Goal: Task Accomplishment & Management: Complete application form

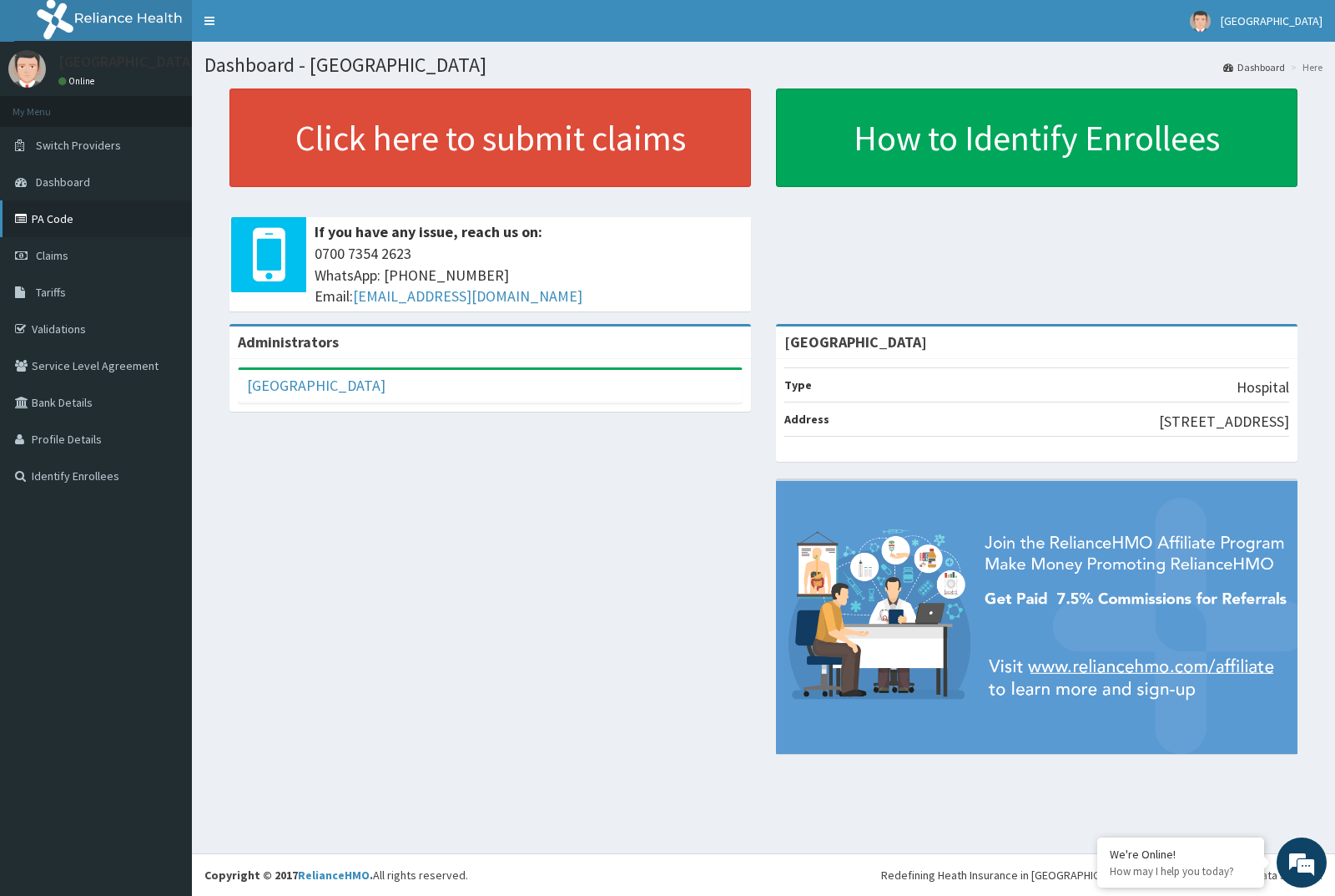
click at [60, 223] on link "PA Code" at bounding box center [96, 218] width 192 height 36
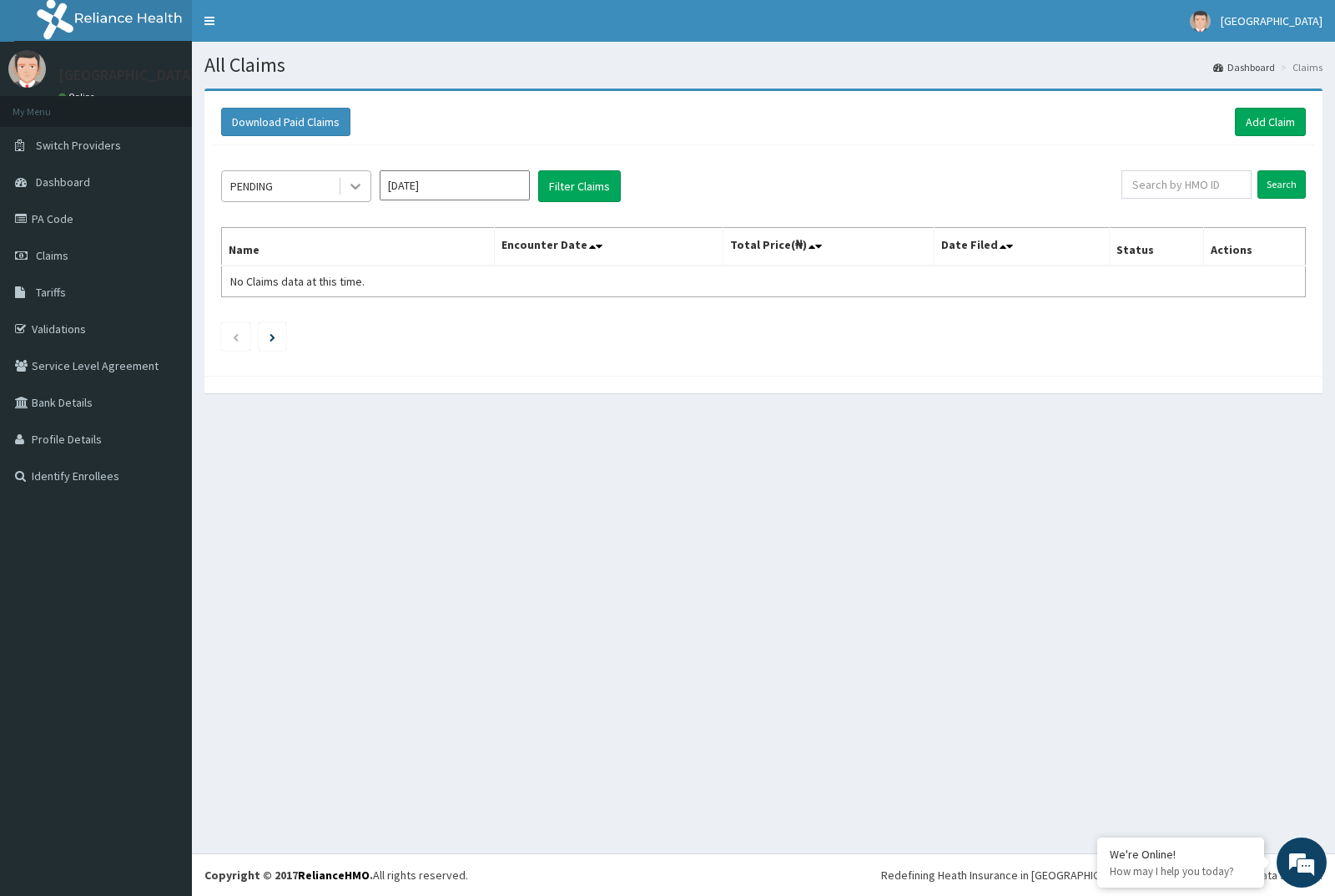
click at [358, 183] on icon at bounding box center [356, 186] width 17 height 17
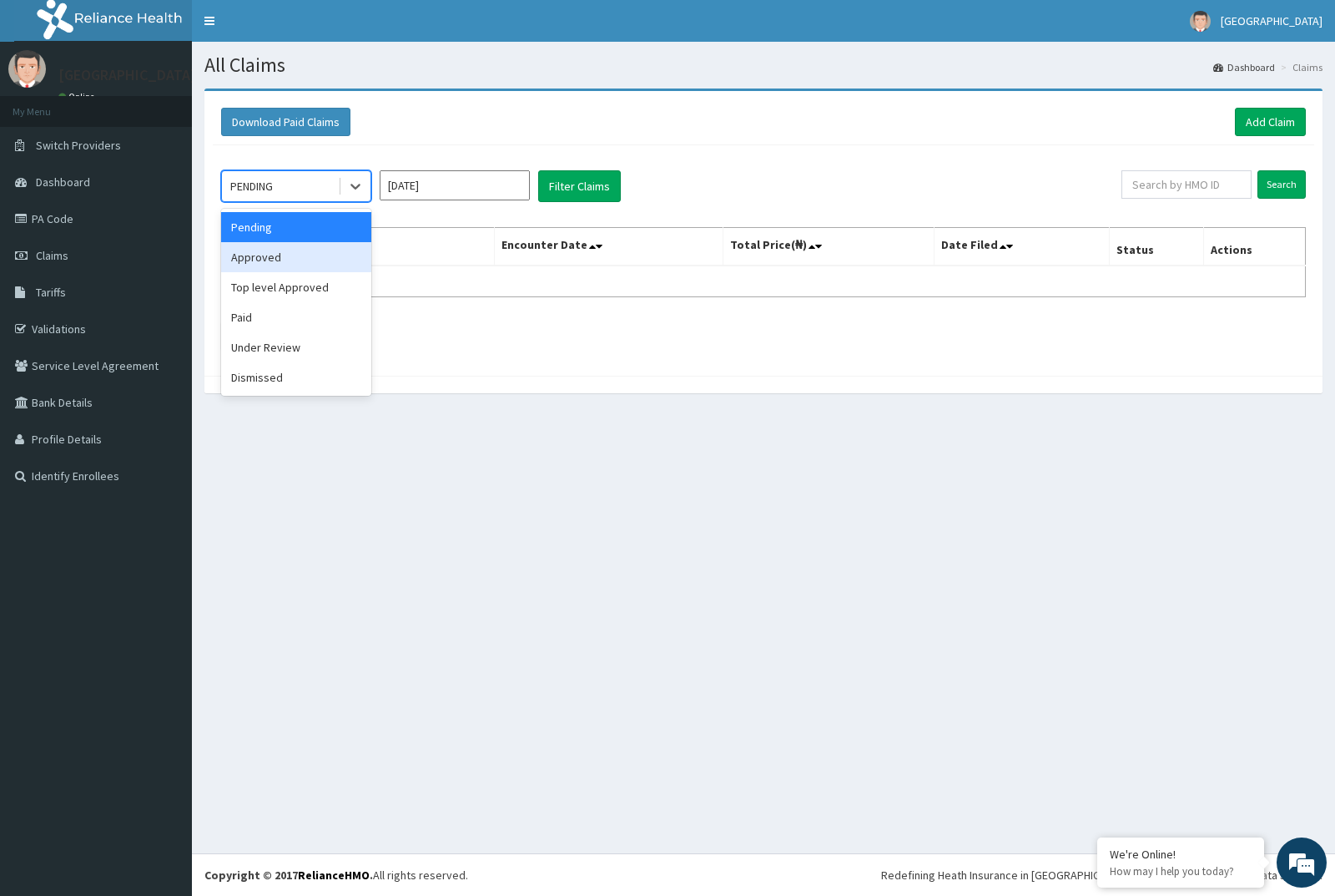
click at [315, 263] on div "Approved" at bounding box center [296, 257] width 150 height 30
click at [361, 180] on icon at bounding box center [356, 186] width 17 height 17
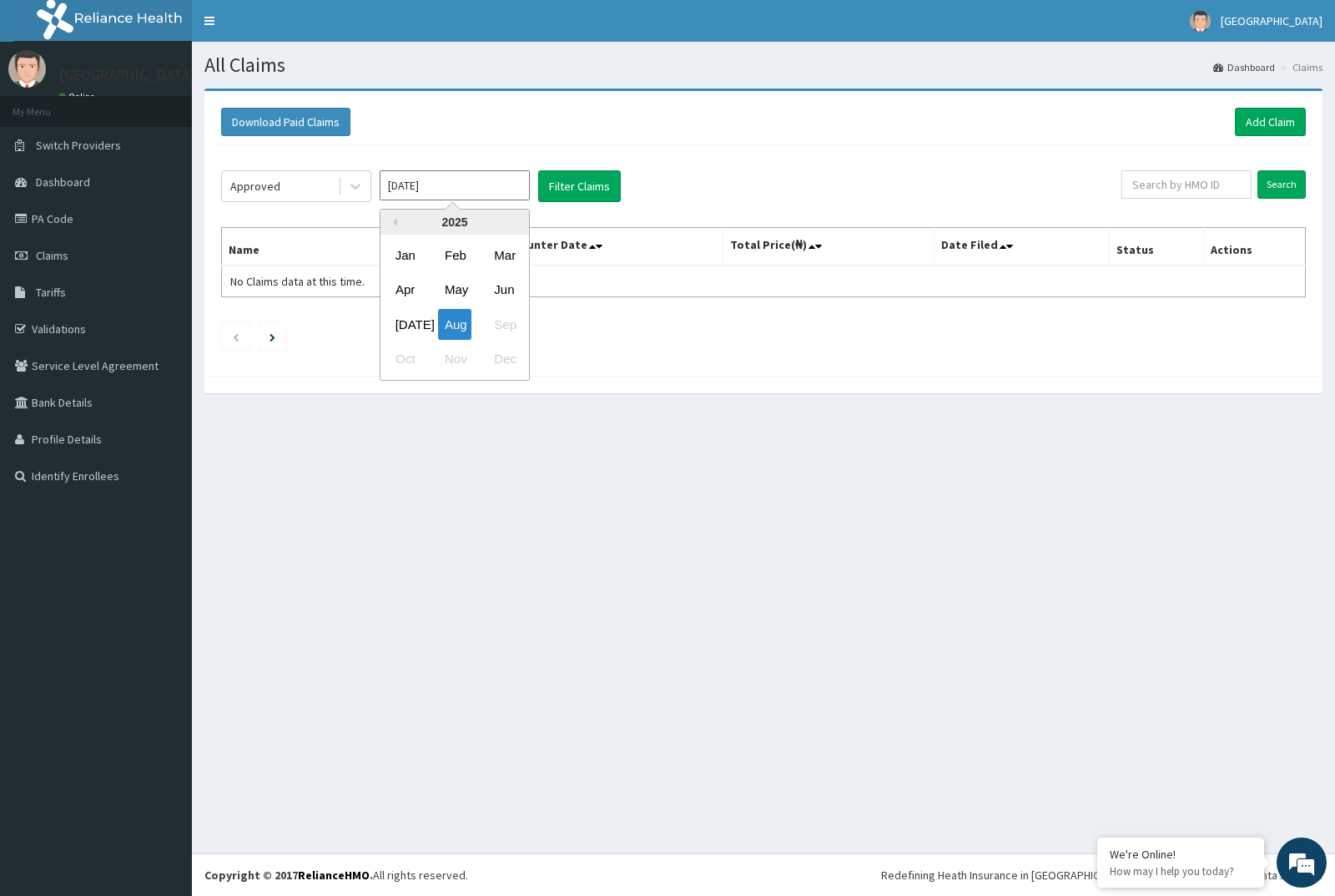
click at [476, 187] on input "Aug 2025" at bounding box center [454, 185] width 150 height 30
click at [409, 331] on div "Jul" at bounding box center [405, 324] width 33 height 31
type input "Jul 2025"
click at [1167, 190] on input "text" at bounding box center [1187, 184] width 131 height 28
paste input "PA/B9E019"
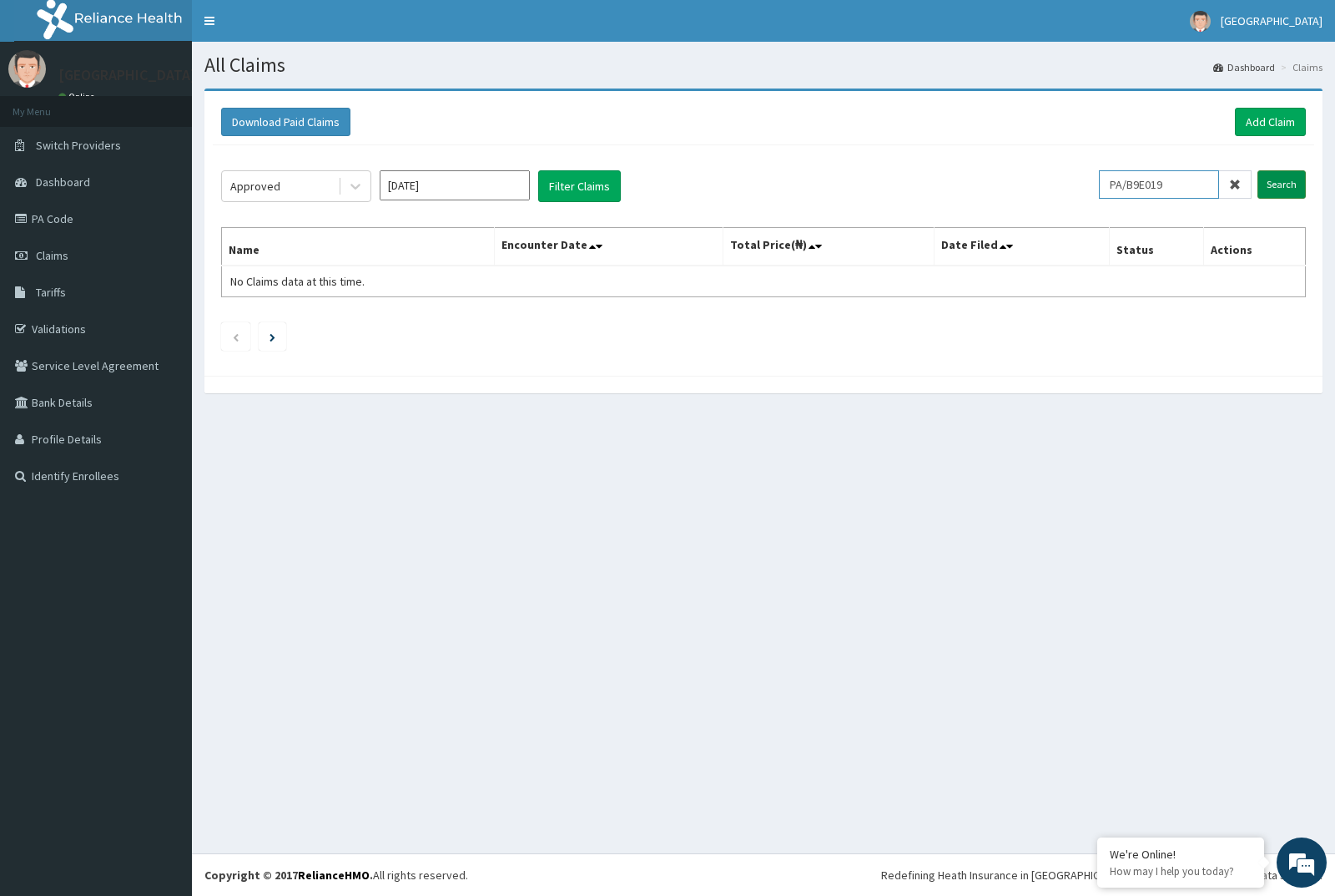
type input "PA/B9E019"
click at [1278, 186] on input "Search" at bounding box center [1282, 184] width 48 height 28
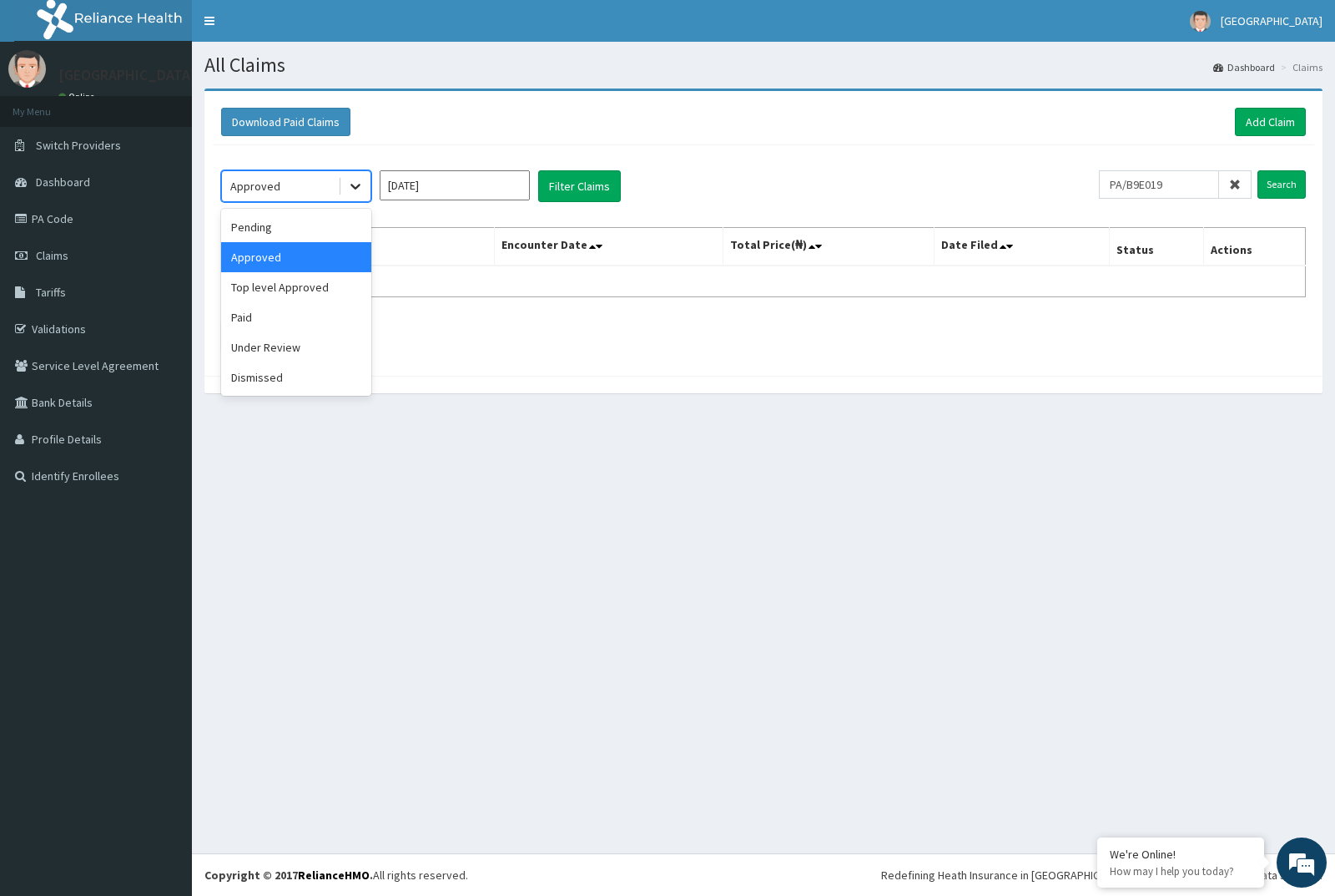
click at [360, 188] on icon at bounding box center [356, 186] width 17 height 17
click at [320, 309] on div "Paid" at bounding box center [296, 316] width 150 height 30
click at [1278, 181] on input "Search" at bounding box center [1282, 184] width 48 height 28
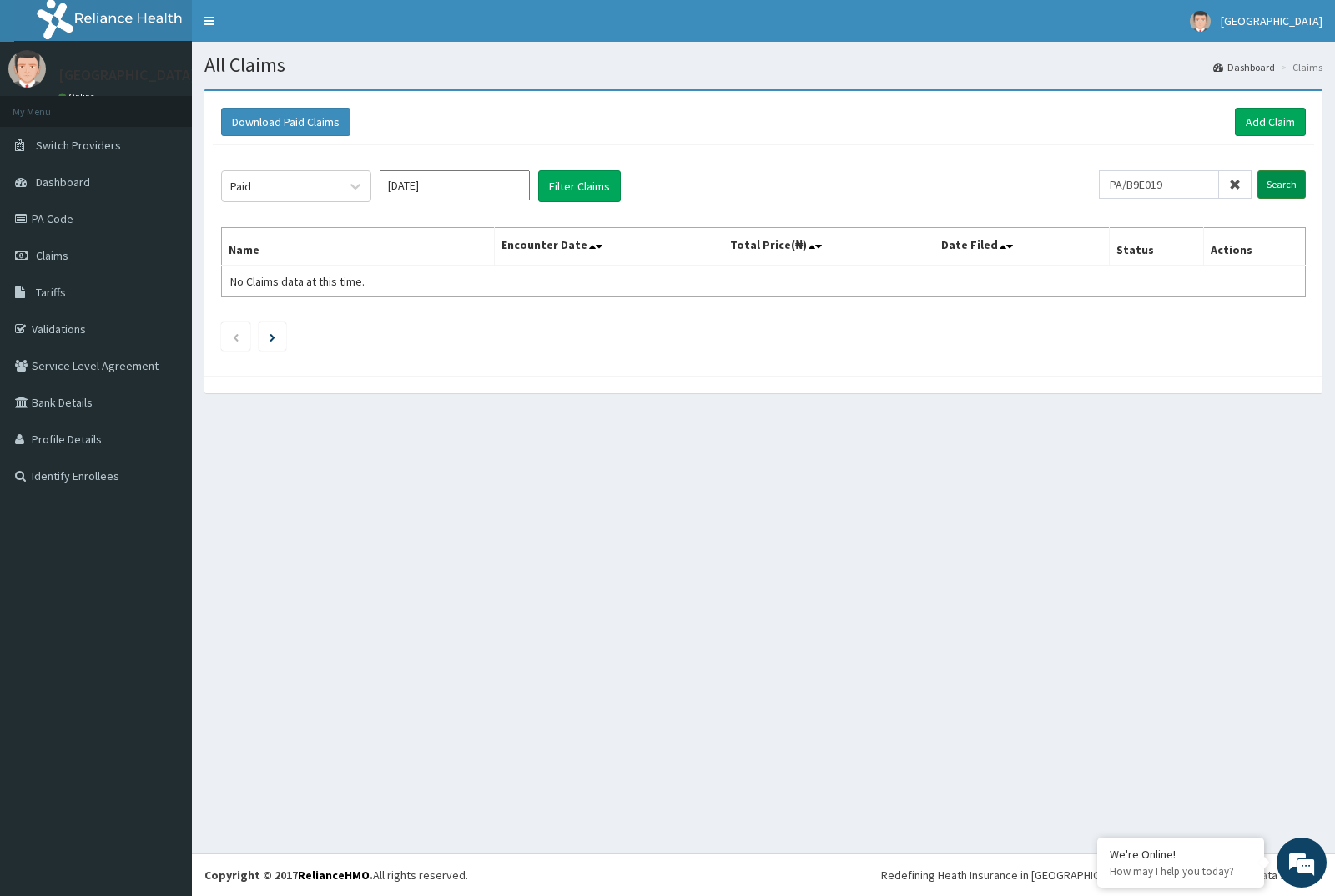
click at [1274, 182] on input "Search" at bounding box center [1282, 184] width 48 height 28
click at [364, 186] on div at bounding box center [355, 186] width 30 height 30
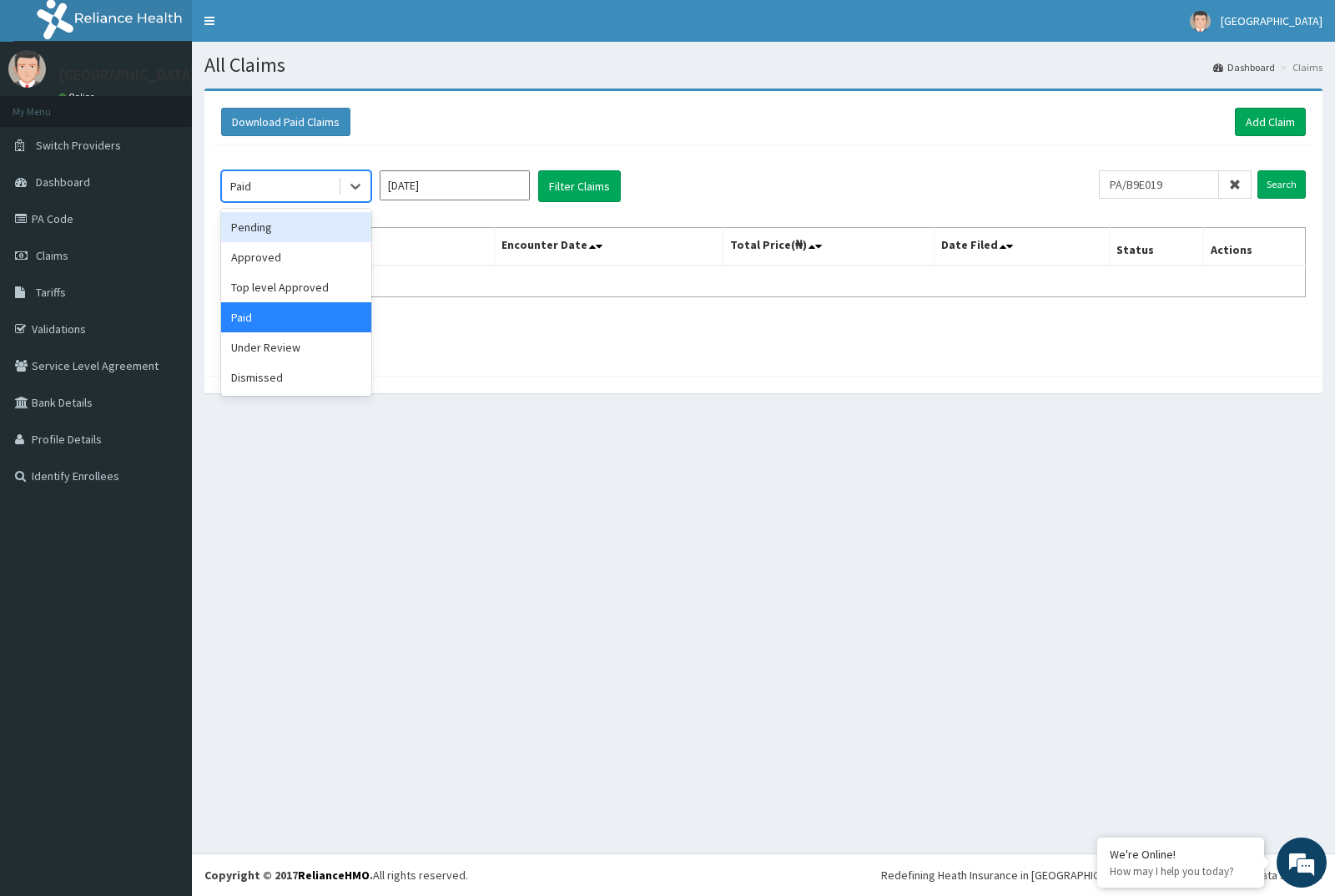
click at [317, 221] on div "Pending" at bounding box center [296, 226] width 150 height 30
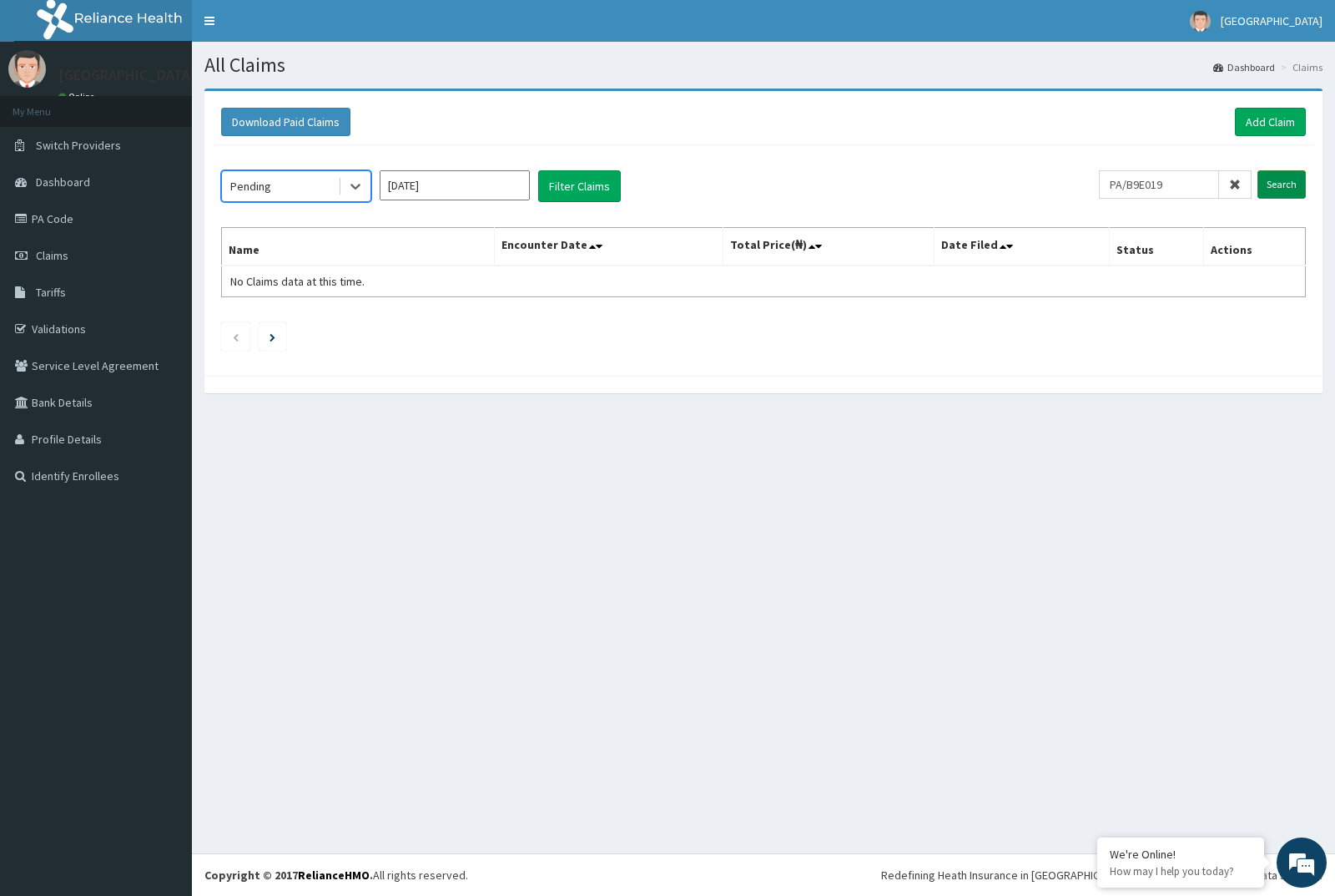
click at [1271, 183] on input "Search" at bounding box center [1282, 184] width 48 height 28
click at [353, 188] on icon at bounding box center [356, 186] width 17 height 17
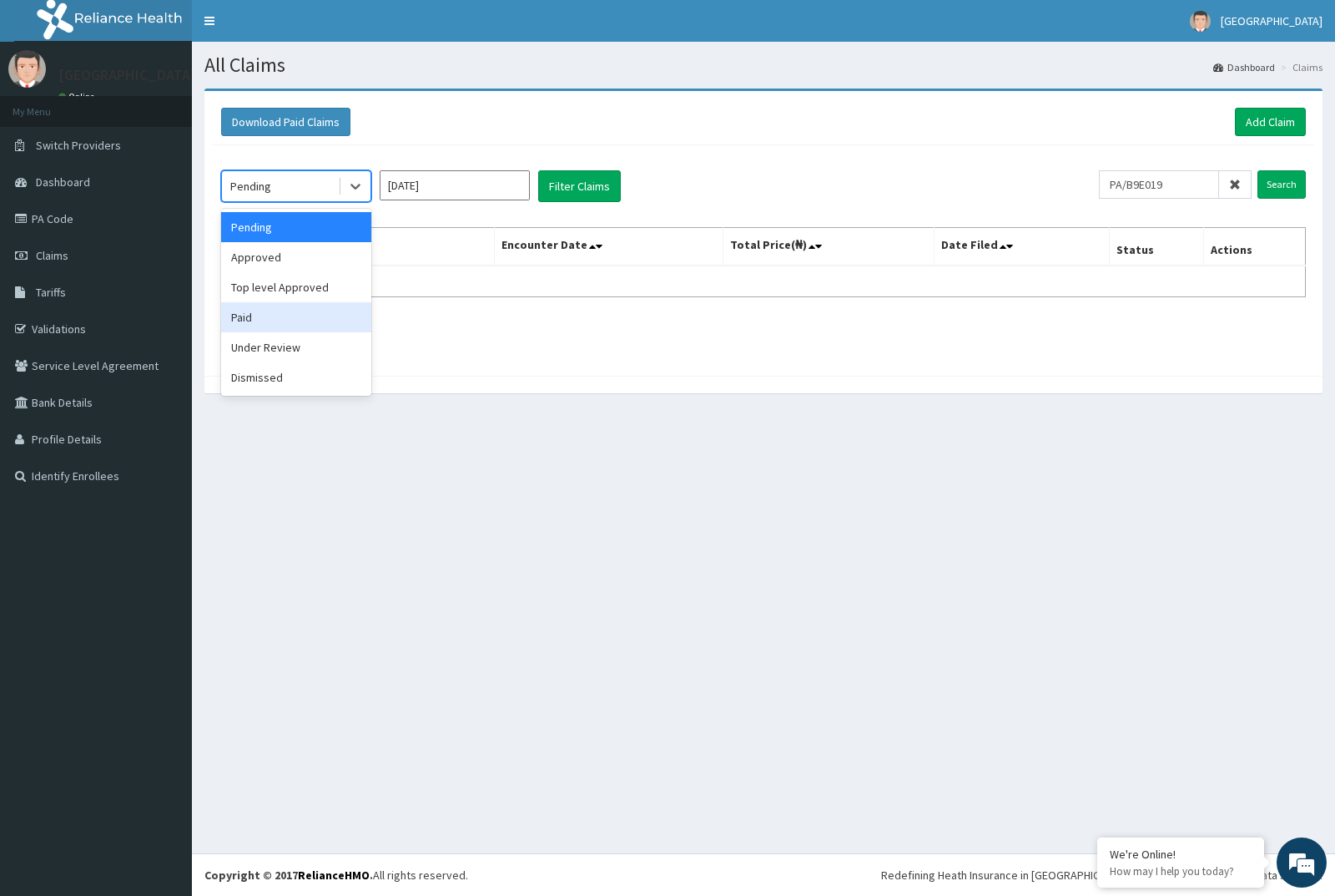
click at [308, 311] on div "Paid" at bounding box center [296, 316] width 150 height 30
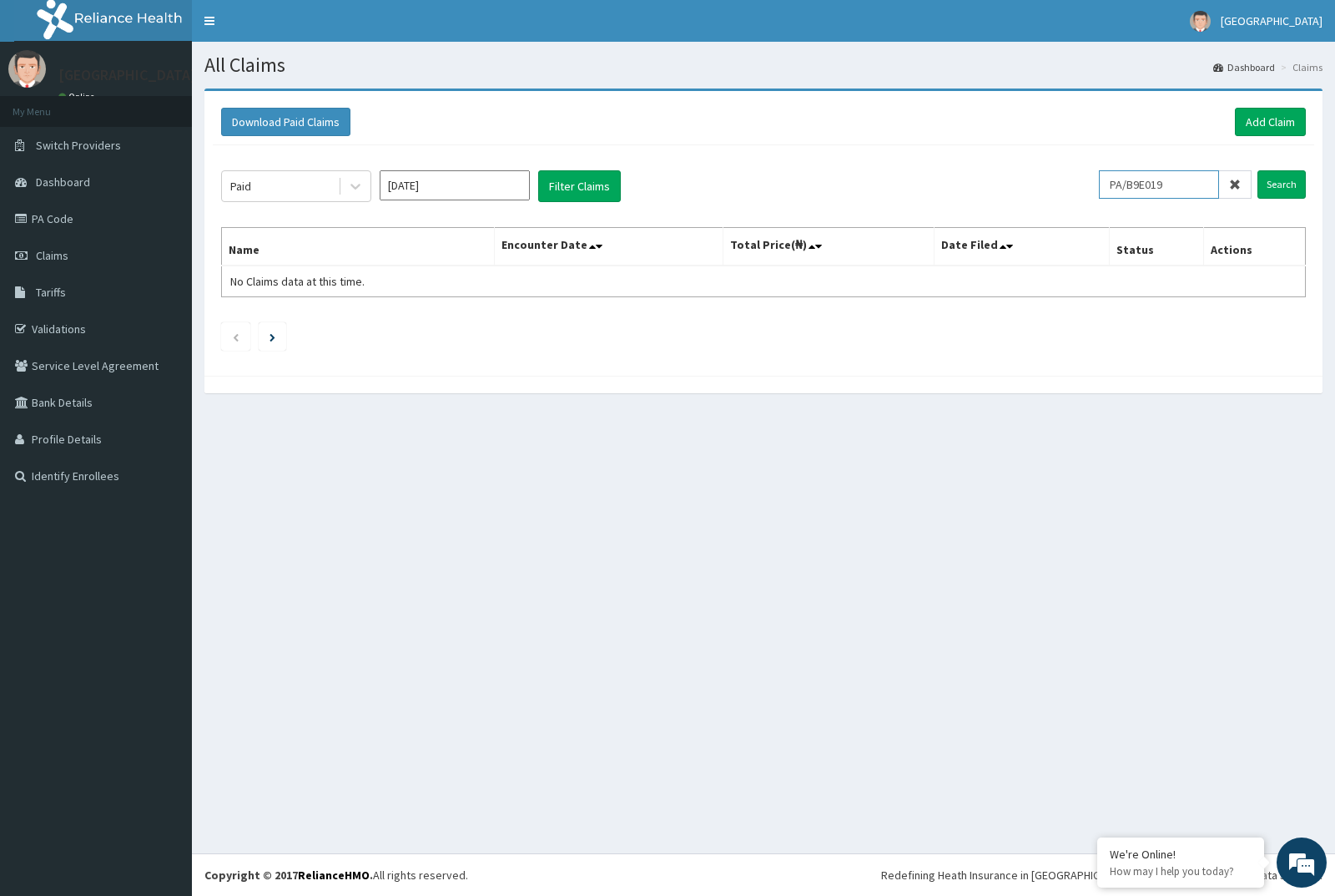
drag, startPoint x: 1191, startPoint y: 191, endPoint x: 1119, endPoint y: 203, distance: 73.0
click at [1119, 203] on div "Paid Jul 2025 Filter Claims PA/B9E019 Search Name Encounter Date Total Price(₦)…" at bounding box center [764, 256] width 1102 height 222
click at [1280, 174] on input "Search" at bounding box center [1282, 184] width 48 height 28
click at [1283, 193] on input "Search" at bounding box center [1282, 184] width 48 height 28
click at [1250, 124] on link "Add Claim" at bounding box center [1271, 121] width 71 height 28
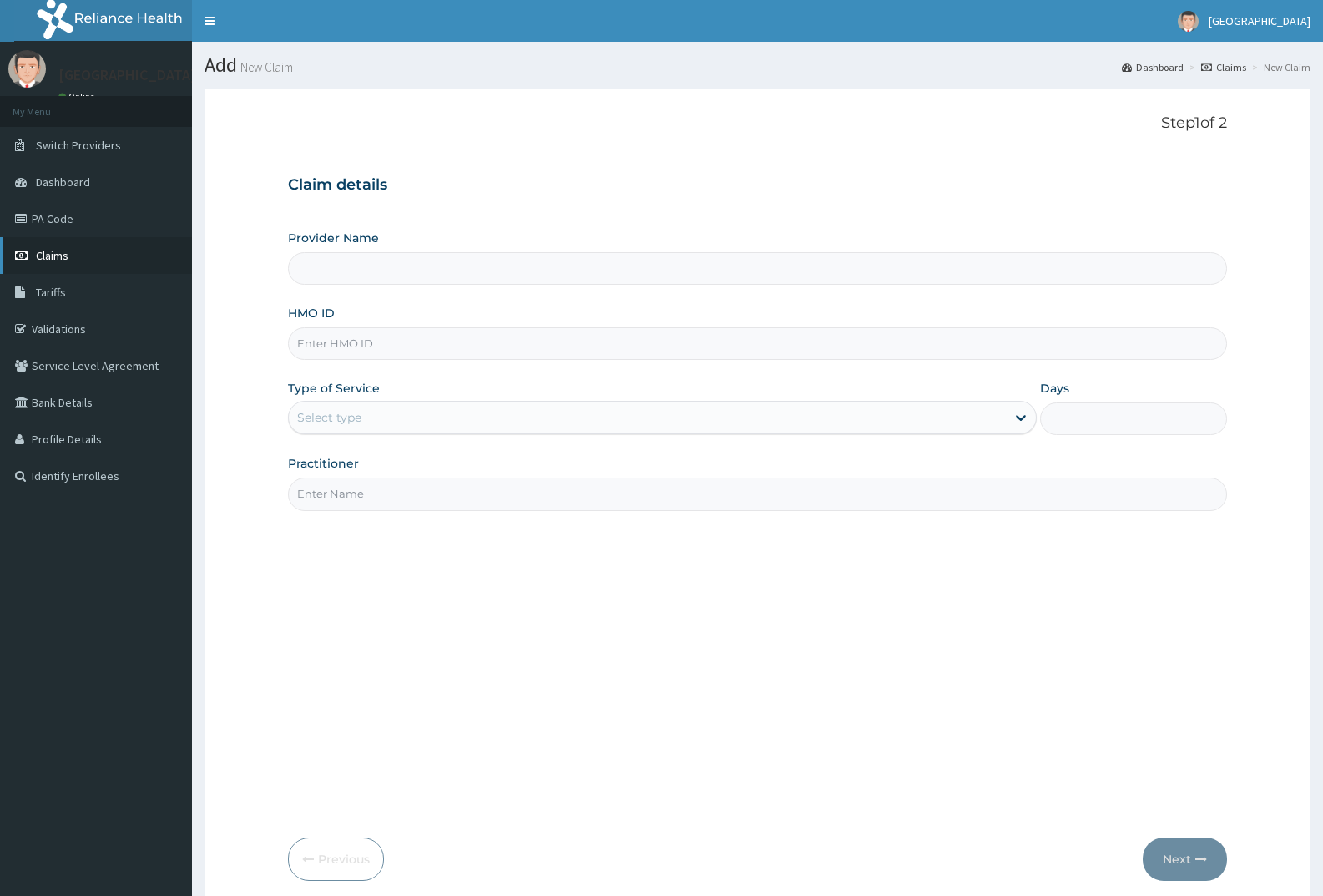
click at [69, 252] on link "Claims" at bounding box center [96, 255] width 192 height 36
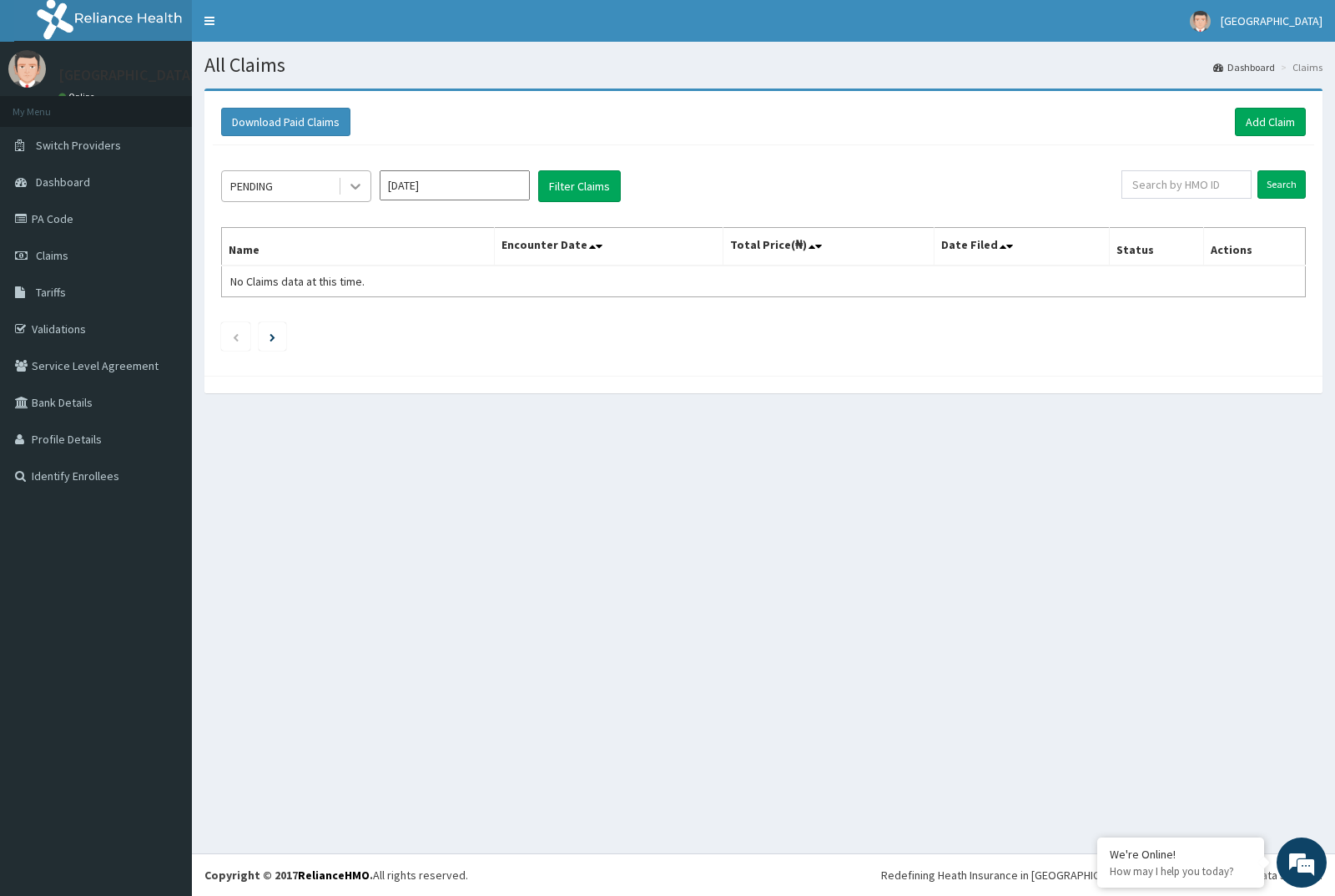
click at [353, 191] on icon at bounding box center [356, 186] width 17 height 17
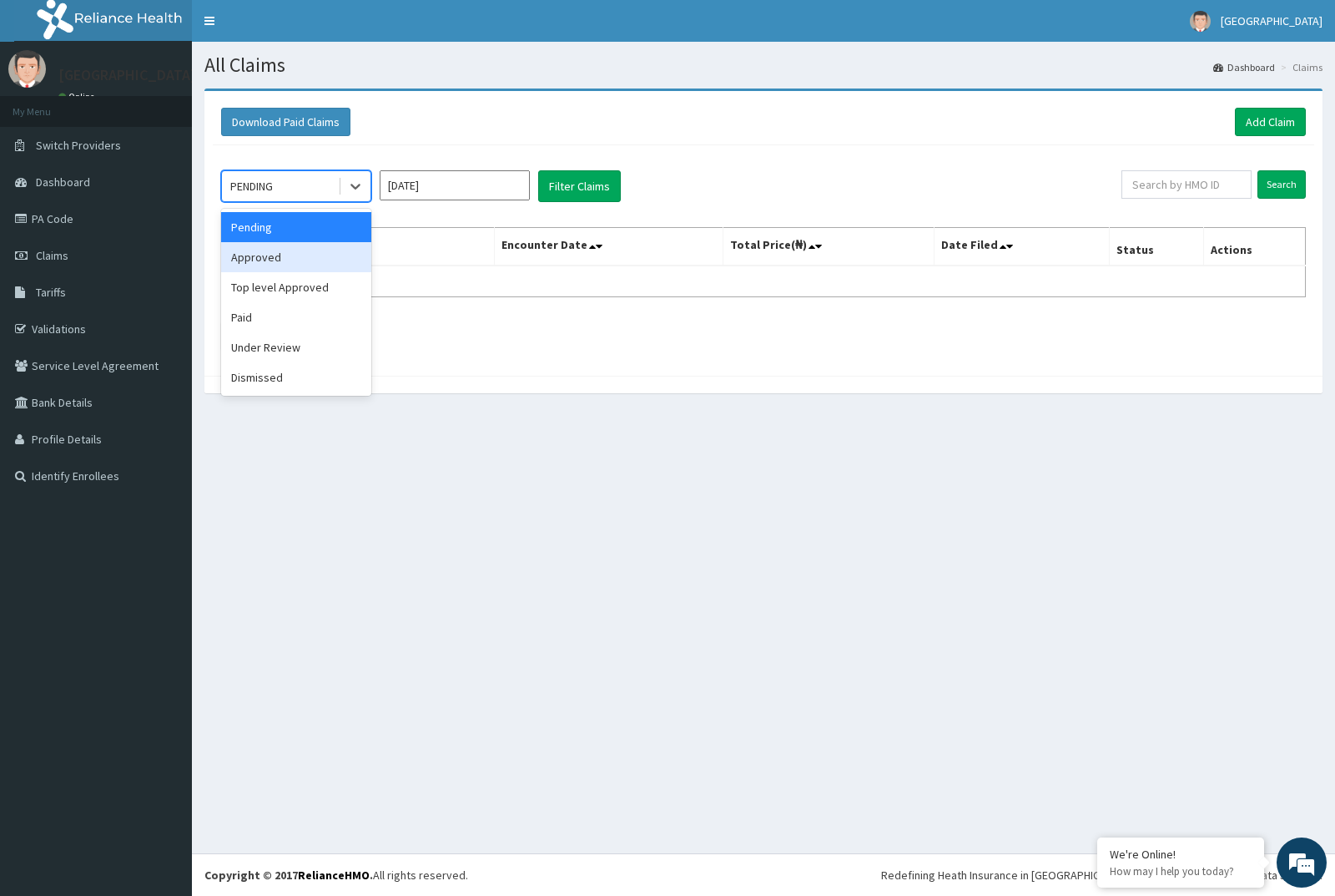
click at [288, 250] on div "Approved" at bounding box center [296, 257] width 150 height 30
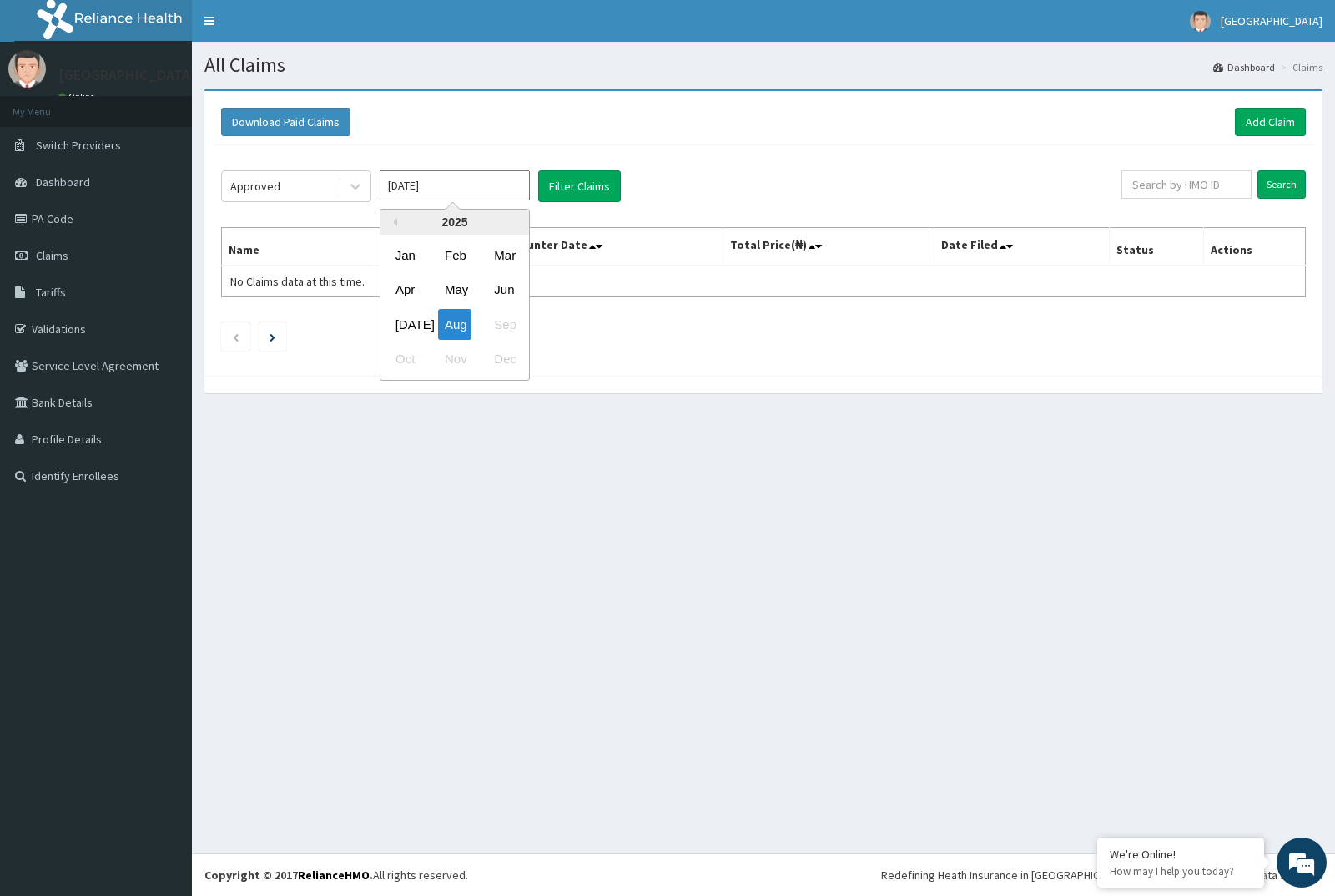
click at [515, 186] on input "[DATE]" at bounding box center [454, 185] width 150 height 30
click at [399, 333] on div "[DATE]" at bounding box center [405, 324] width 33 height 31
type input "[DATE]"
paste input "PA/131603"
type input "PA/131603"
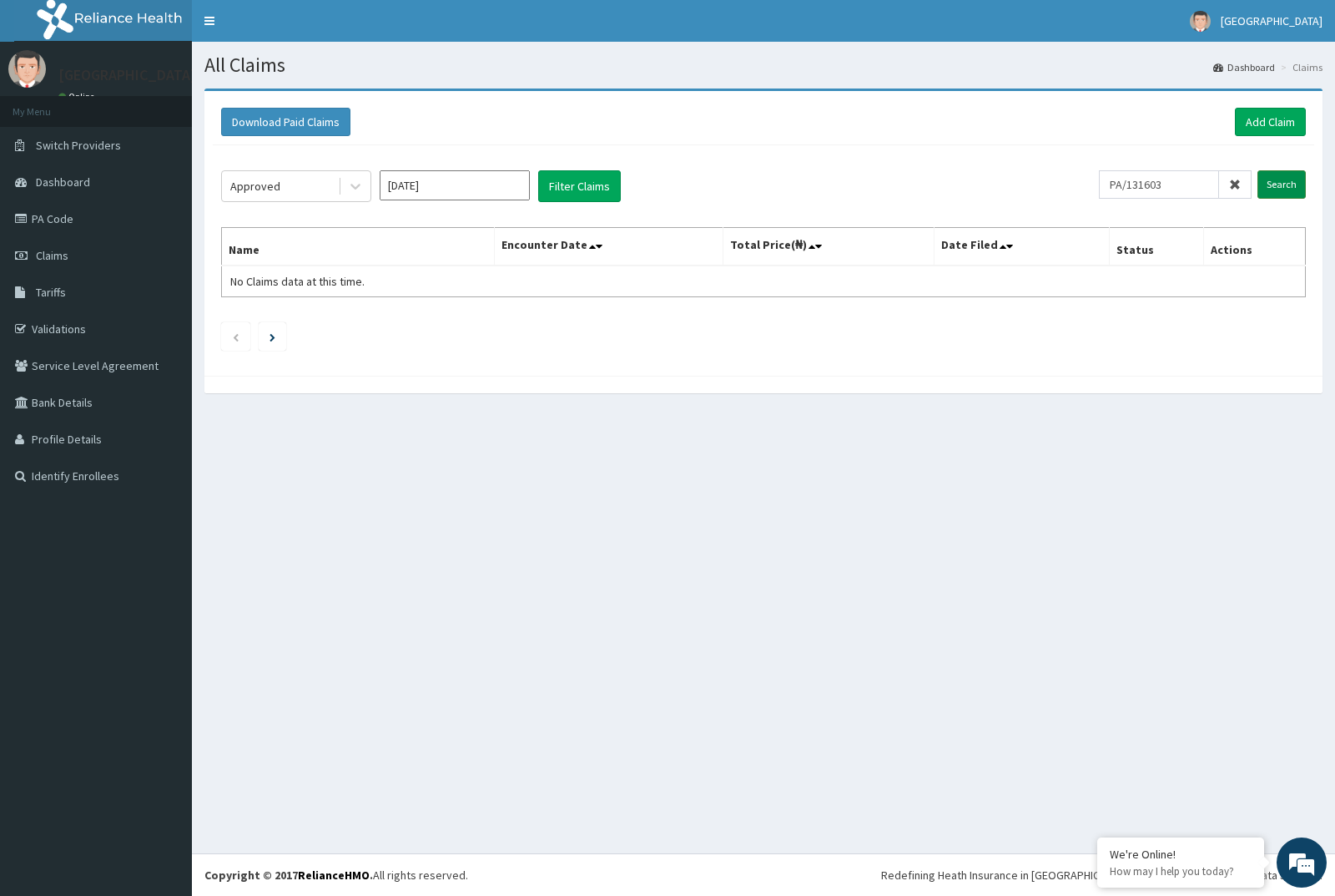
click at [1292, 186] on input "Search" at bounding box center [1282, 184] width 48 height 28
click at [586, 240] on th "Encounter Date" at bounding box center [609, 247] width 228 height 38
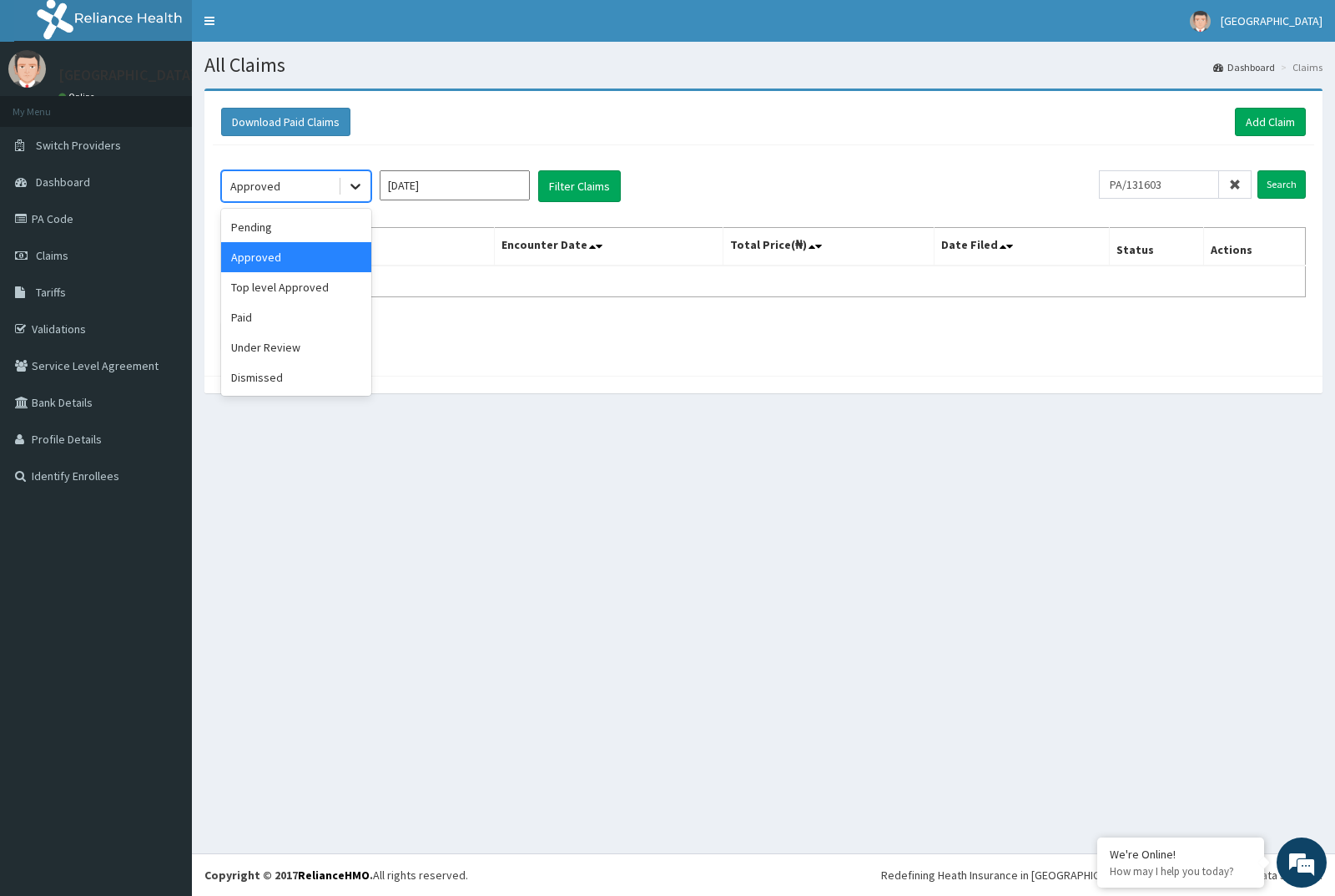
click at [361, 182] on icon at bounding box center [356, 186] width 17 height 17
click at [265, 319] on div "Paid" at bounding box center [296, 316] width 150 height 30
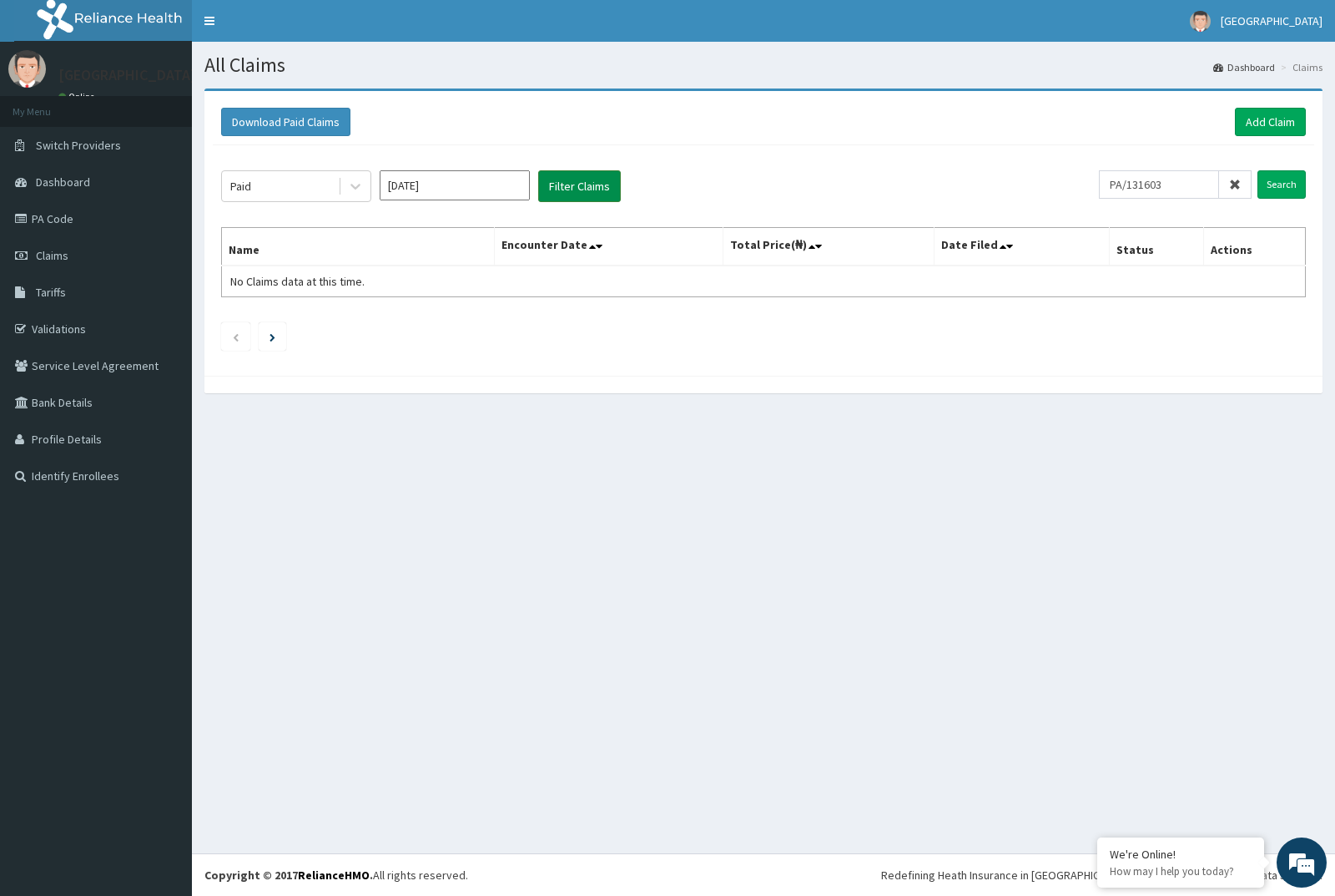
click at [598, 188] on button "Filter Claims" at bounding box center [579, 186] width 82 height 31
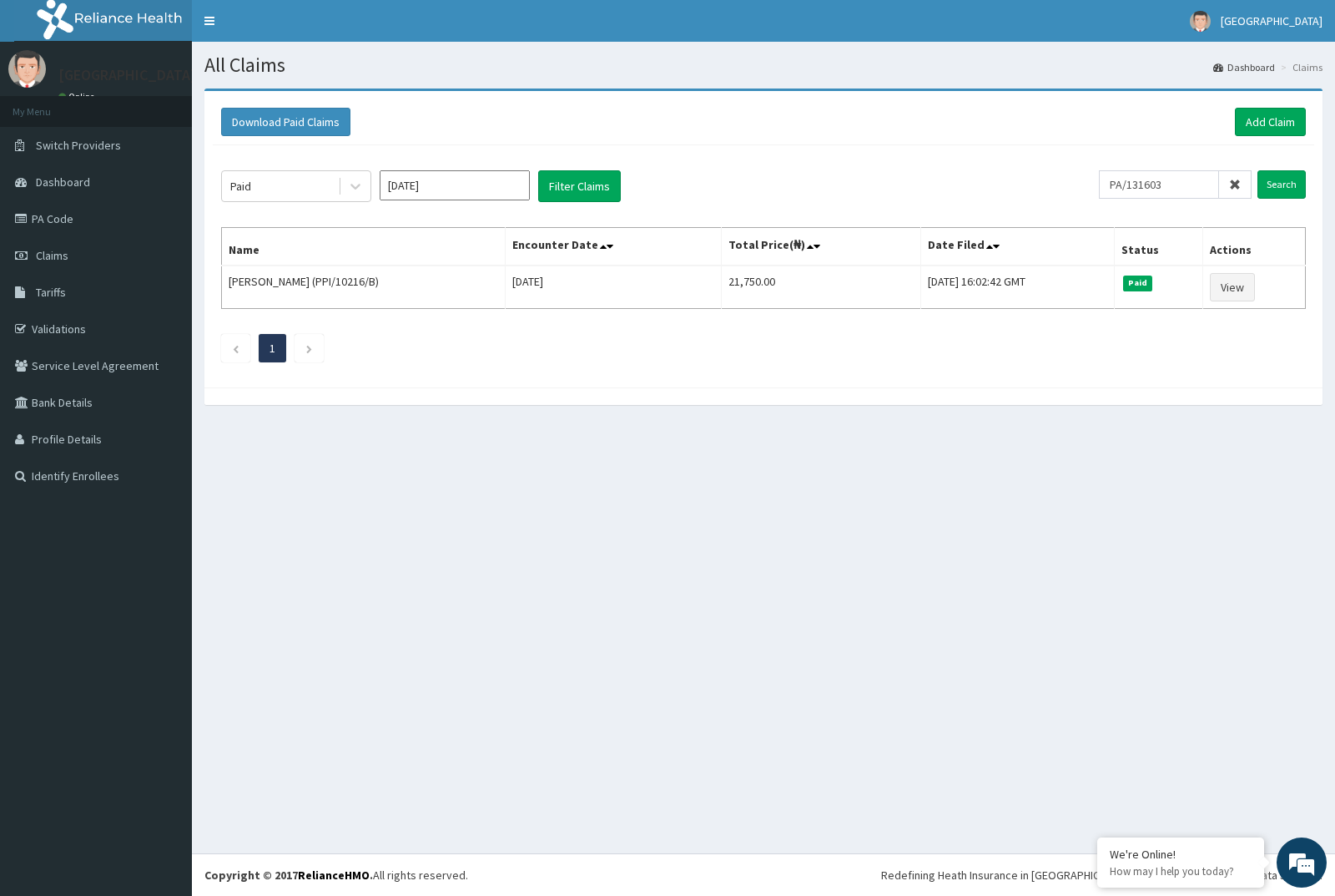
click at [1309, 180] on div "Paid Jul 2025 Filter Claims PA/131603 Search Name Encounter Date Total Price(₦)…" at bounding box center [764, 262] width 1102 height 234
click at [1300, 190] on input "Search" at bounding box center [1282, 184] width 48 height 28
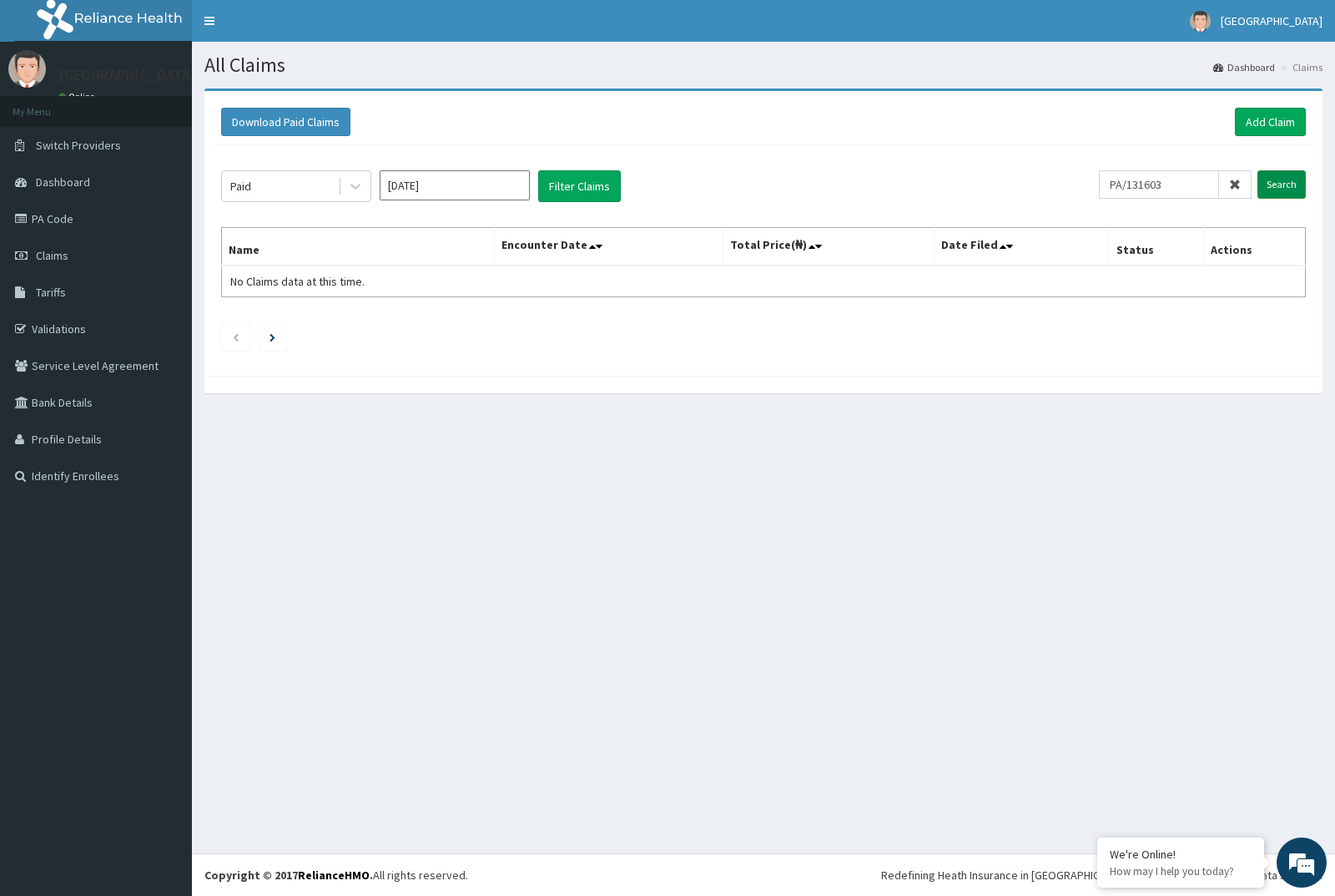
click at [1300, 190] on input "Search" at bounding box center [1282, 184] width 48 height 28
click at [354, 191] on icon at bounding box center [356, 186] width 17 height 17
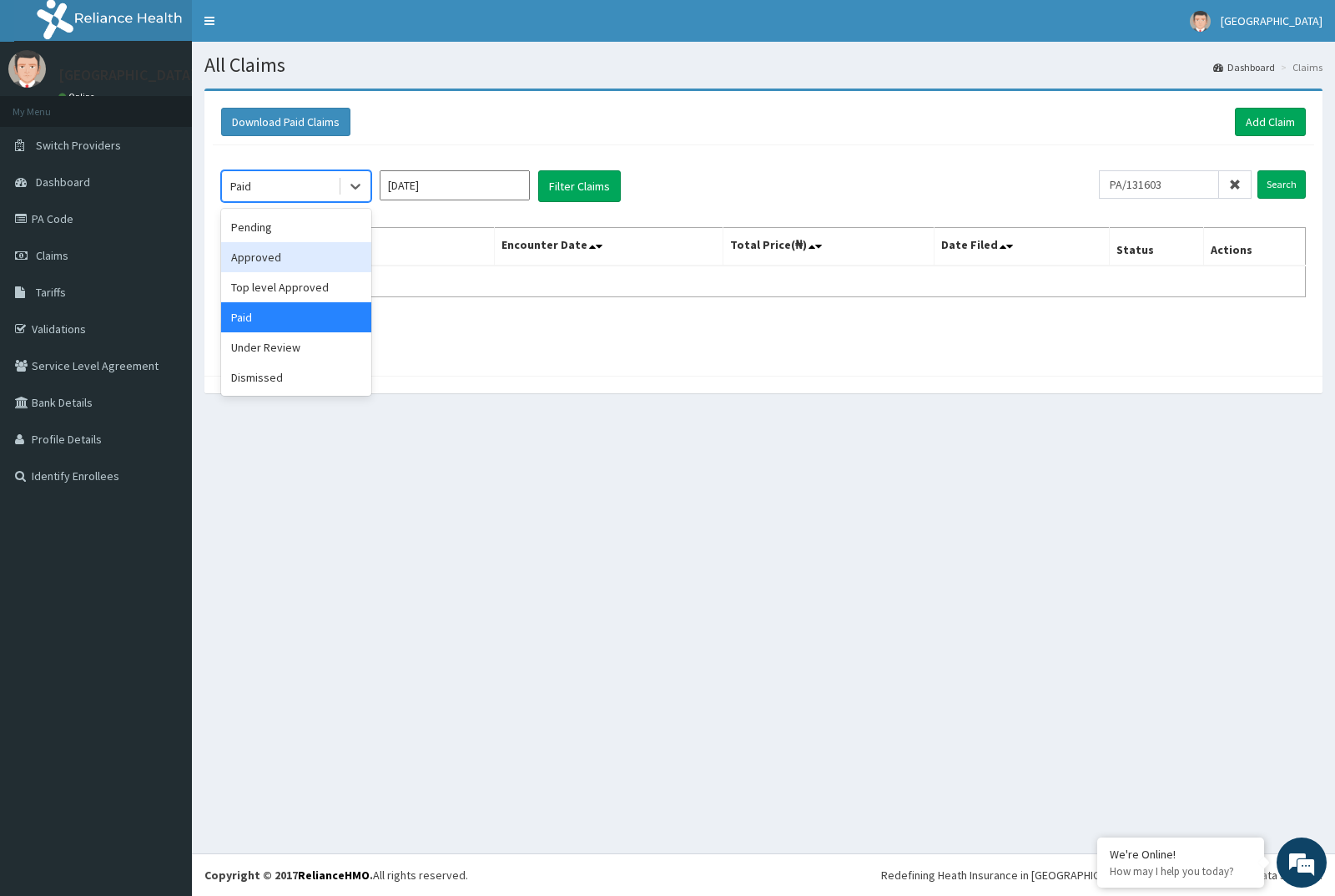
click at [262, 259] on div "Approved" at bounding box center [296, 257] width 150 height 30
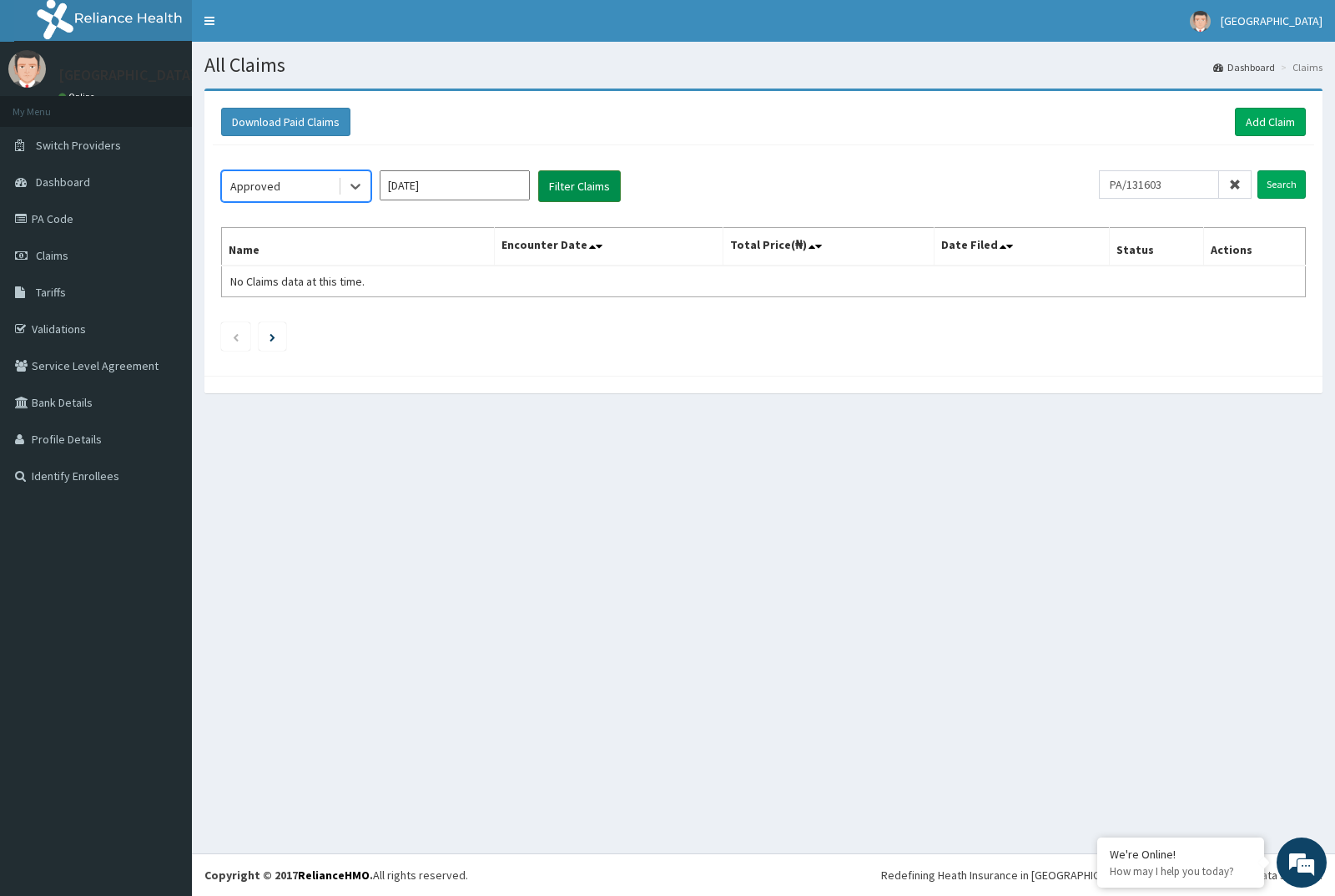
click at [595, 198] on button "Filter Claims" at bounding box center [579, 186] width 82 height 31
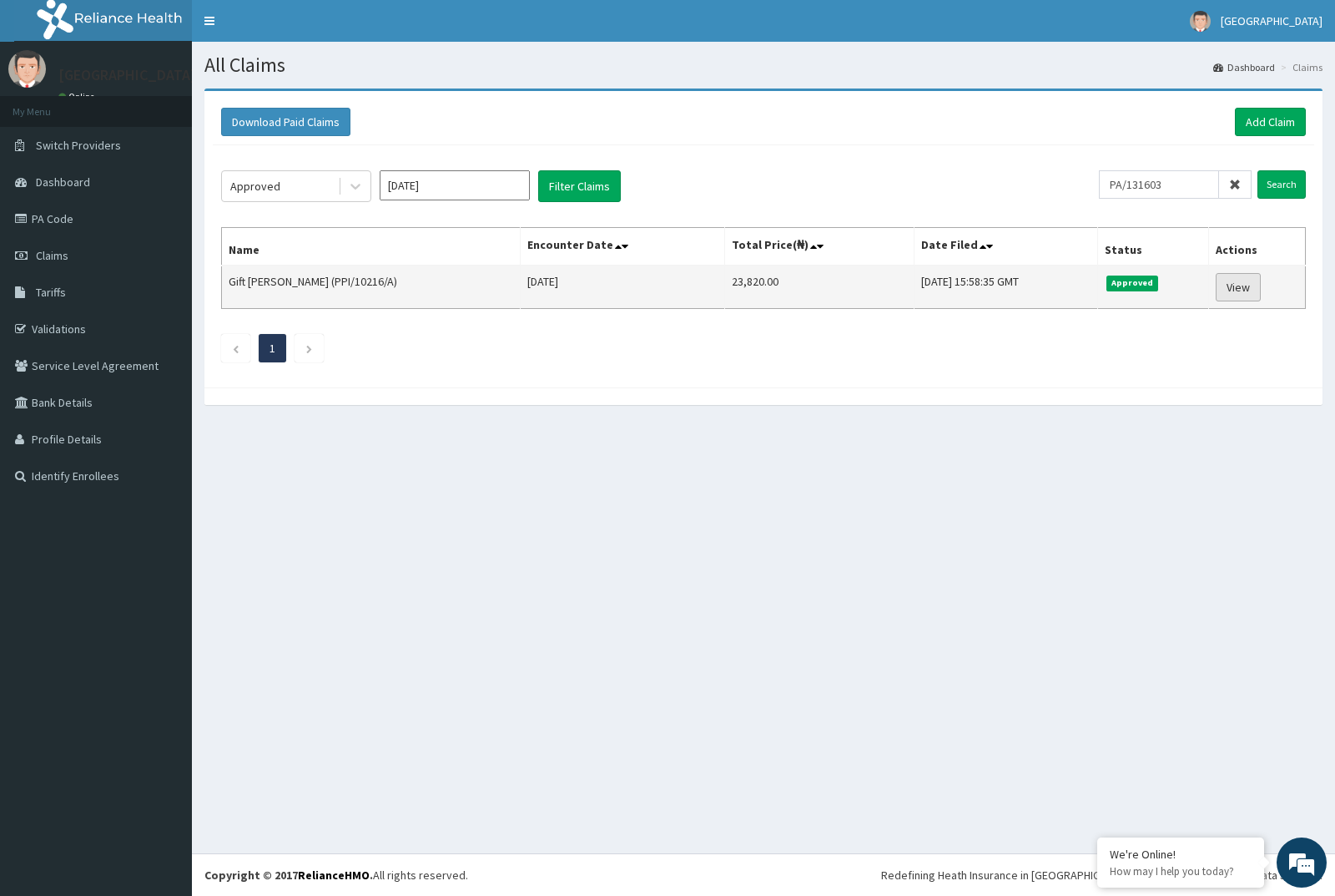
click at [1237, 290] on link "View" at bounding box center [1238, 287] width 45 height 28
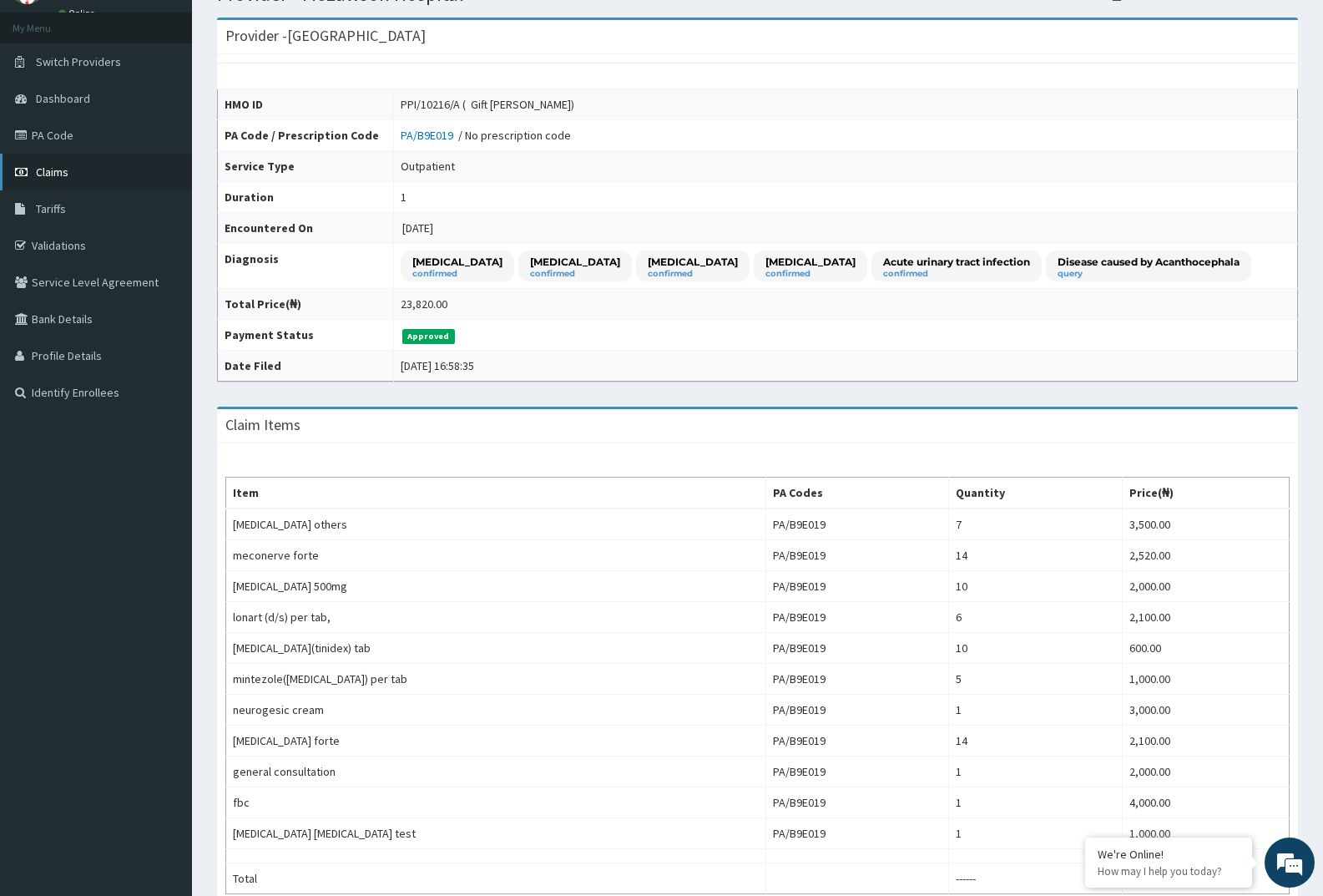
click at [115, 172] on link "Claims" at bounding box center [96, 171] width 192 height 36
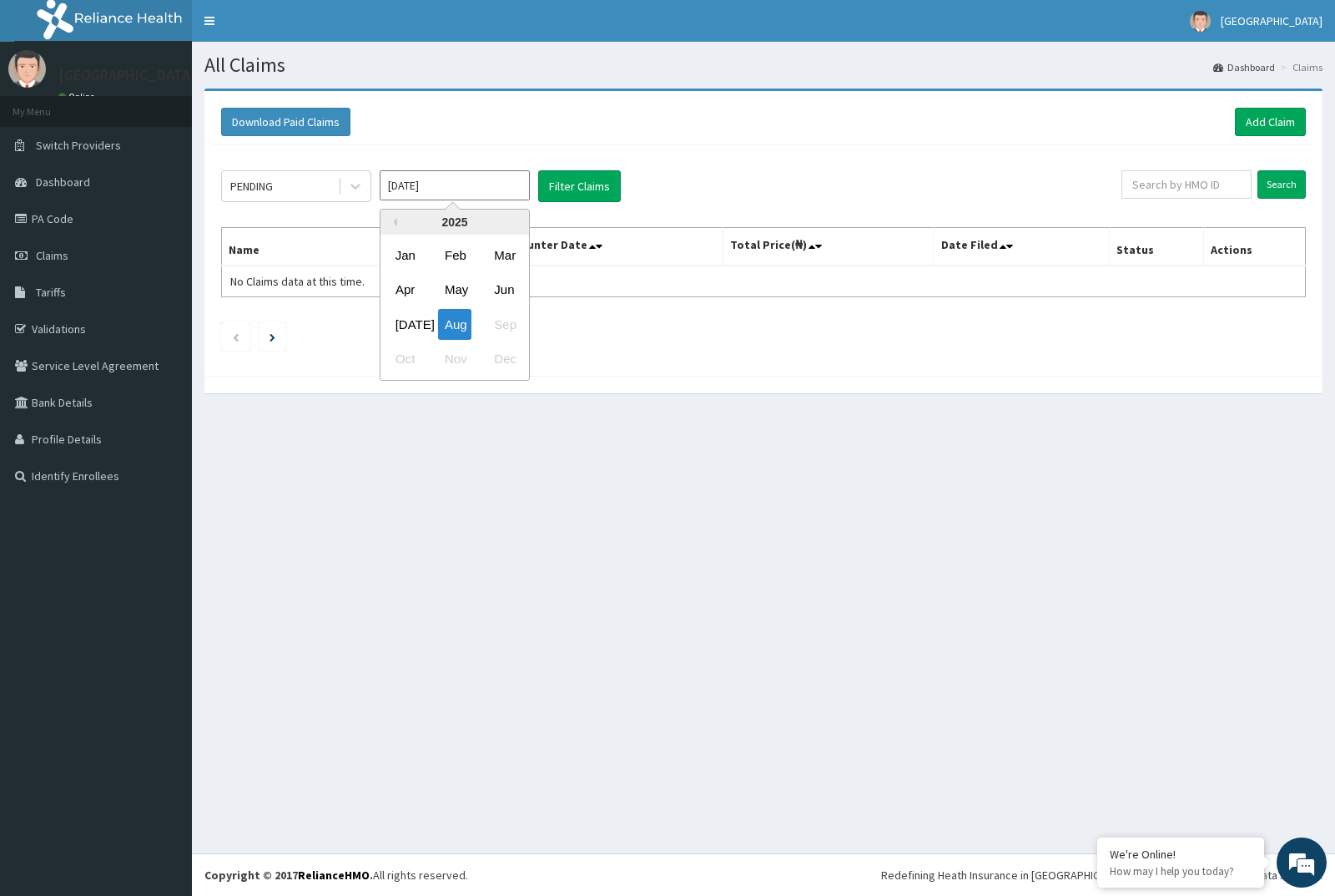
click at [437, 186] on input "[DATE]" at bounding box center [454, 185] width 150 height 30
click at [400, 324] on div "[DATE]" at bounding box center [405, 324] width 33 height 31
type input "[DATE]"
click at [348, 181] on icon at bounding box center [356, 186] width 17 height 17
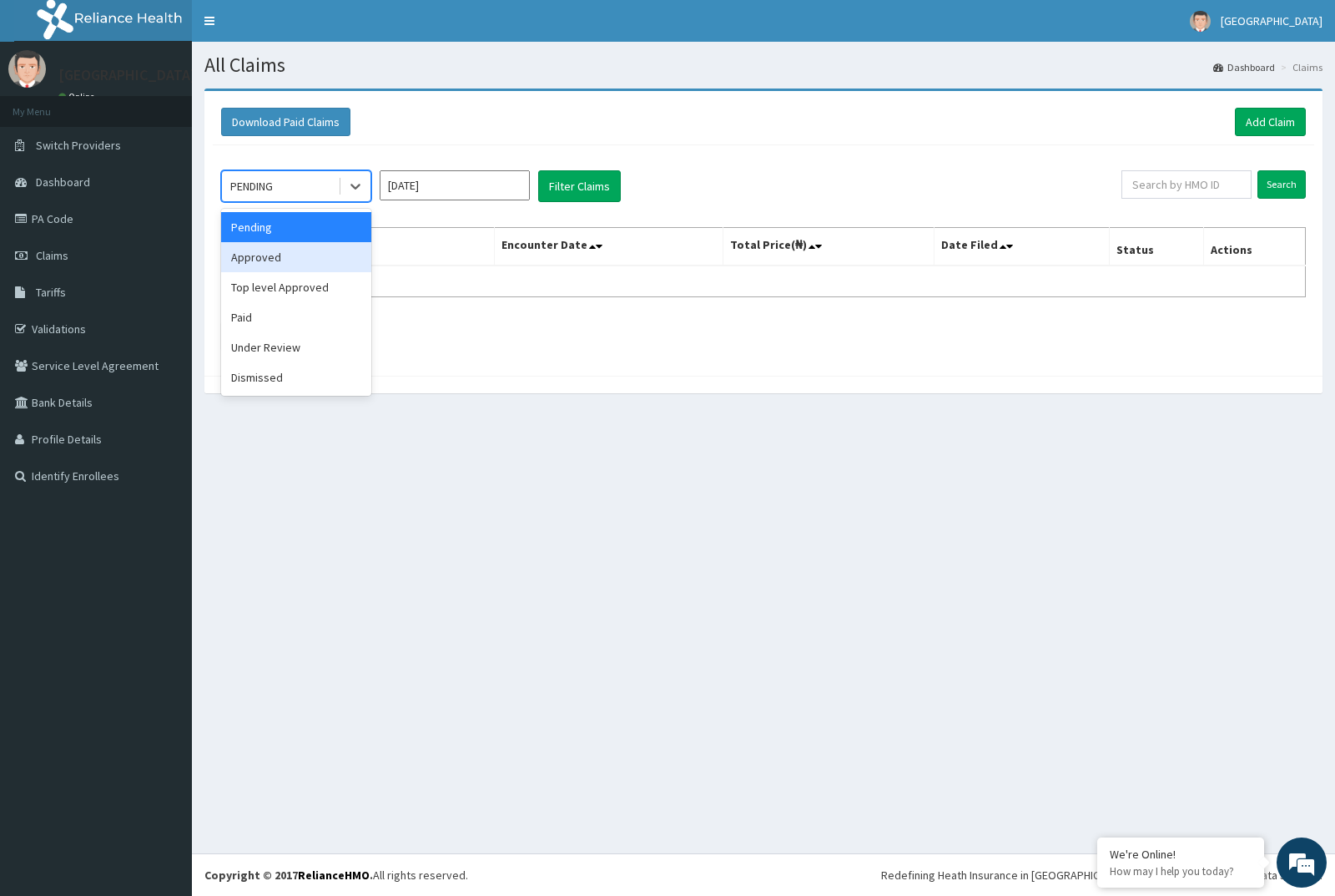
click at [298, 253] on div "Approved" at bounding box center [296, 257] width 150 height 30
click at [1200, 191] on input "text" at bounding box center [1187, 184] width 131 height 28
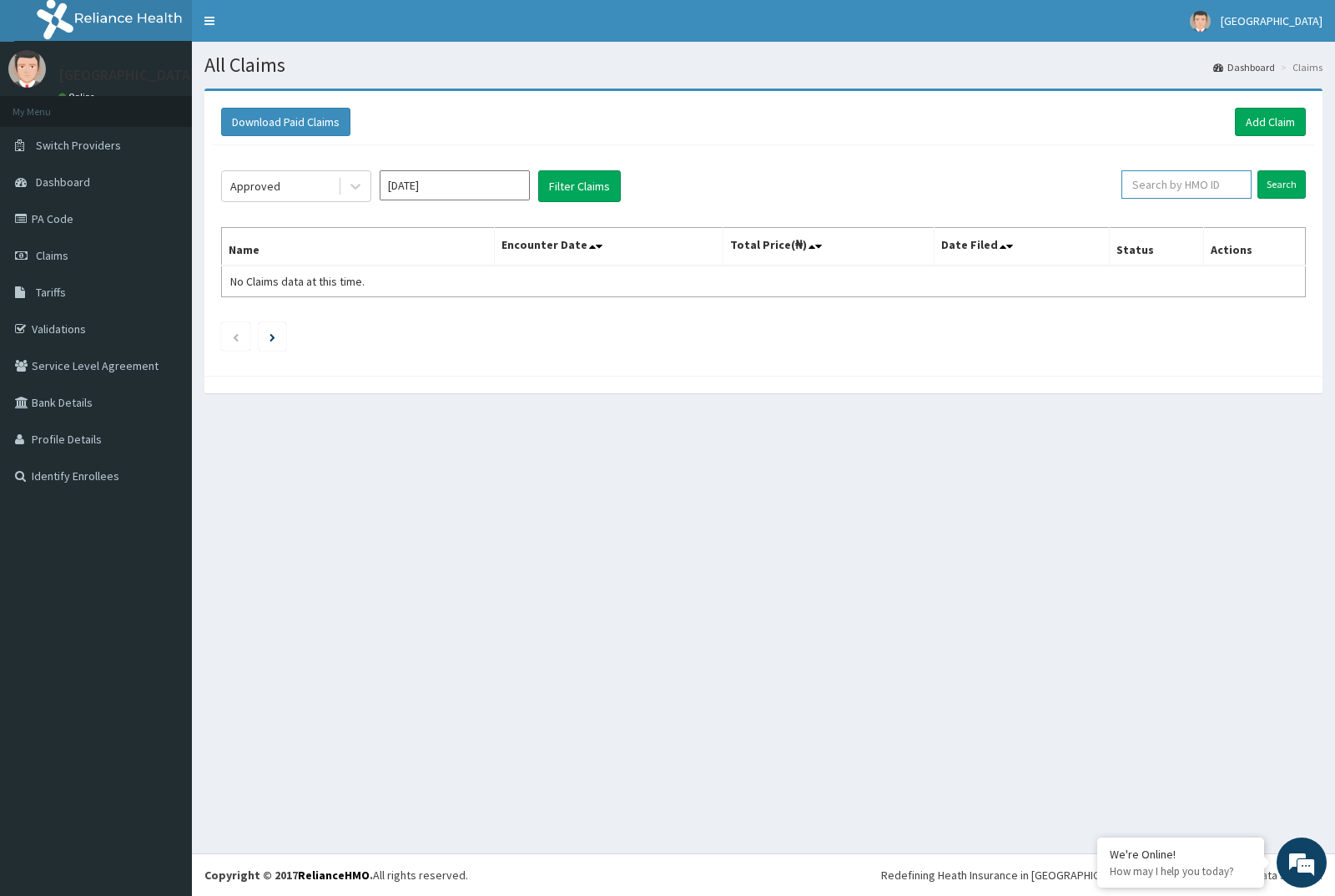
paste input "PA/131603"
click at [1282, 181] on input "Search" at bounding box center [1282, 184] width 48 height 28
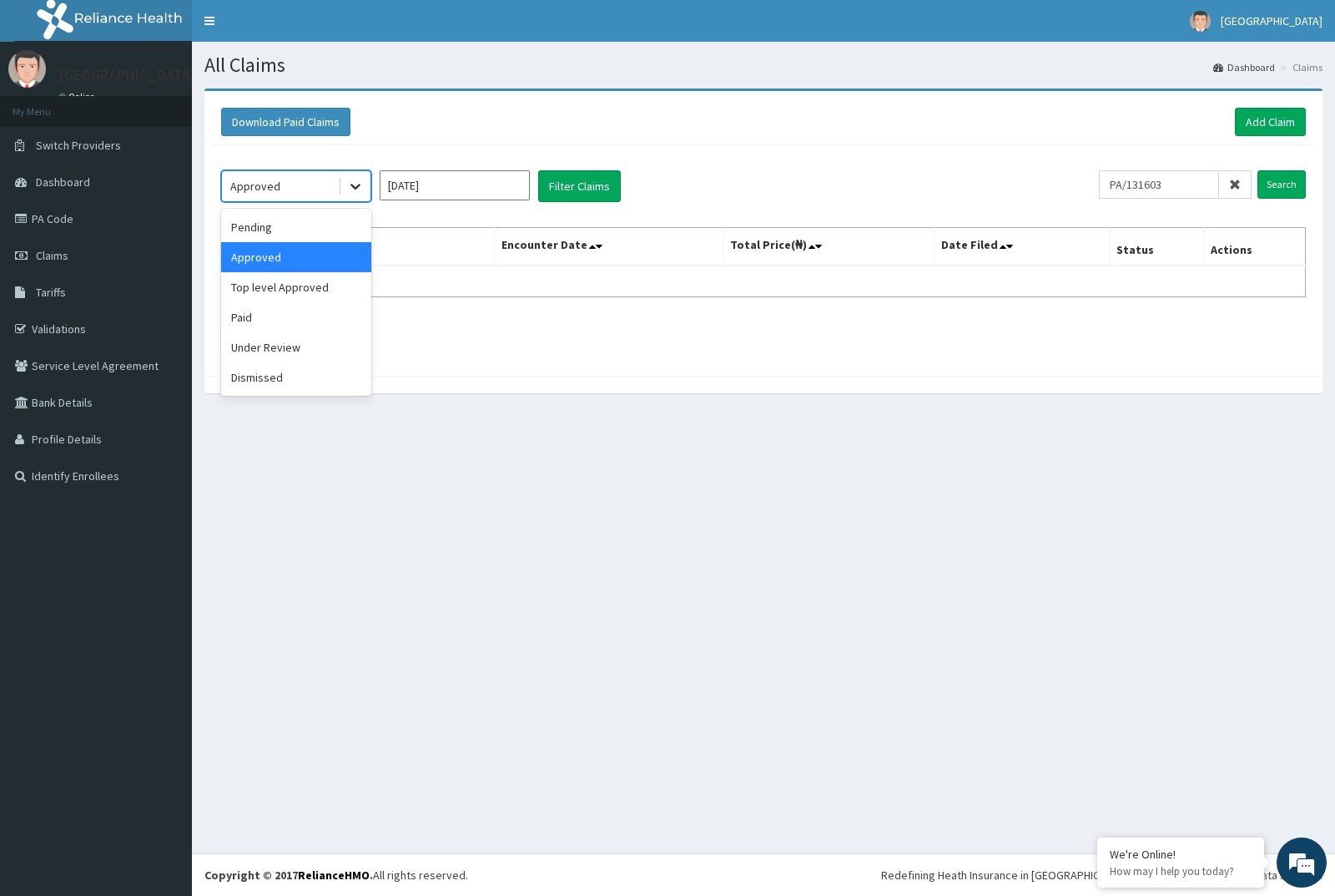
click at [362, 186] on icon at bounding box center [356, 186] width 17 height 17
click at [298, 257] on div "Approved" at bounding box center [296, 257] width 150 height 30
click at [566, 192] on button "Filter Claims" at bounding box center [579, 186] width 82 height 31
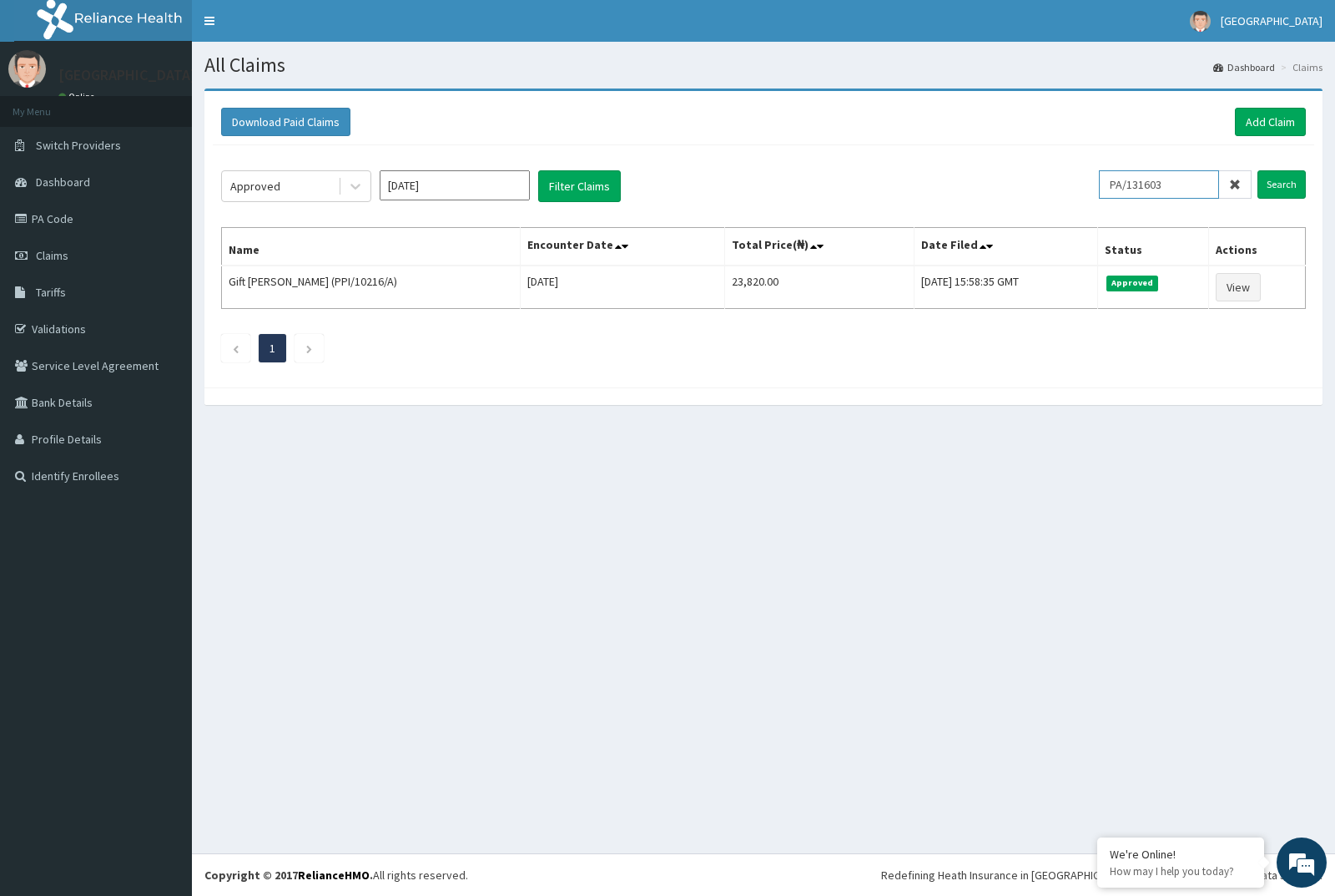
drag, startPoint x: 1174, startPoint y: 178, endPoint x: 1099, endPoint y: 187, distance: 75.5
click at [1099, 187] on div "Approved Jul 2025 Filter Claims PA/131603 Search" at bounding box center [764, 186] width 1085 height 31
paste input "F7CF17"
click at [1270, 186] on input "Search" at bounding box center [1282, 184] width 48 height 28
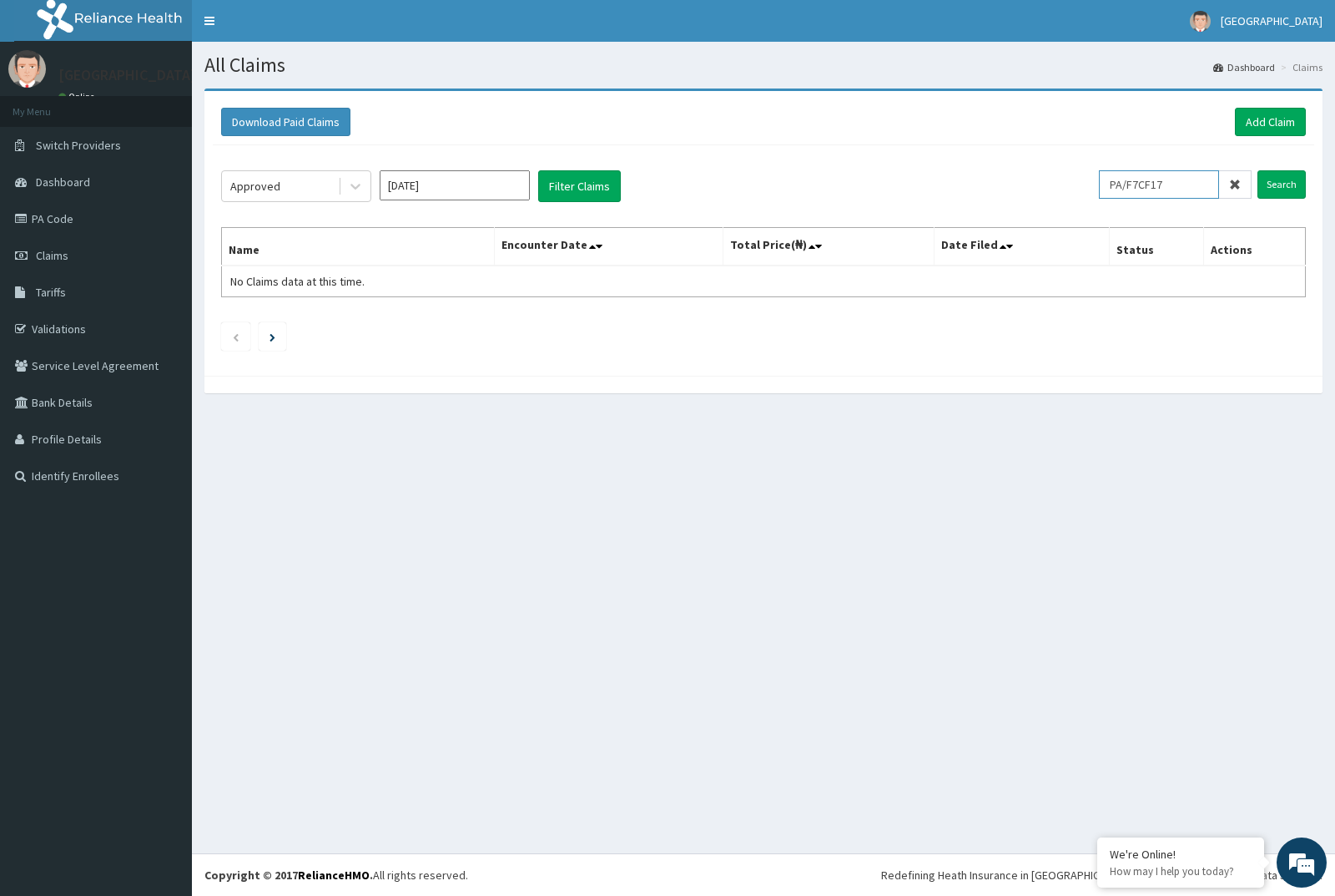
drag, startPoint x: 1180, startPoint y: 187, endPoint x: 1111, endPoint y: 183, distance: 69.1
click at [1111, 183] on input "PA/F7CF17" at bounding box center [1160, 184] width 120 height 28
paste input "1B87EF"
type input "PA/1B87EF"
click at [1277, 170] on input "Search" at bounding box center [1282, 184] width 48 height 28
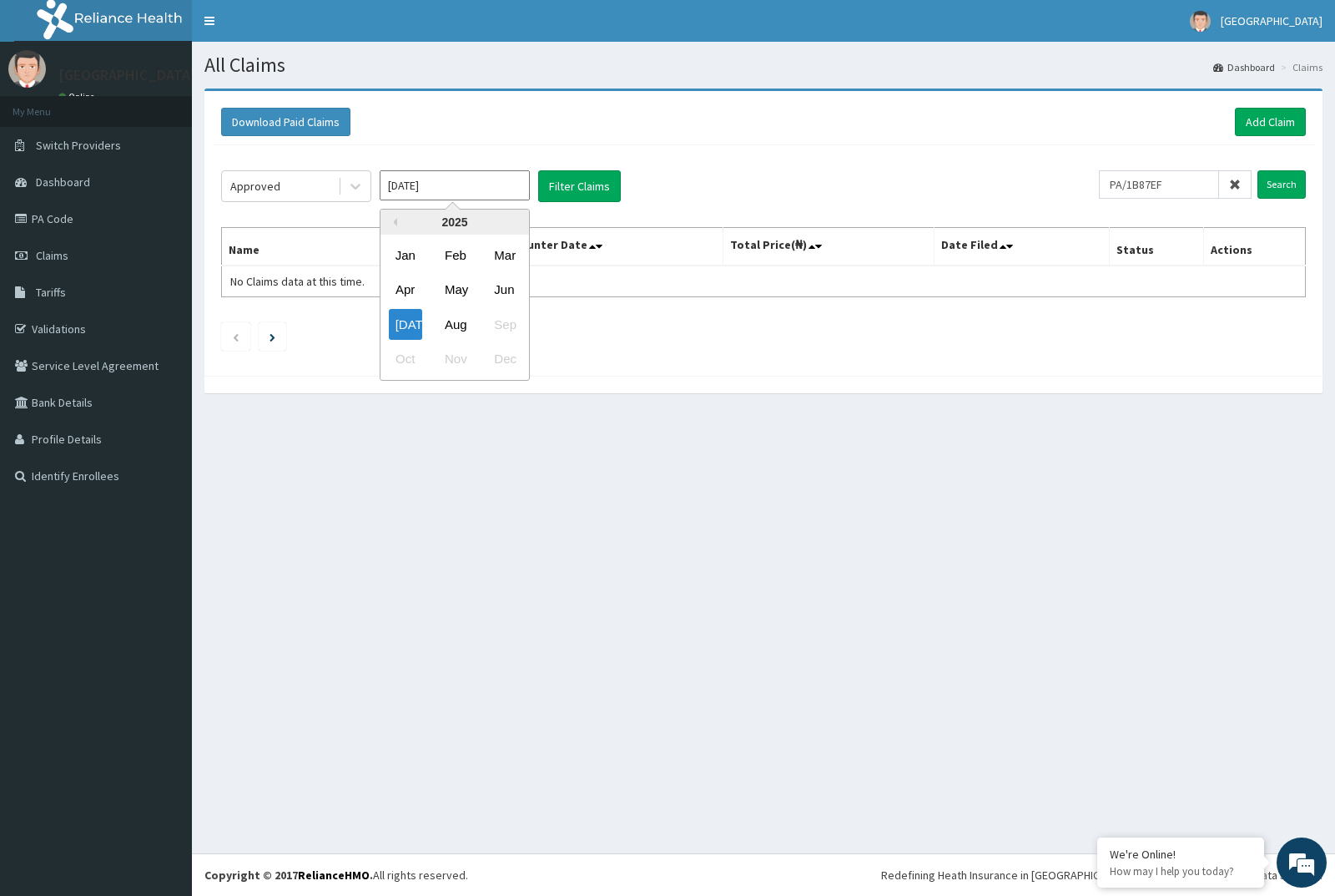
click at [515, 191] on input "Jul 2025" at bounding box center [454, 185] width 150 height 30
click at [459, 323] on div "Aug" at bounding box center [454, 324] width 33 height 31
click at [1265, 183] on input "Search" at bounding box center [1282, 184] width 48 height 28
click at [591, 187] on button "Filter Claims" at bounding box center [579, 186] width 82 height 31
click at [510, 185] on input "Aug 2025" at bounding box center [454, 185] width 150 height 30
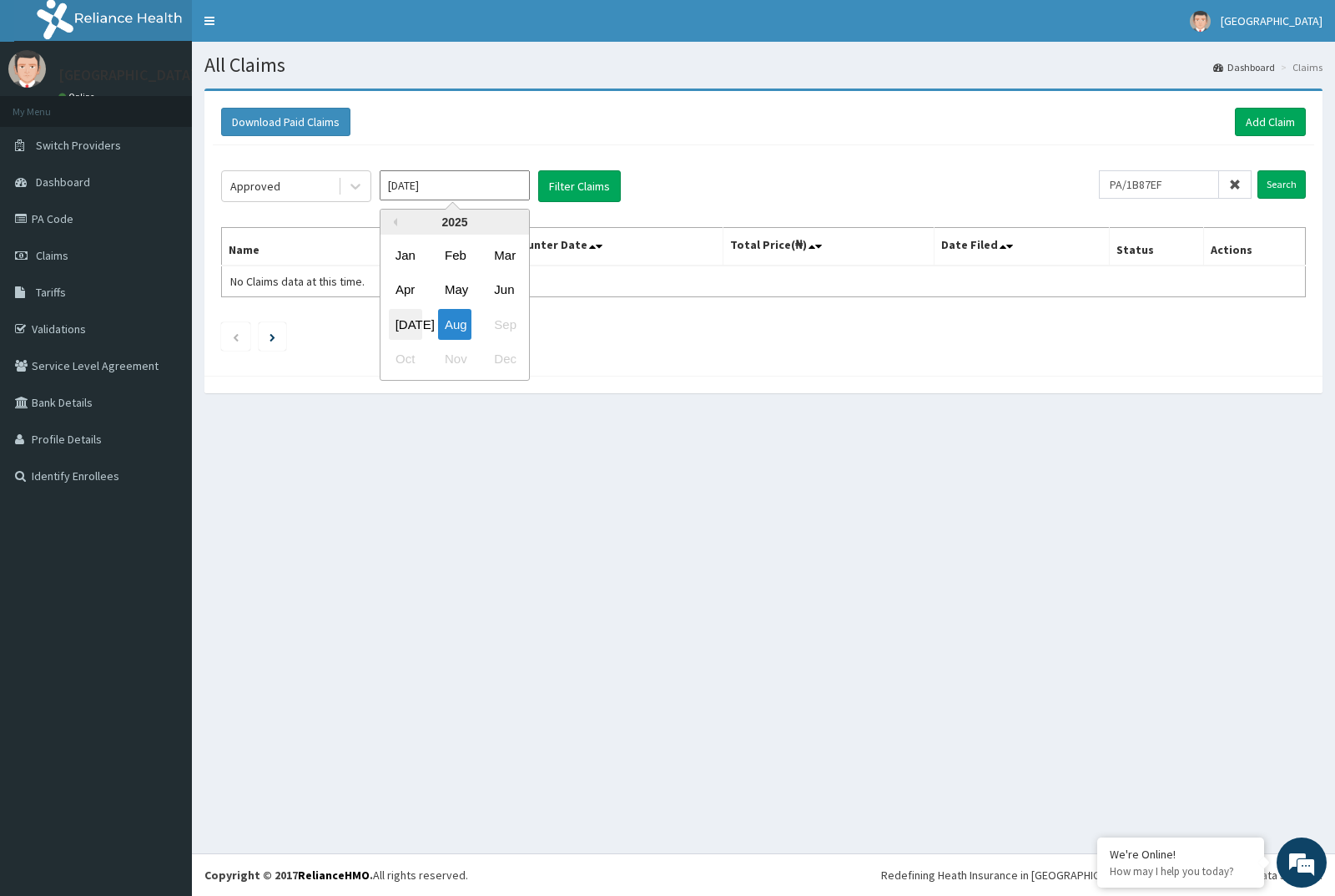
click at [408, 337] on div "Jul" at bounding box center [405, 324] width 33 height 31
type input "Jul 2025"
click at [561, 192] on button "Filter Claims" at bounding box center [579, 186] width 82 height 31
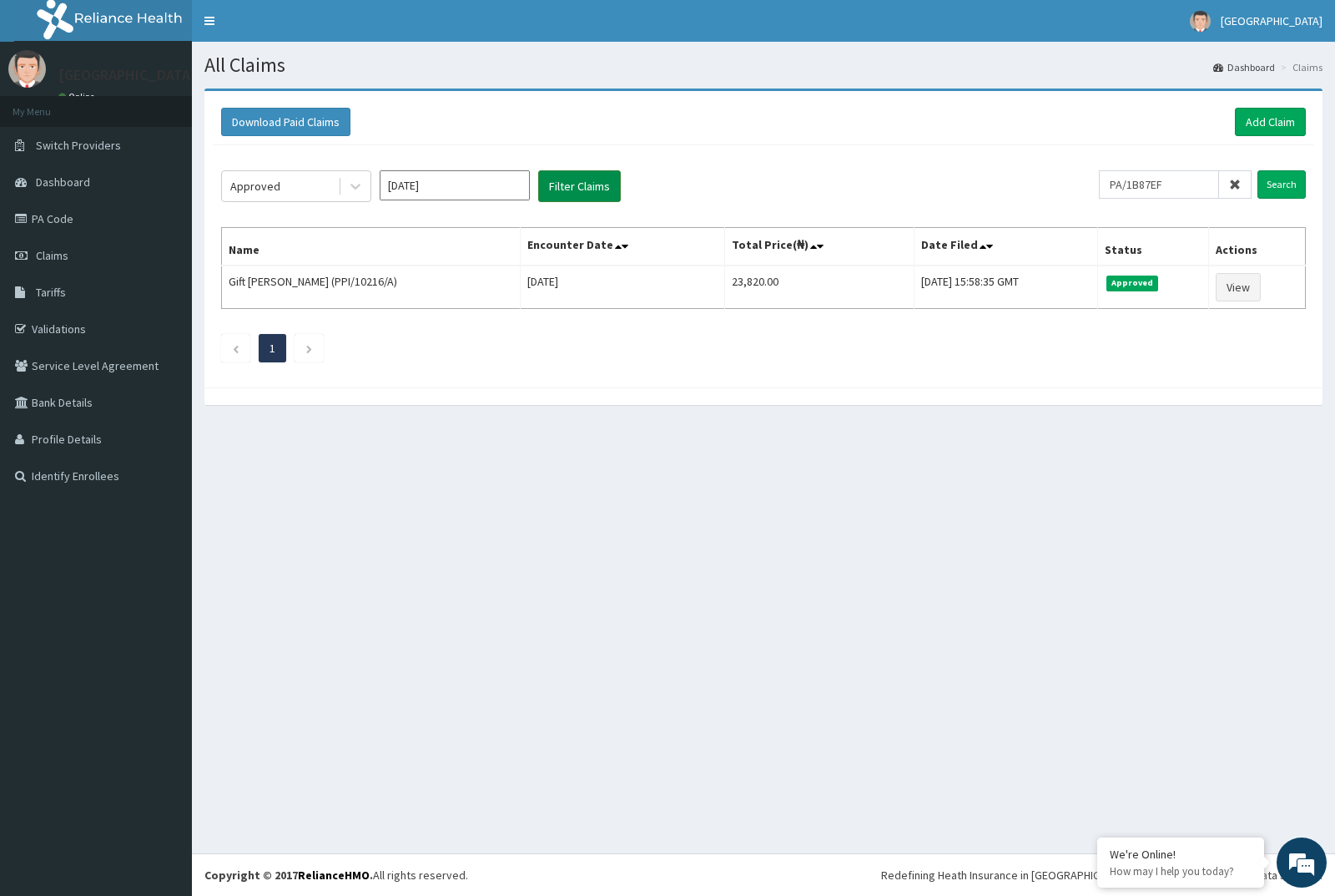
click at [567, 176] on button "Filter Claims" at bounding box center [579, 186] width 82 height 31
drag, startPoint x: 1181, startPoint y: 180, endPoint x: 1100, endPoint y: 184, distance: 81.1
click at [1100, 184] on div "Approved Jul 2025 Filter Claims PA/1B87EF Search" at bounding box center [764, 186] width 1085 height 31
paste input "PI/10216/C"
click at [1281, 191] on input "Search" at bounding box center [1282, 184] width 48 height 28
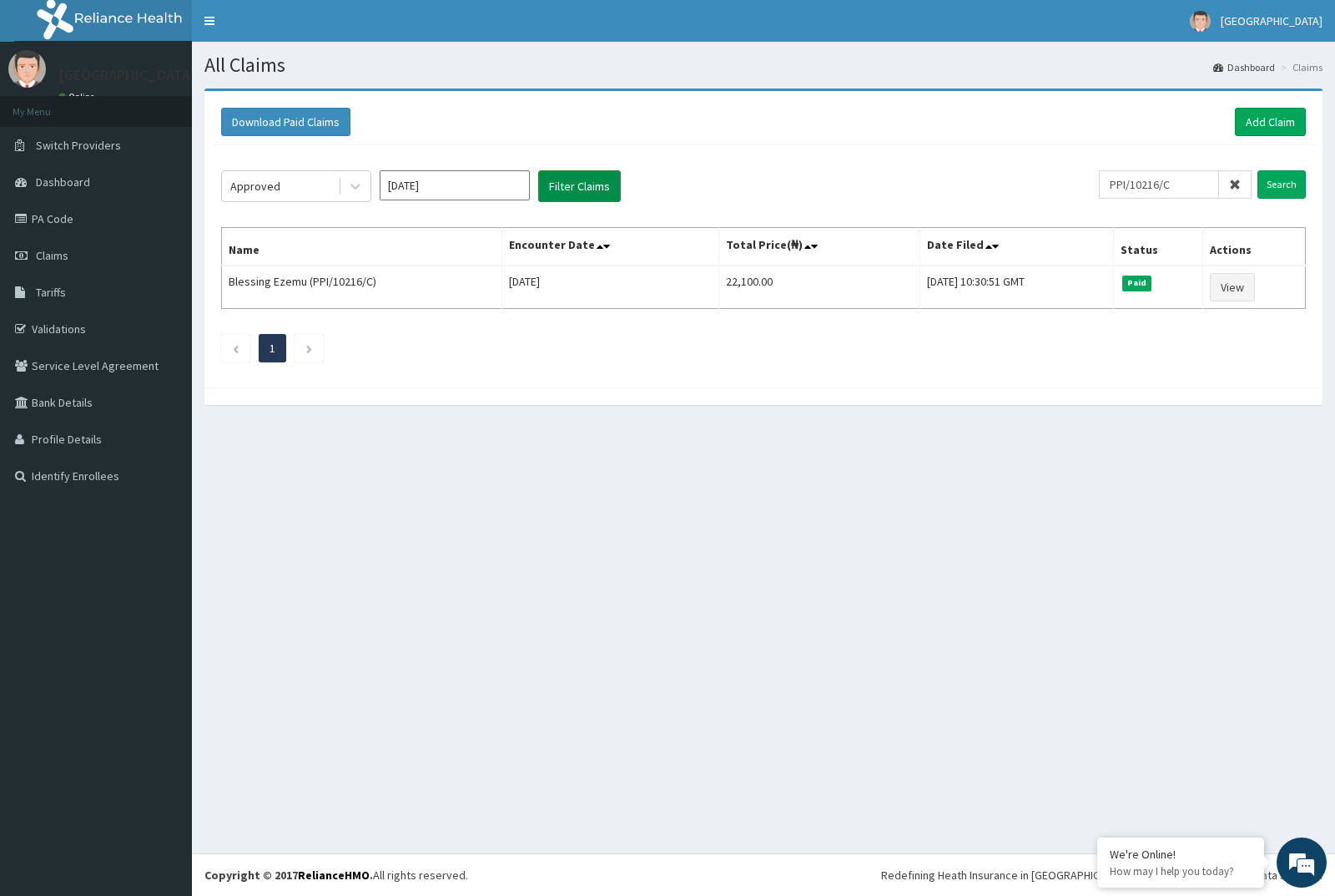
click at [581, 193] on button "Filter Claims" at bounding box center [579, 186] width 82 height 31
click at [1199, 186] on input "PPI/10216/C" at bounding box center [1160, 184] width 120 height 28
drag, startPoint x: 1199, startPoint y: 186, endPoint x: 1099, endPoint y: 198, distance: 100.7
click at [1099, 198] on div "Approved Jul 2025 Filter Claims PPI/10216/C Search" at bounding box center [764, 186] width 1085 height 31
paste input "A"
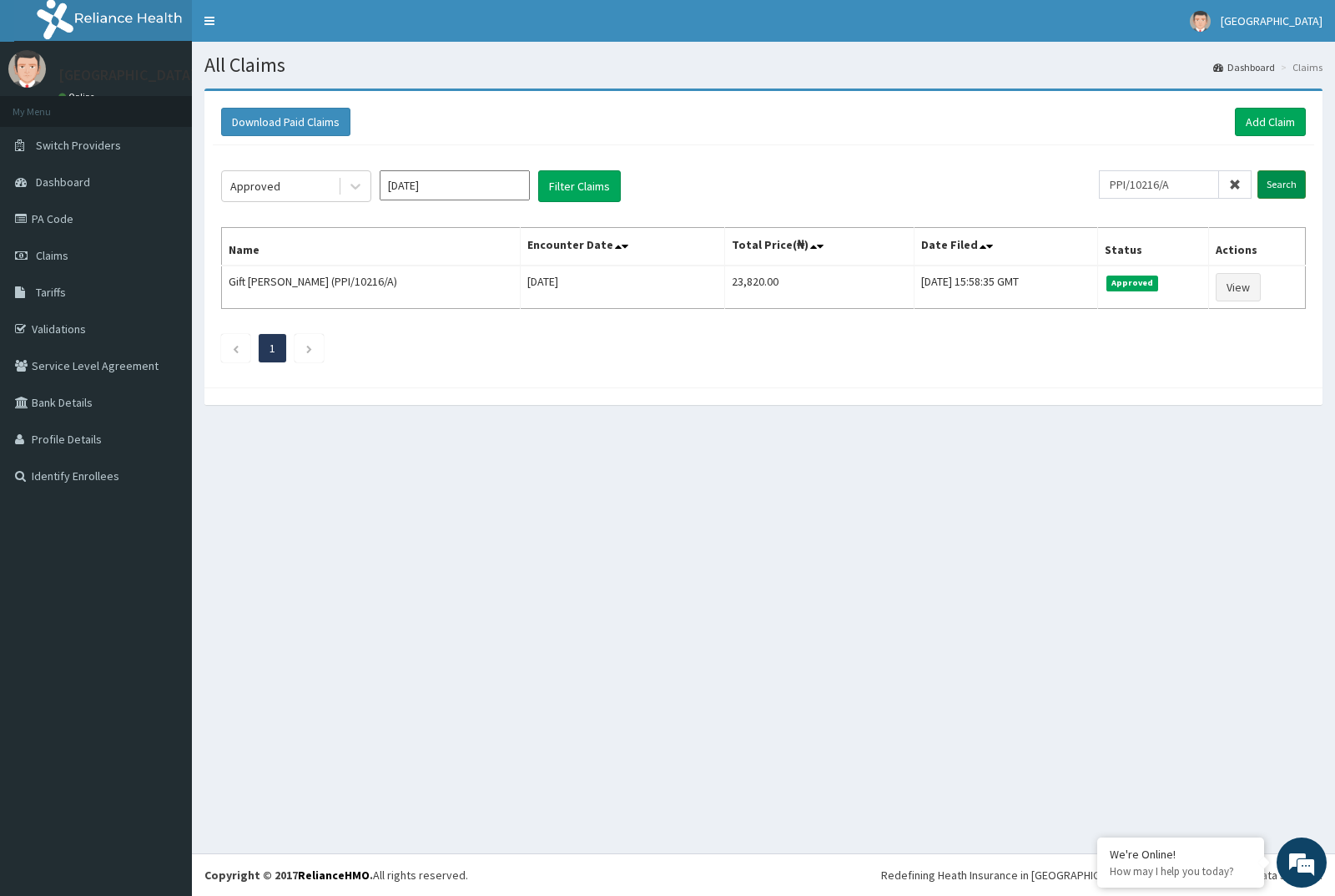
click at [1290, 191] on input "Search" at bounding box center [1282, 184] width 48 height 28
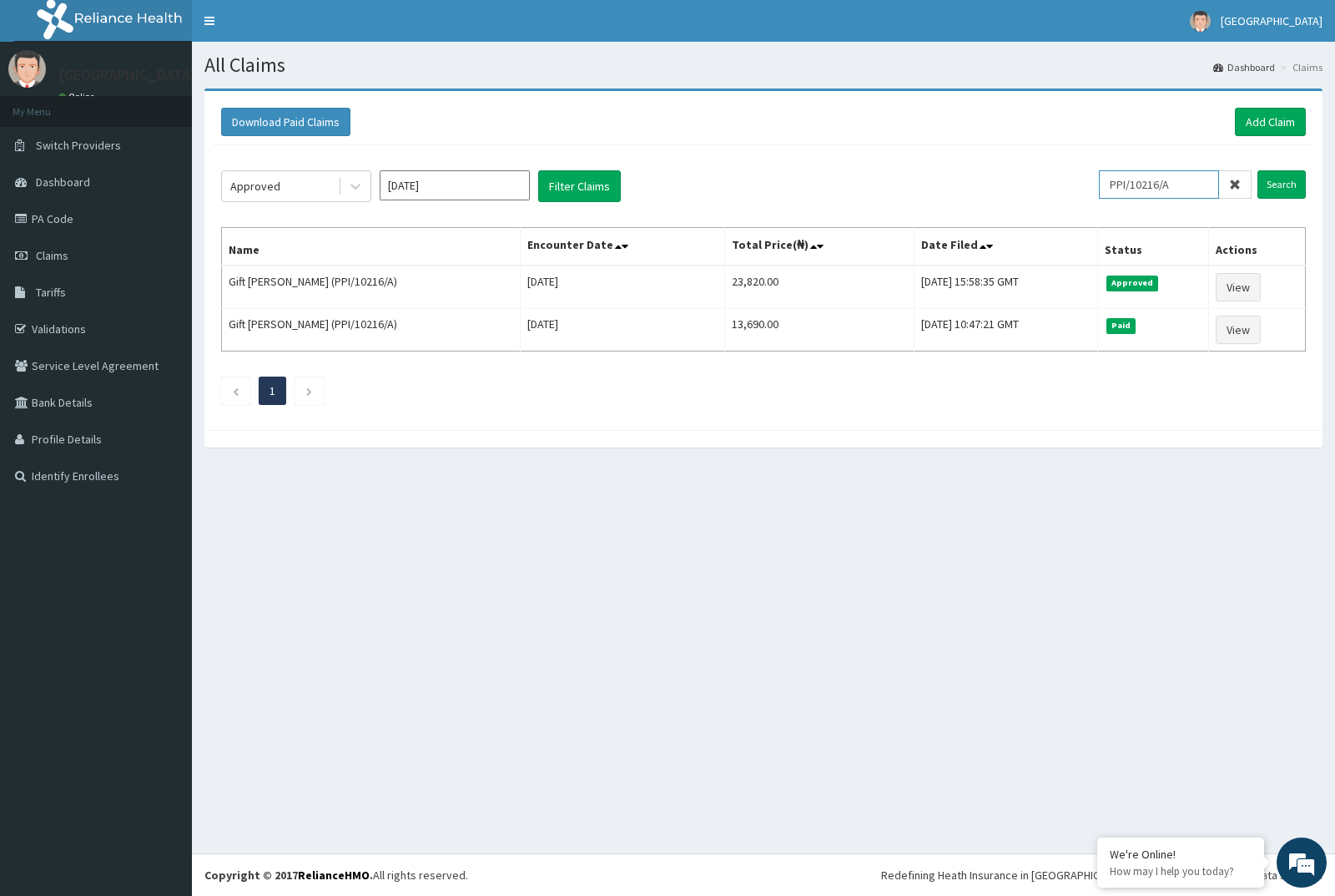
click at [1174, 179] on input "PPI/10216/A" at bounding box center [1160, 184] width 120 height 28
drag, startPoint x: 1184, startPoint y: 186, endPoint x: 1113, endPoint y: 180, distance: 71.3
click at [1113, 180] on input "PPI/10216/A" at bounding box center [1160, 184] width 120 height 28
paste input "B"
click at [1283, 183] on input "Search" at bounding box center [1282, 184] width 48 height 28
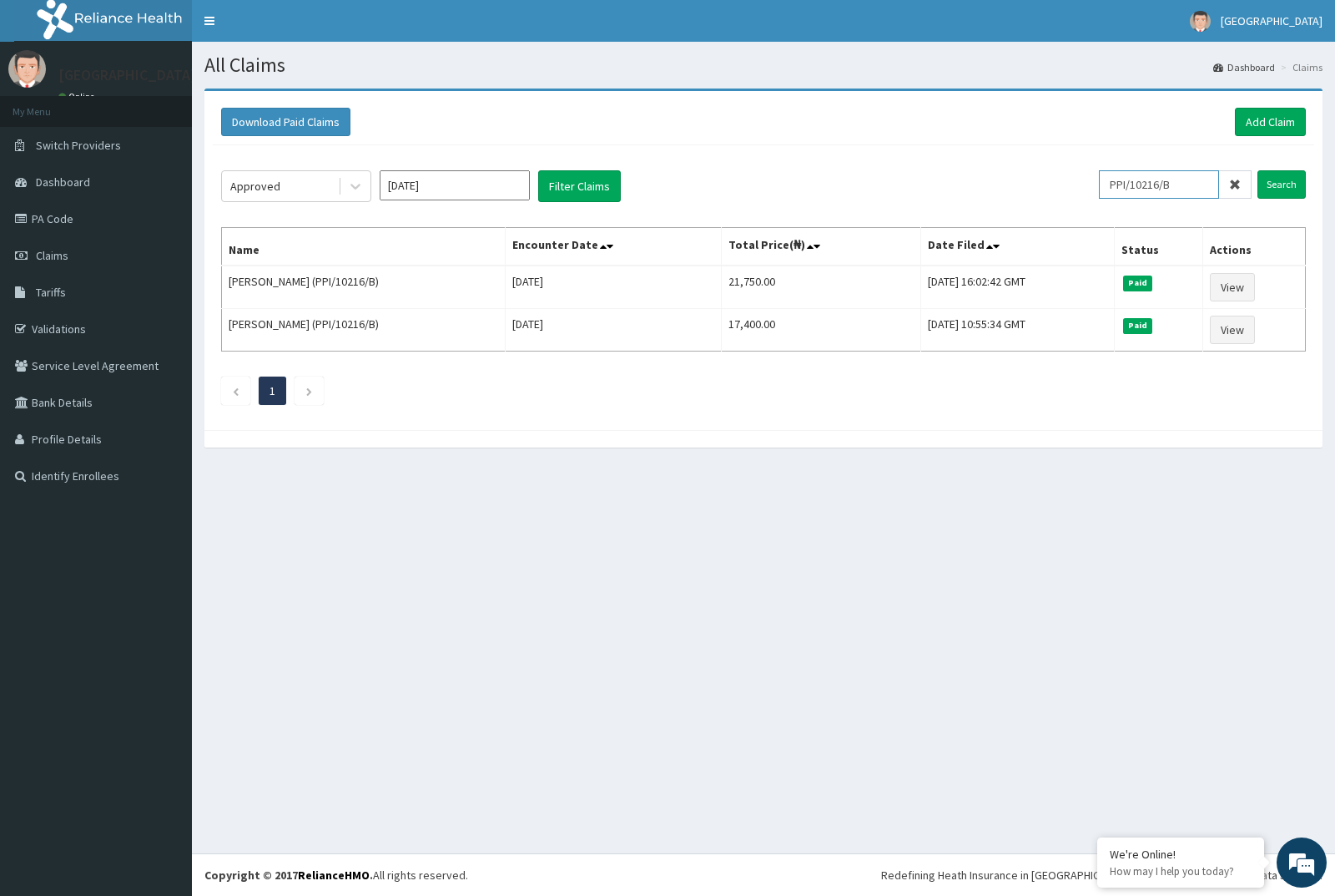
drag, startPoint x: 1181, startPoint y: 191, endPoint x: 1110, endPoint y: 186, distance: 71.2
click at [1110, 186] on div "Approved Jul 2025 Filter Claims PPI/10216/B Search" at bounding box center [764, 186] width 1085 height 31
paste input "C"
click at [1278, 178] on input "Search" at bounding box center [1282, 184] width 48 height 28
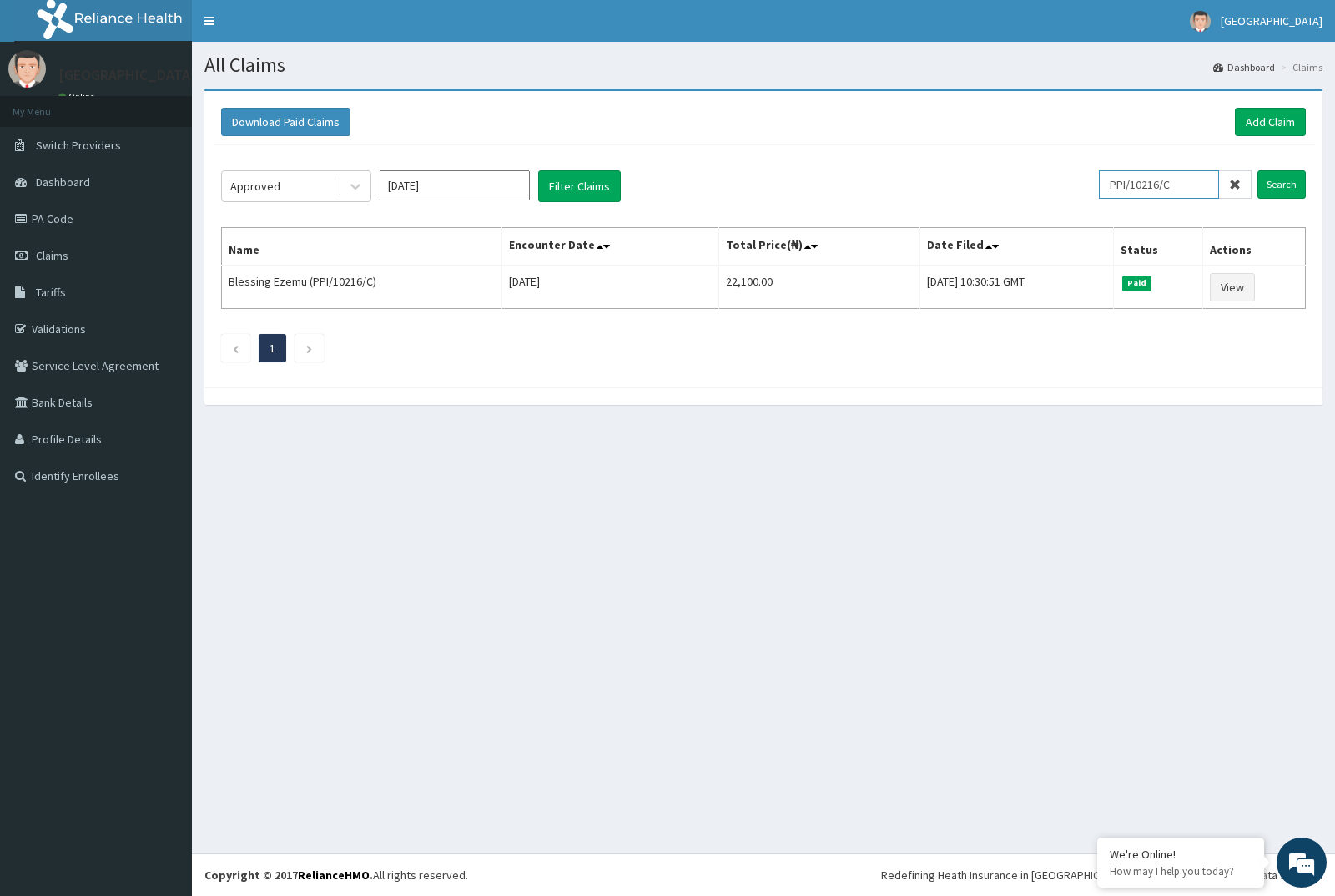
drag, startPoint x: 1189, startPoint y: 180, endPoint x: 1110, endPoint y: 186, distance: 79.2
click at [1110, 186] on div "Approved Jul 2025 Filter Claims PPI/10216/C Search" at bounding box center [764, 186] width 1085 height 31
paste input "SFA/15008/A"
type input "SFA/15008/A"
click at [1281, 188] on input "Search" at bounding box center [1282, 184] width 48 height 28
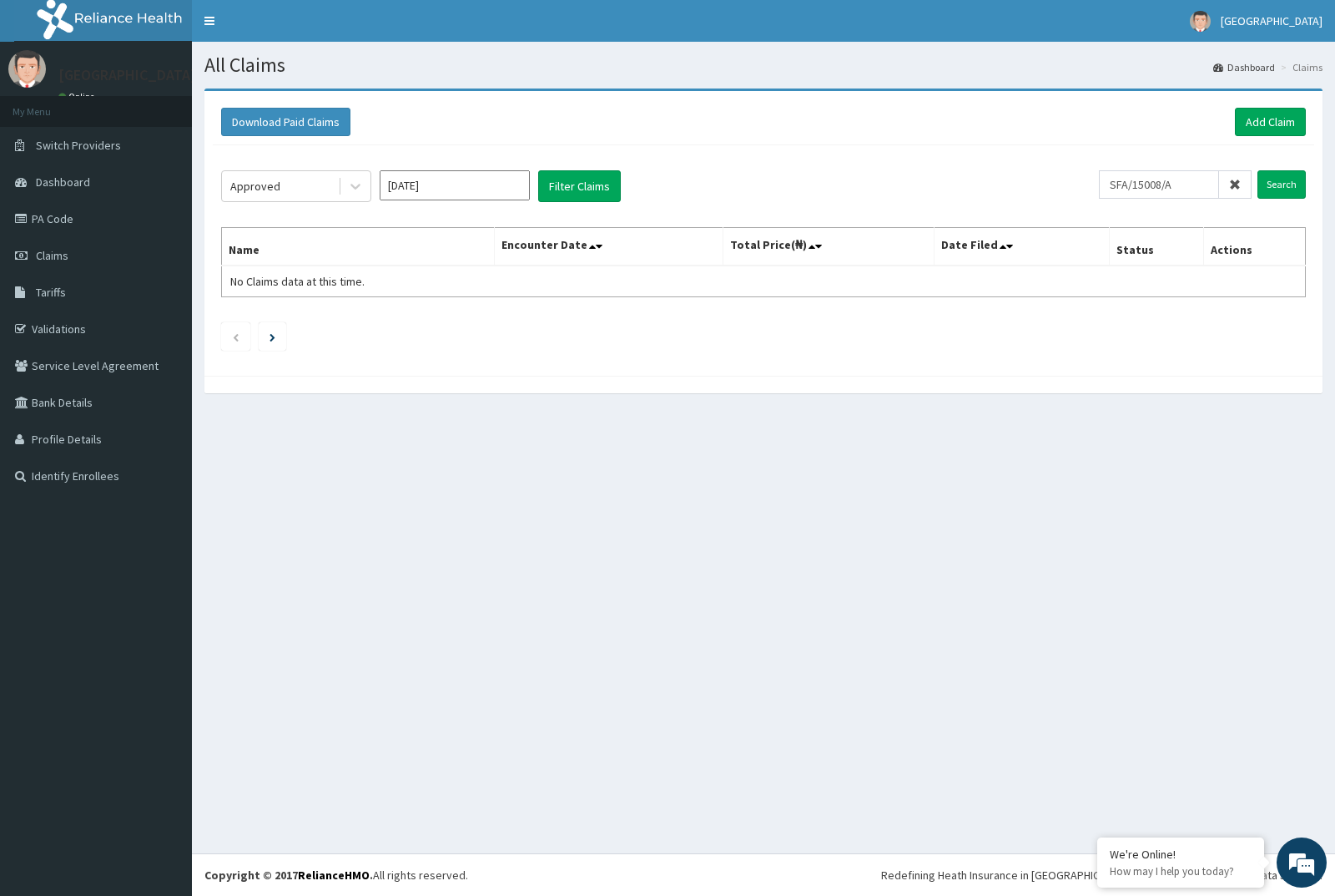
click at [516, 186] on input "Jul 2025" at bounding box center [454, 185] width 150 height 30
click at [453, 324] on div "Aug" at bounding box center [454, 324] width 33 height 31
click at [589, 192] on button "Filter Claims" at bounding box center [579, 186] width 82 height 31
click at [576, 192] on button "Filter Claims" at bounding box center [579, 186] width 82 height 31
drag, startPoint x: 1188, startPoint y: 191, endPoint x: 1091, endPoint y: 183, distance: 97.3
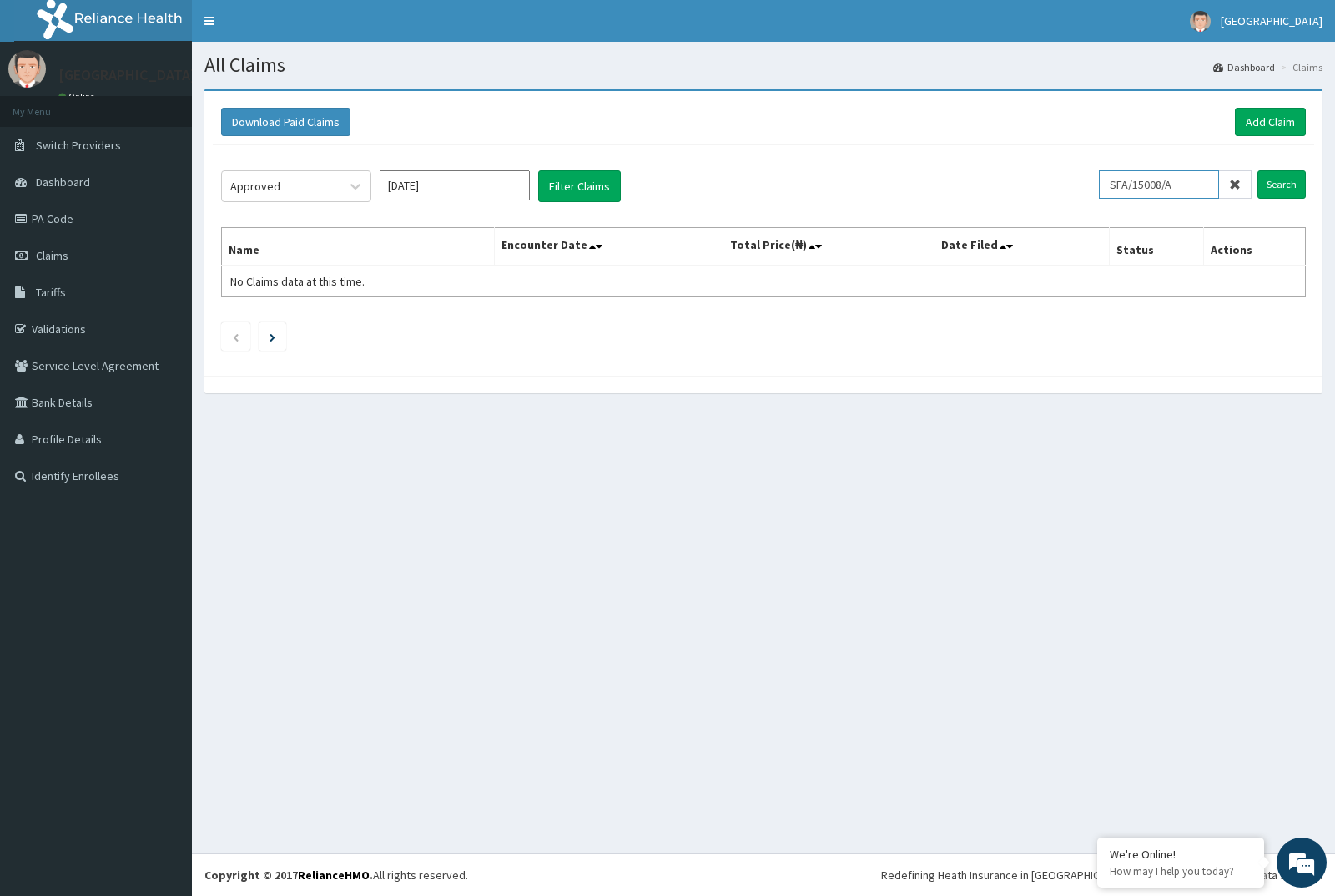
click at [1091, 183] on div "Approved Aug 2025 Filter Claims SFA/15008/A Search" at bounding box center [764, 186] width 1085 height 31
click at [516, 180] on input "[DATE]" at bounding box center [454, 185] width 150 height 30
click at [400, 333] on div "Jul" at bounding box center [405, 324] width 33 height 31
type input "Jul 2025"
click at [1287, 186] on input "Search" at bounding box center [1282, 184] width 48 height 28
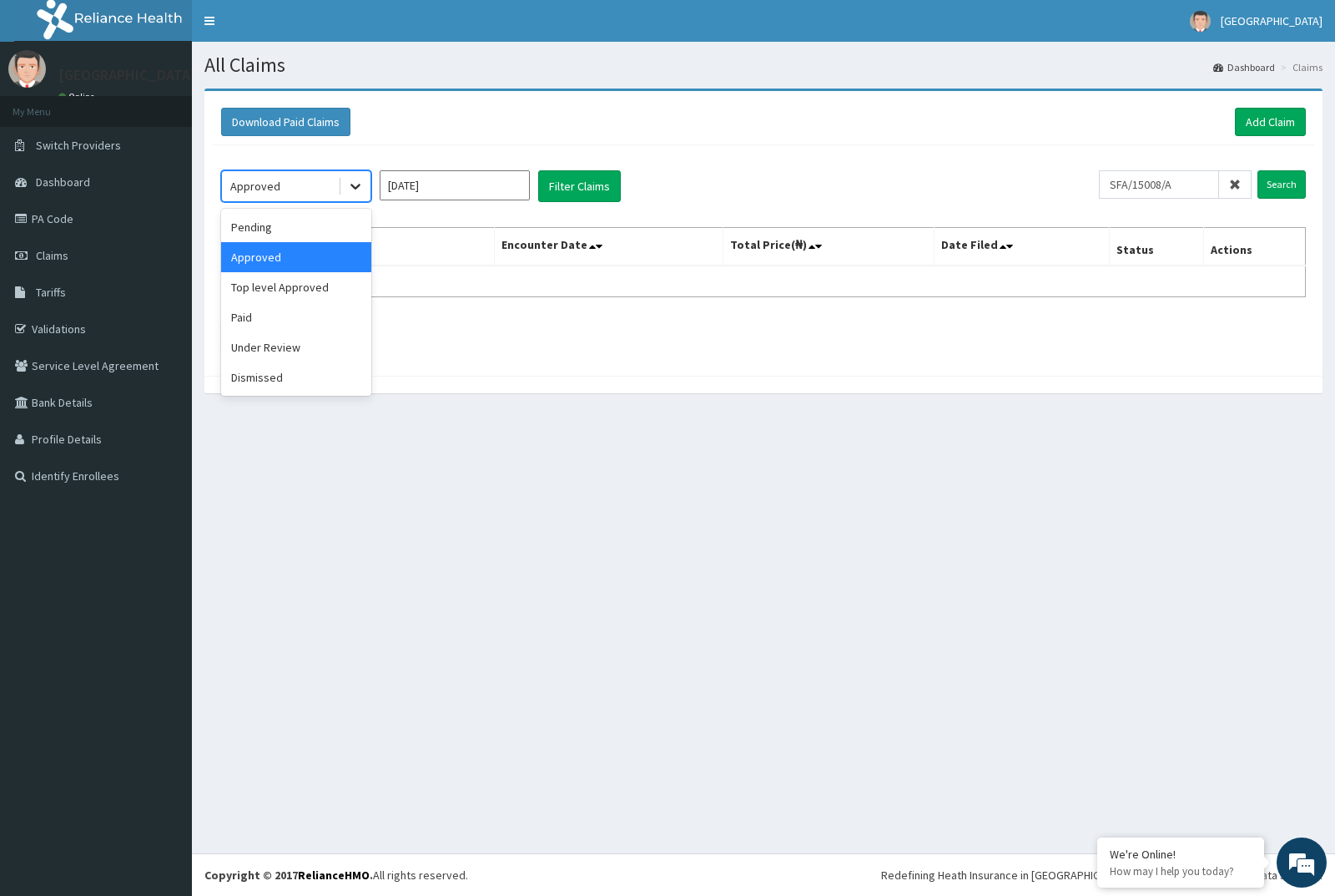
click at [355, 187] on icon at bounding box center [356, 186] width 17 height 17
click at [310, 233] on div "Pending" at bounding box center [296, 226] width 150 height 30
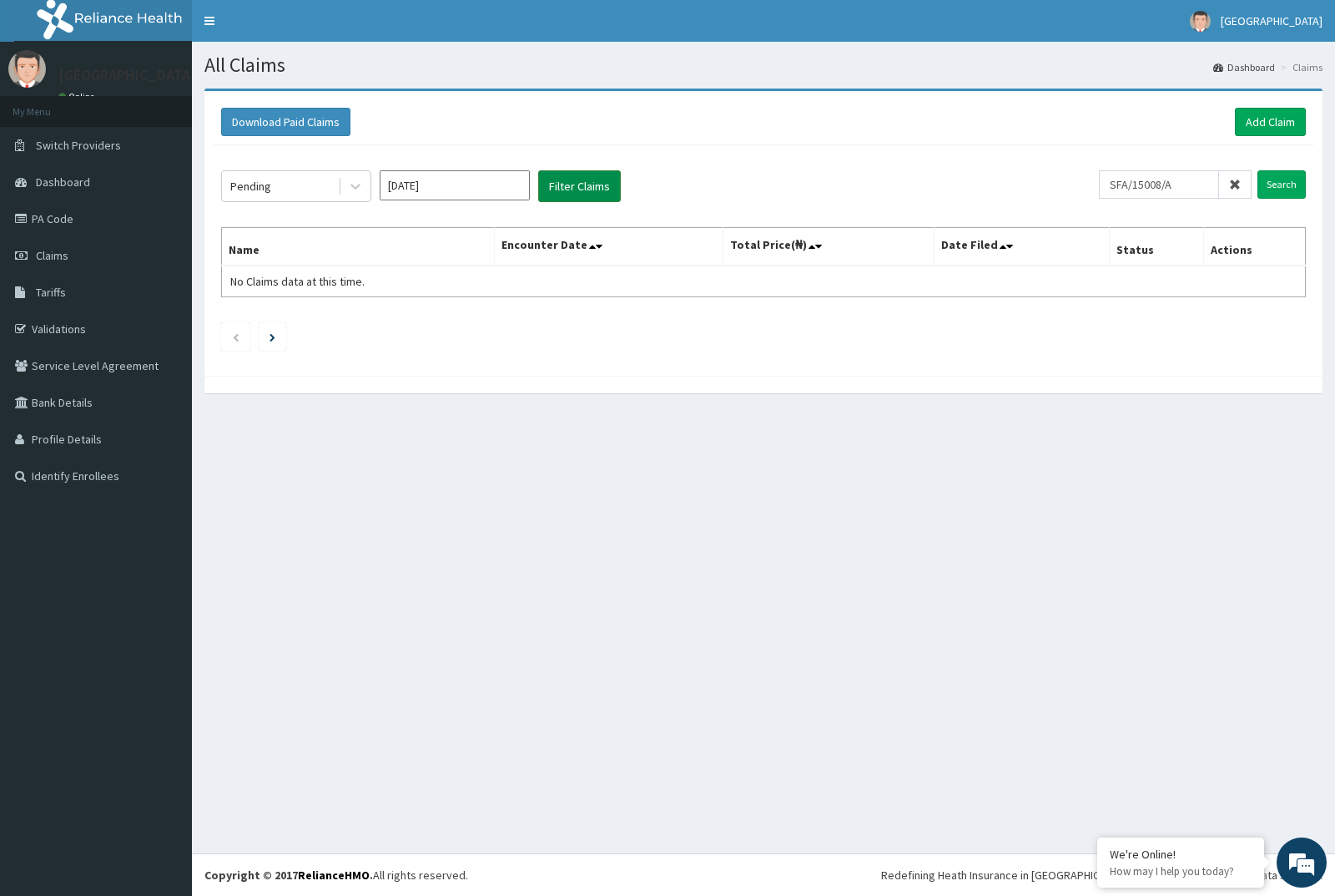
click at [602, 192] on button "Filter Claims" at bounding box center [579, 186] width 82 height 31
drag, startPoint x: 1319, startPoint y: 178, endPoint x: 1288, endPoint y: 178, distance: 31.0
click at [1315, 178] on div "Download Paid Claims Add Claim × Note you can only download claims within a max…" at bounding box center [763, 233] width 1118 height 285
click at [1288, 178] on input "Search" at bounding box center [1282, 184] width 48 height 28
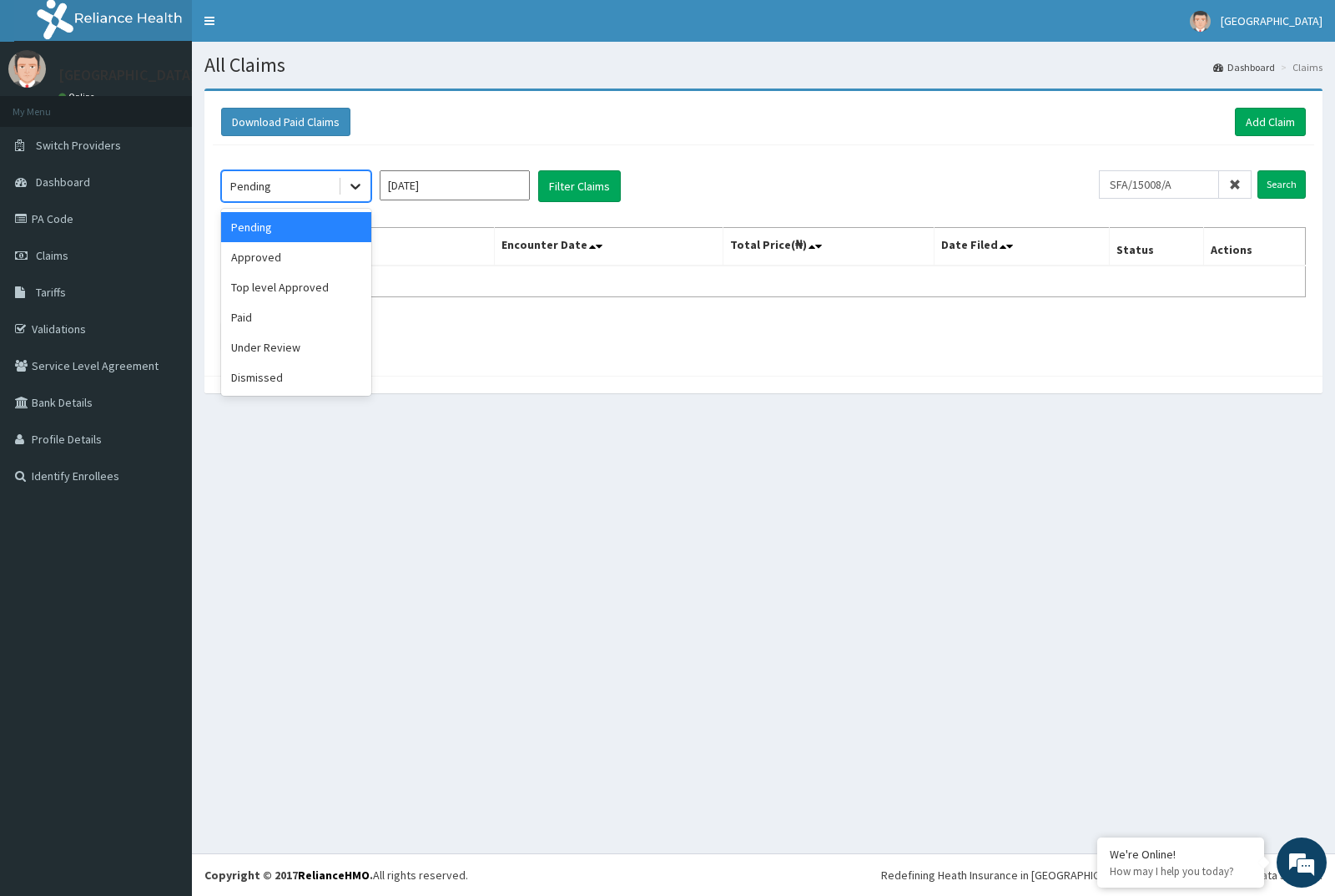
click at [363, 186] on icon at bounding box center [356, 186] width 17 height 17
click at [306, 265] on div "Approved" at bounding box center [296, 257] width 150 height 30
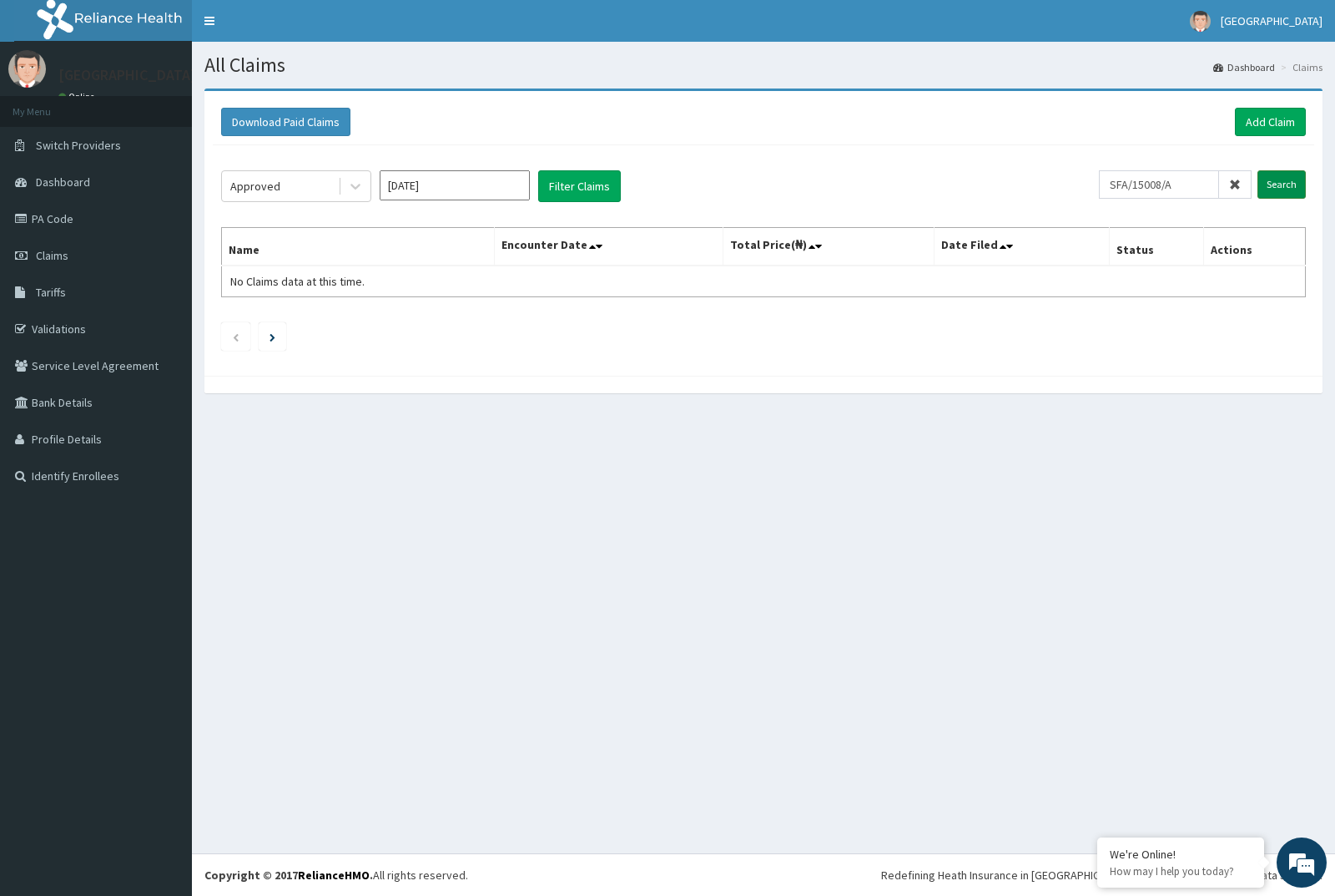
click at [1279, 180] on input "Search" at bounding box center [1282, 184] width 48 height 28
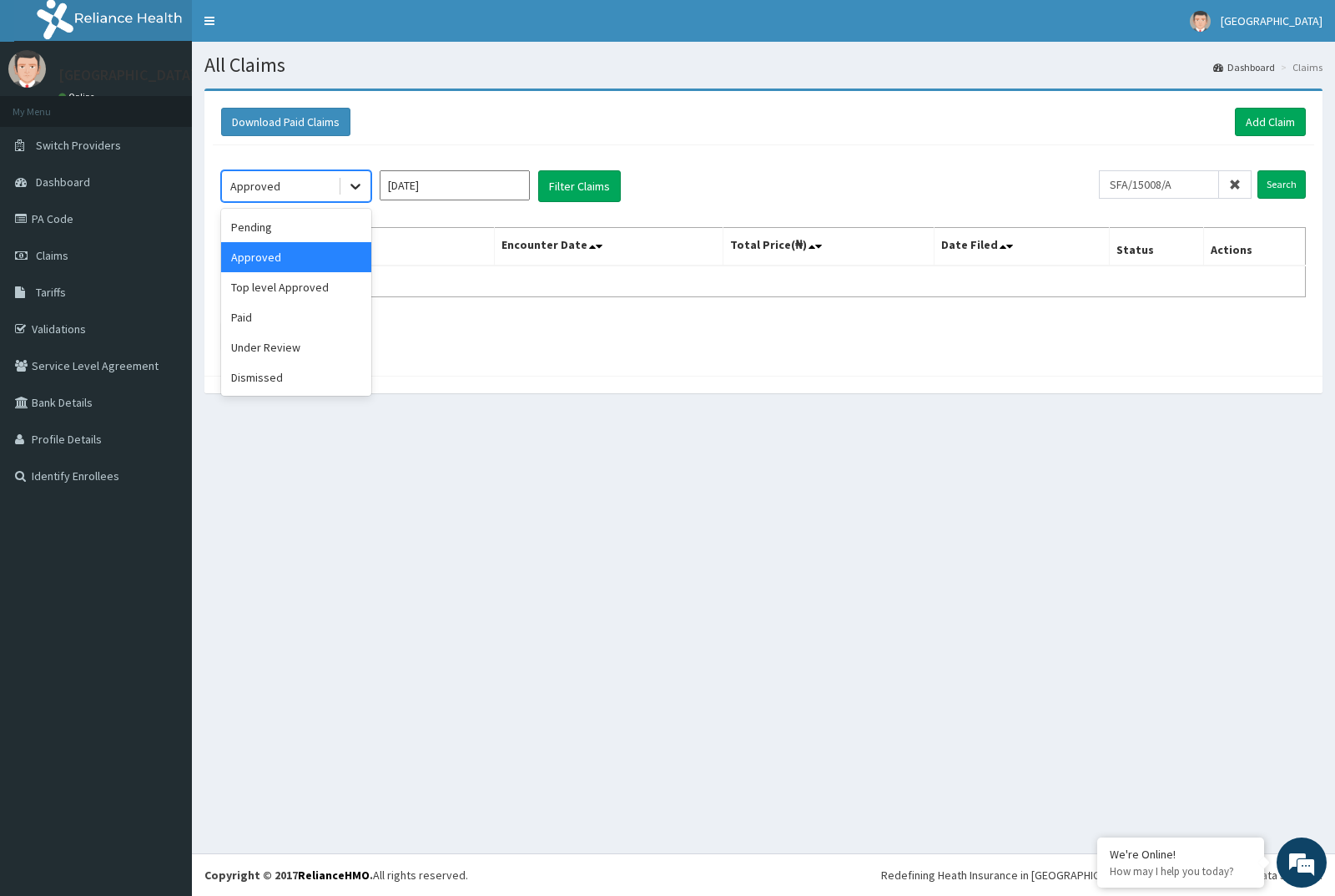
click at [353, 187] on icon at bounding box center [356, 187] width 10 height 6
click at [284, 311] on div "Paid" at bounding box center [296, 316] width 150 height 30
drag, startPoint x: 1288, startPoint y: 168, endPoint x: 1283, endPoint y: 181, distance: 13.9
click at [1285, 175] on div "option Paid, selected. Select is focused ,type to refine list, press Down to op…" at bounding box center [764, 256] width 1102 height 222
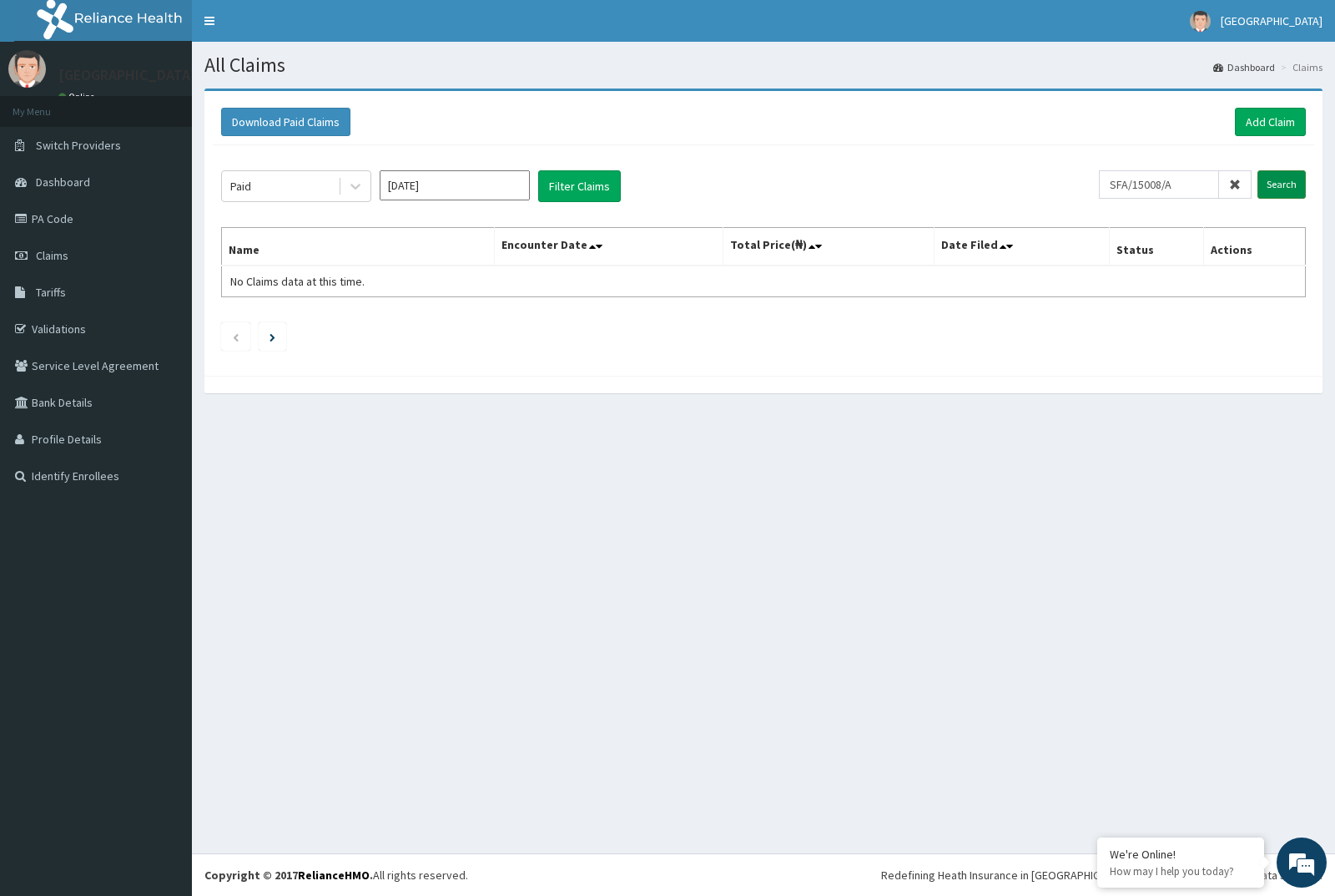
click at [1276, 189] on input "Search" at bounding box center [1282, 184] width 48 height 28
click at [358, 186] on icon at bounding box center [356, 187] width 10 height 6
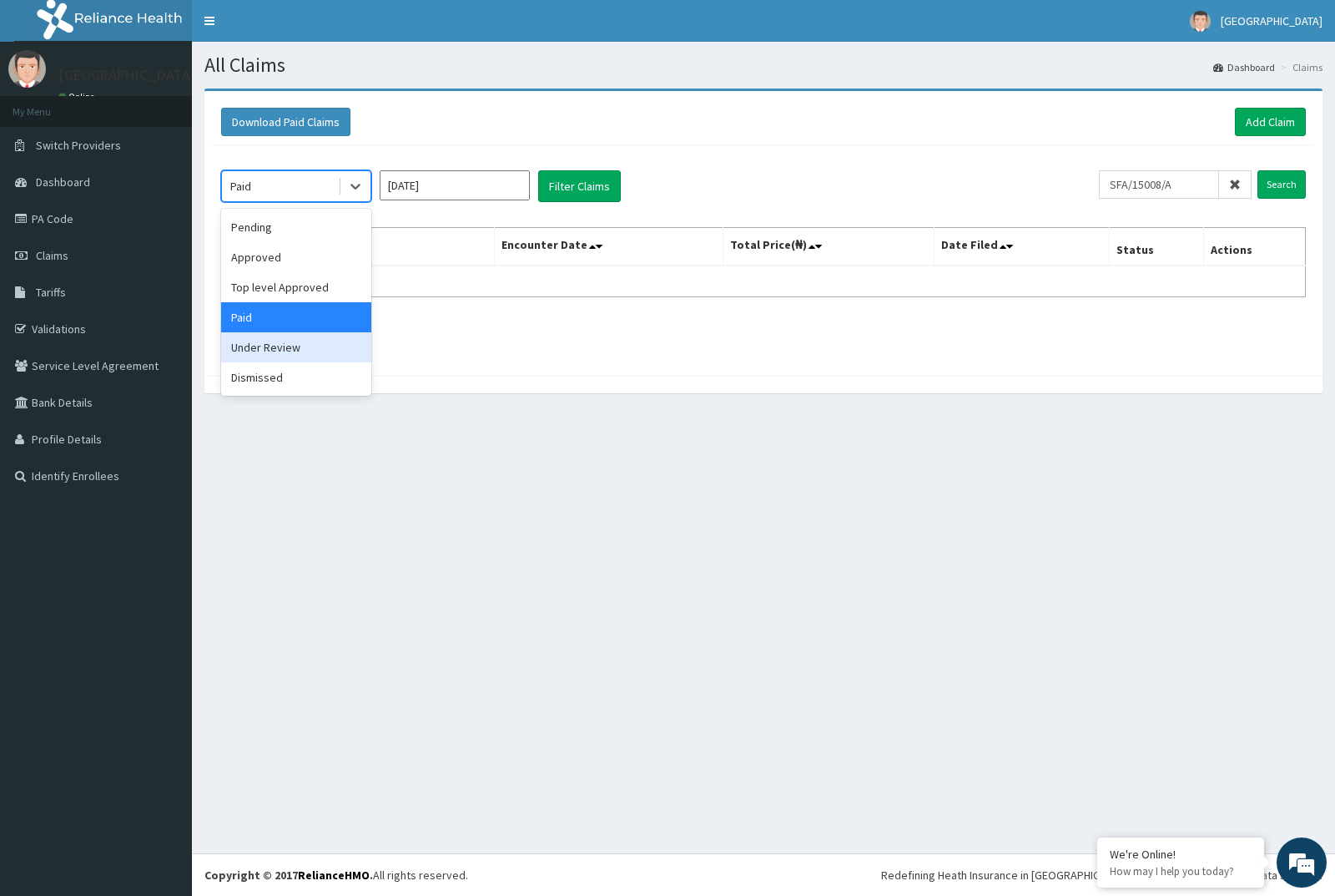
click at [295, 349] on div "Under Review" at bounding box center [296, 347] width 150 height 30
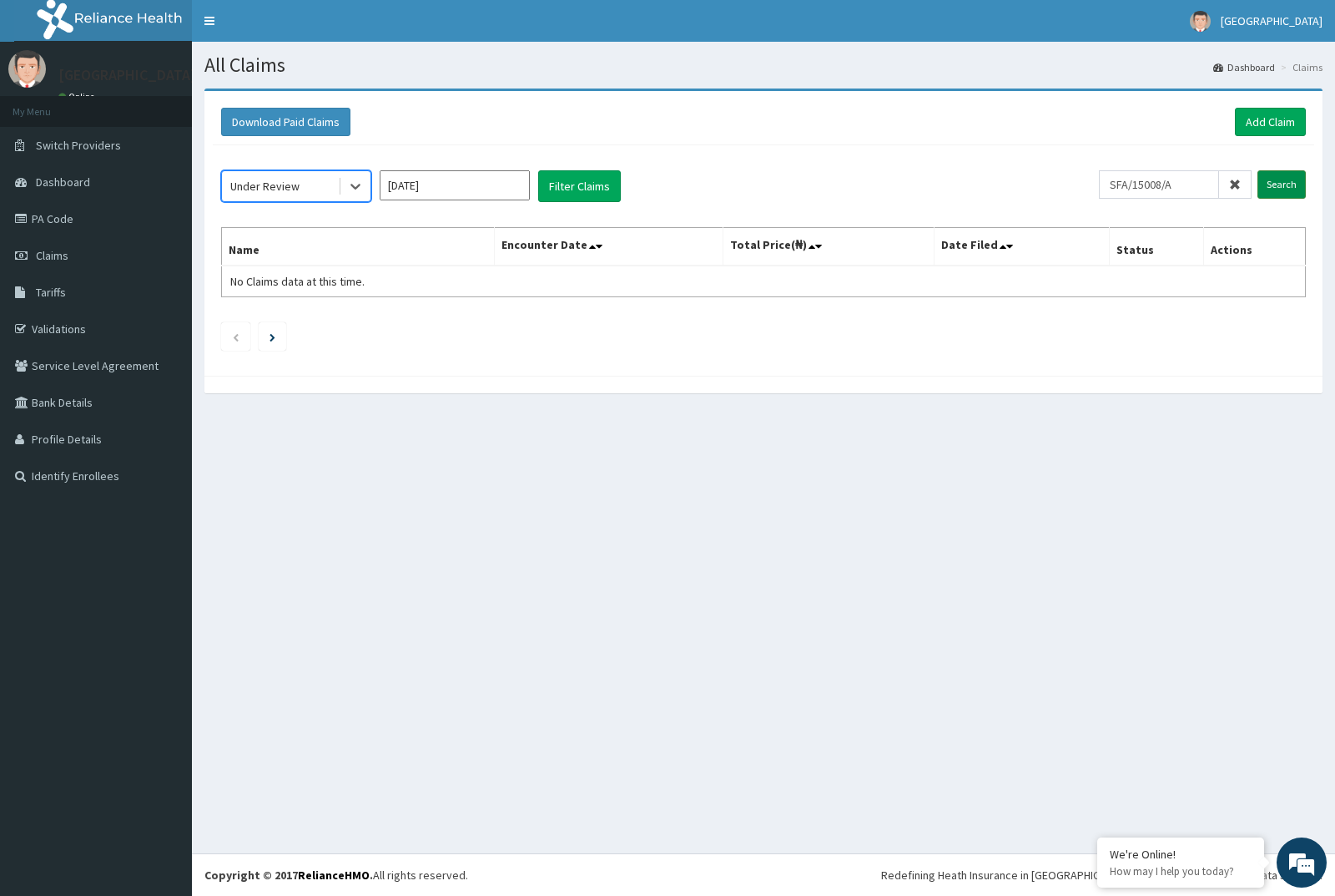
click at [1287, 189] on input "Search" at bounding box center [1282, 184] width 48 height 28
click at [350, 184] on icon at bounding box center [356, 186] width 17 height 17
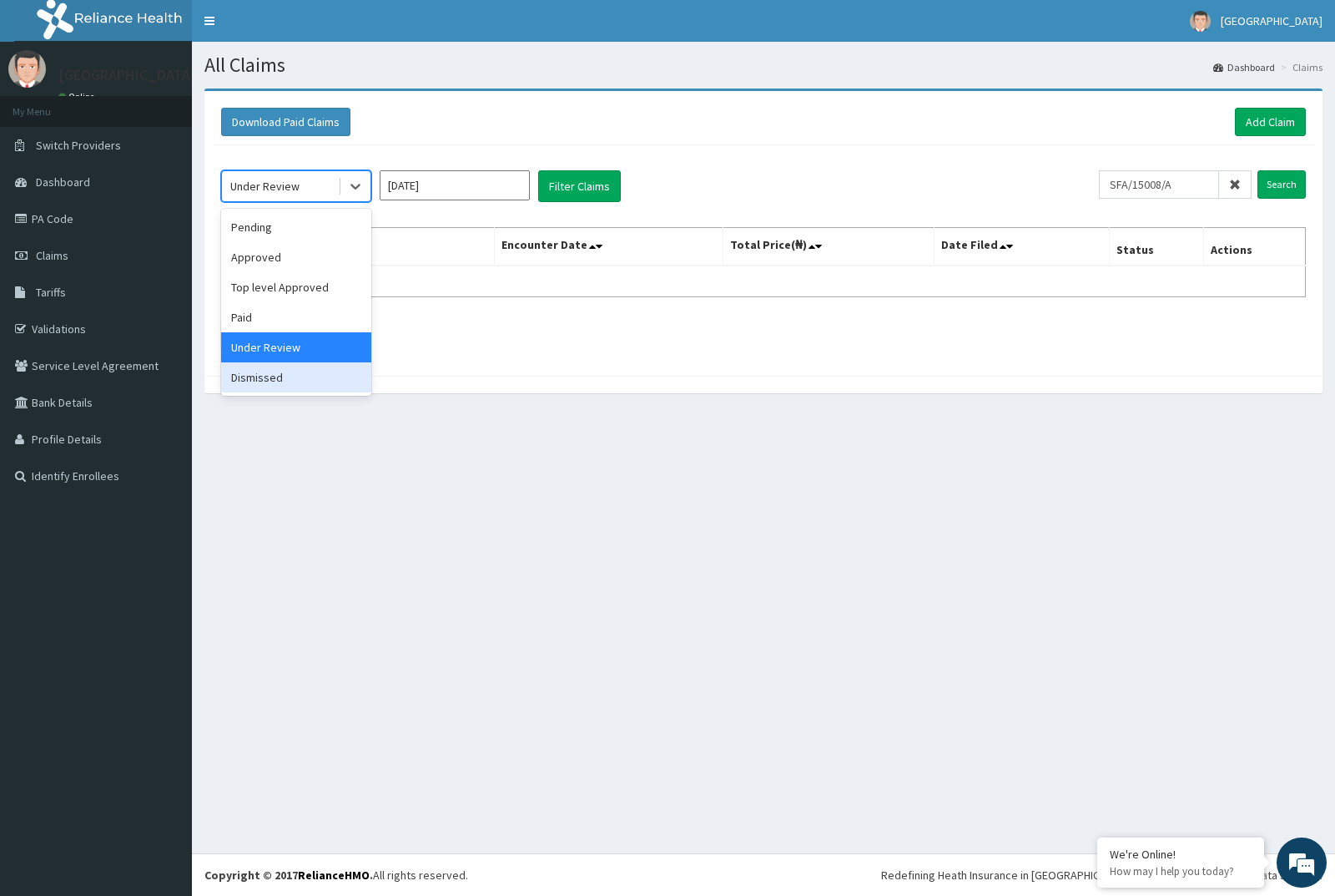
click at [281, 379] on div "Dismissed" at bounding box center [296, 376] width 150 height 30
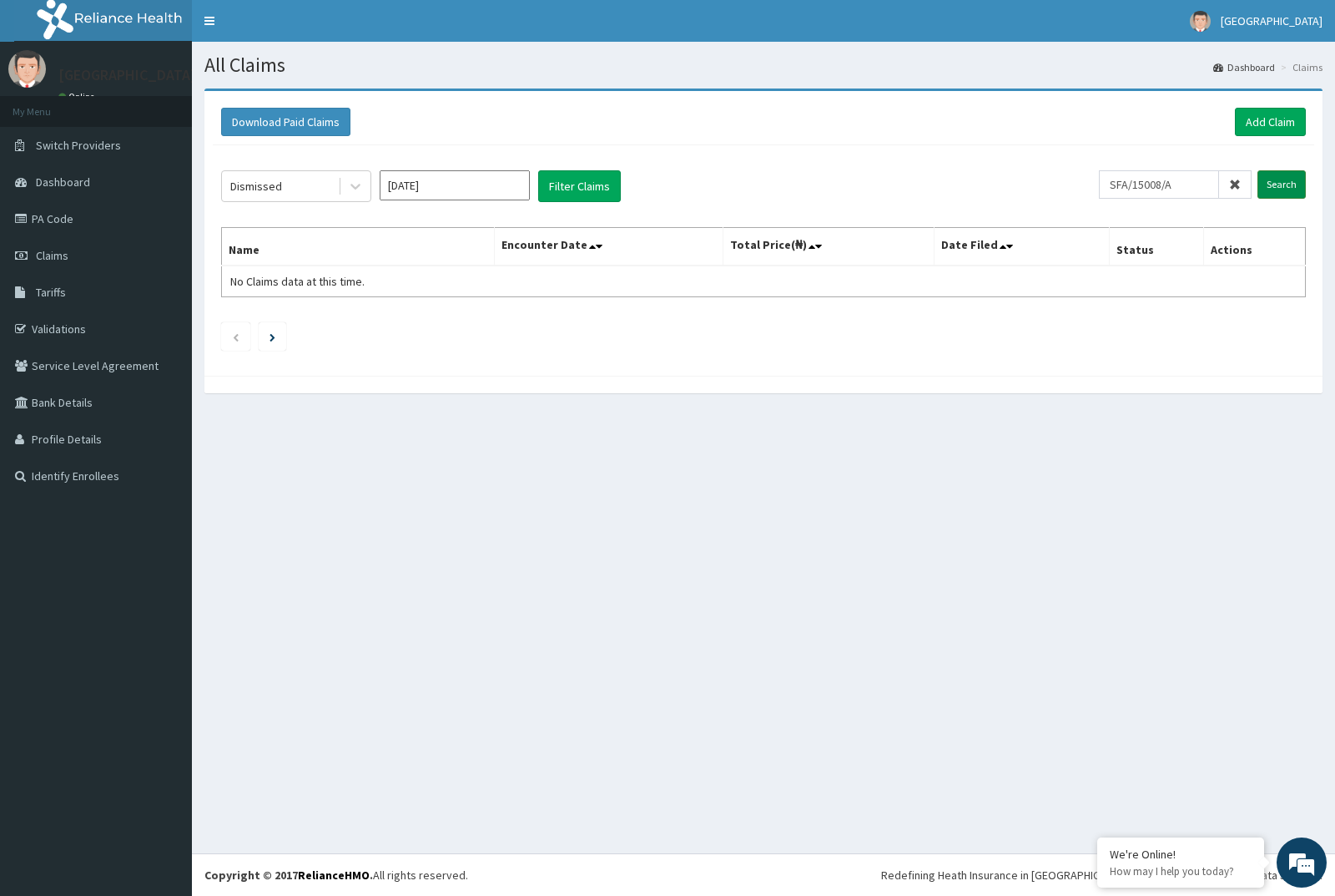
click at [1286, 183] on input "Search" at bounding box center [1282, 184] width 48 height 28
drag, startPoint x: 1124, startPoint y: 188, endPoint x: 1182, endPoint y: 187, distance: 58.0
click at [1182, 187] on input "SFA/15008/A" at bounding box center [1160, 184] width 120 height 28
click at [84, 199] on link "Dashboard" at bounding box center [96, 181] width 192 height 36
click at [81, 213] on link "PA Code" at bounding box center [96, 218] width 192 height 36
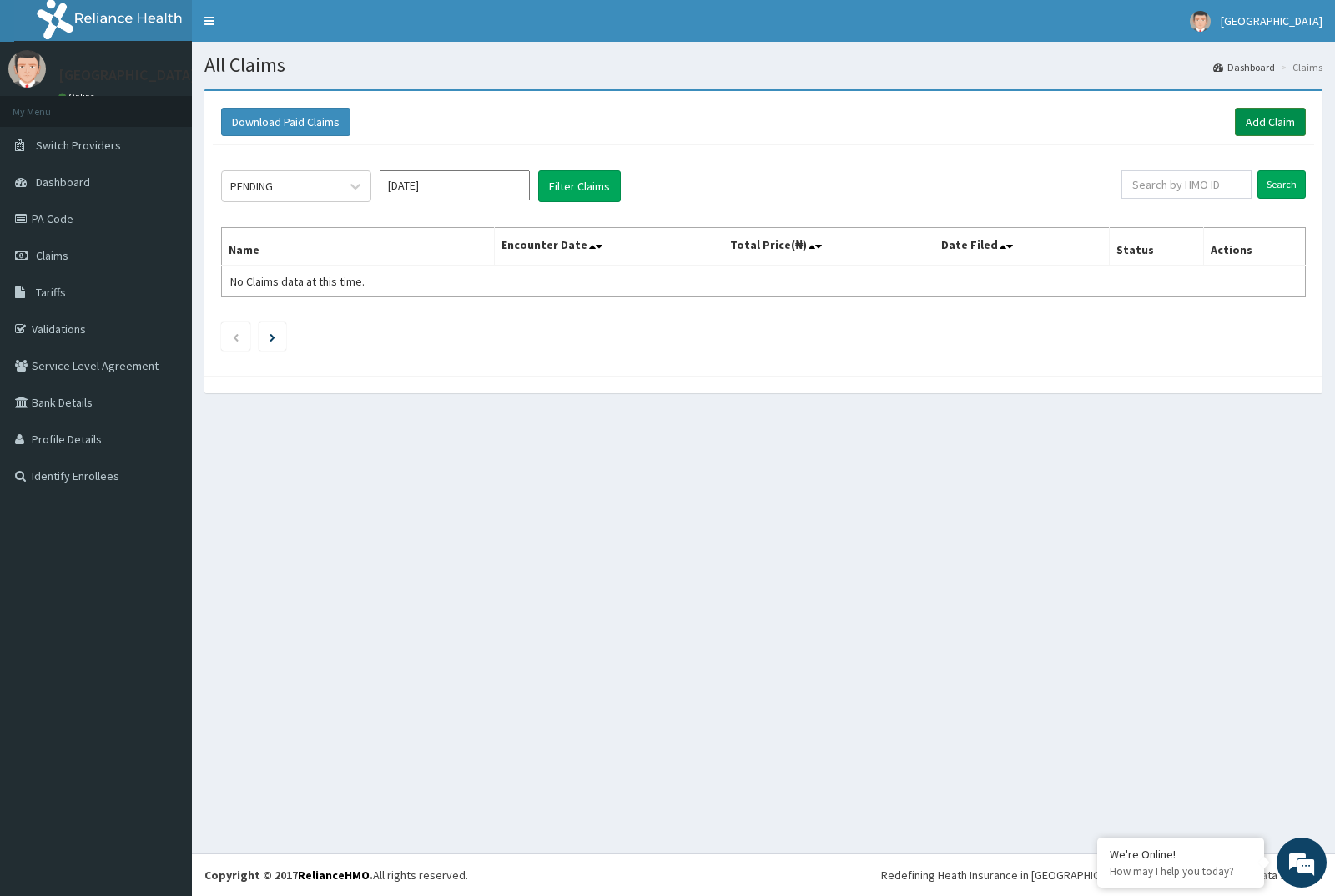
click at [1256, 120] on link "Add Claim" at bounding box center [1271, 121] width 71 height 28
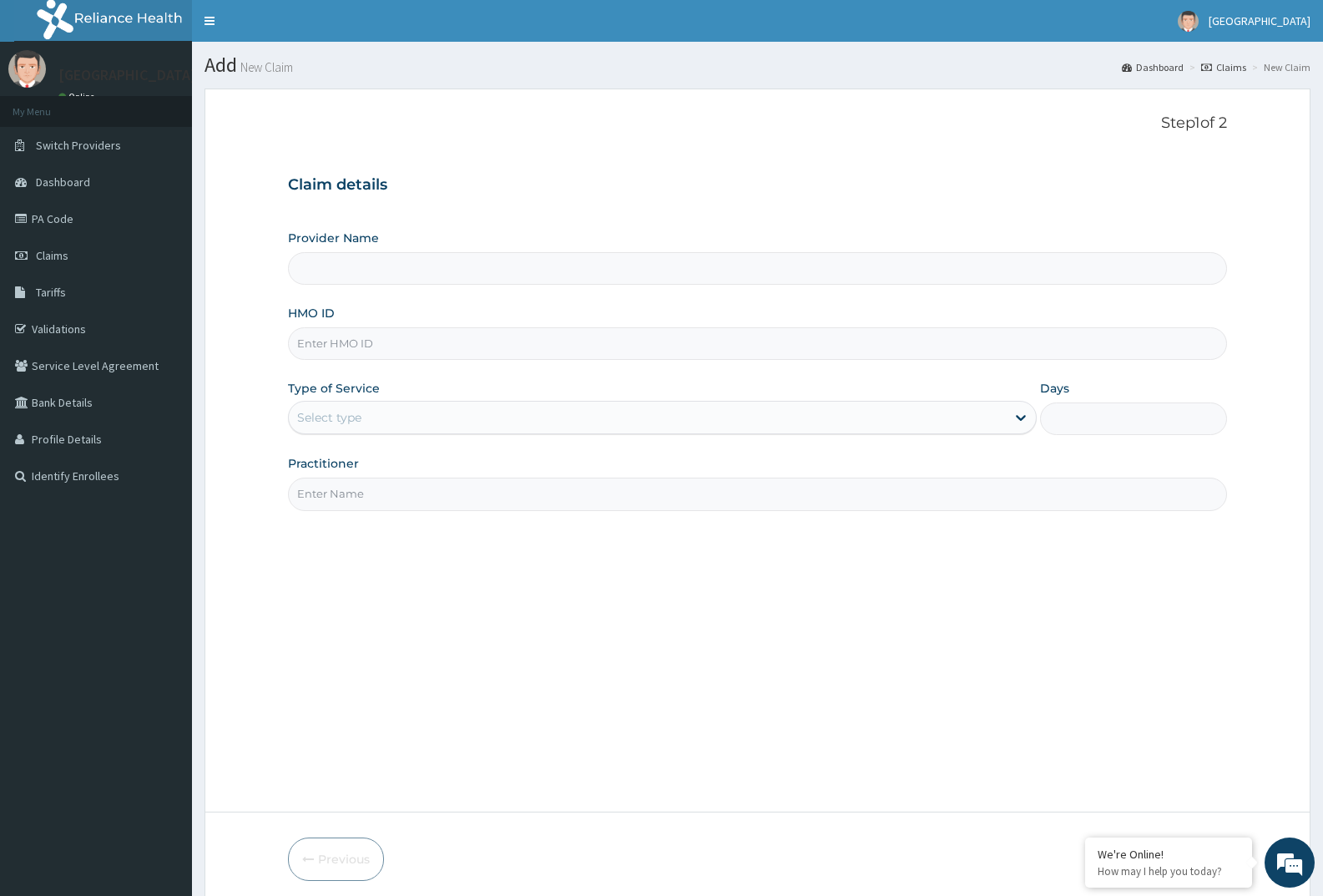
type input "[GEOGRAPHIC_DATA]"
click at [438, 347] on input "HMO ID" at bounding box center [758, 343] width 939 height 32
paste input "SFA/15008/A"
type input "SFA/15008/A"
click at [384, 417] on div "Select type" at bounding box center [647, 418] width 716 height 27
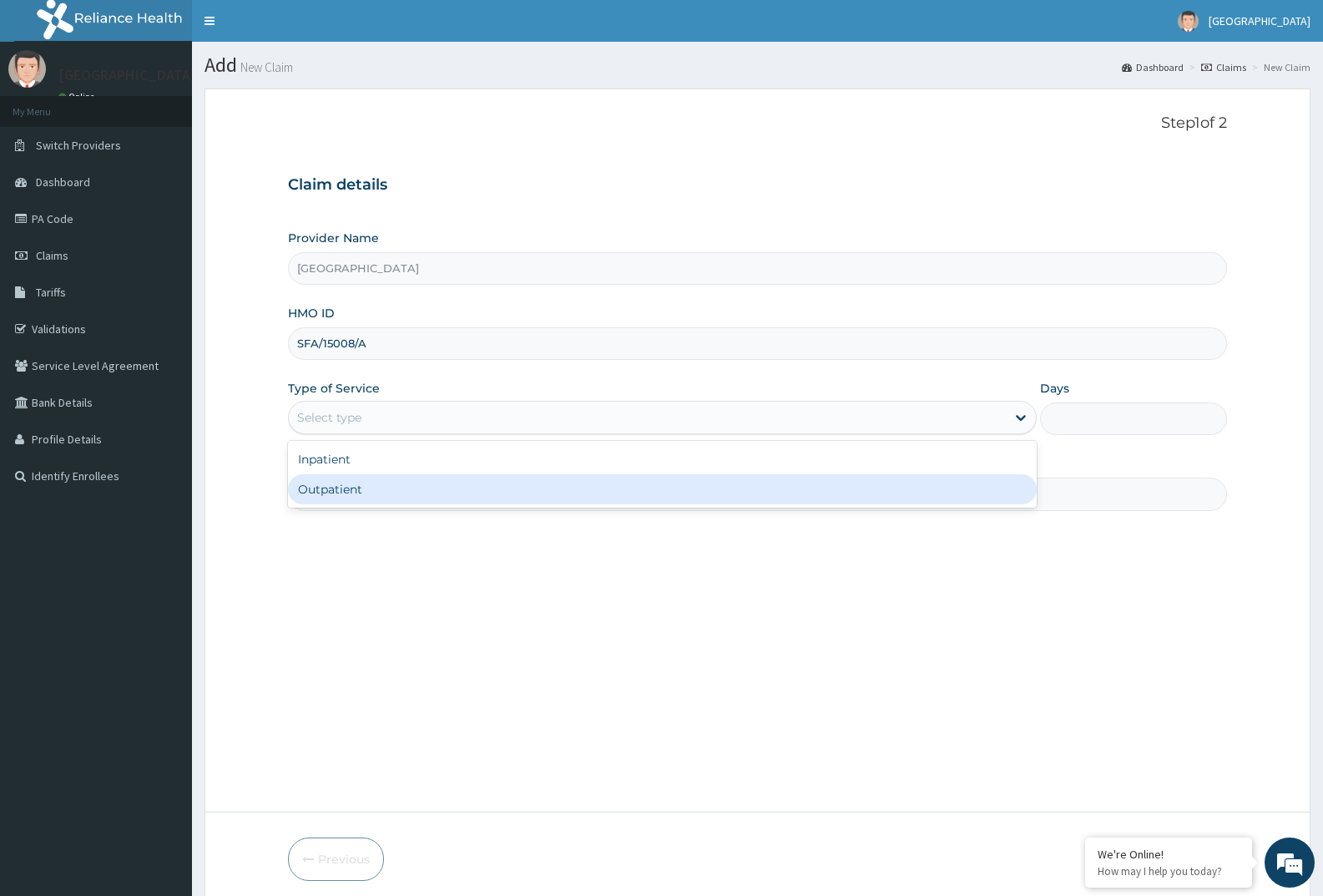
click at [355, 486] on div "Outpatient" at bounding box center [662, 488] width 748 height 30
type input "1"
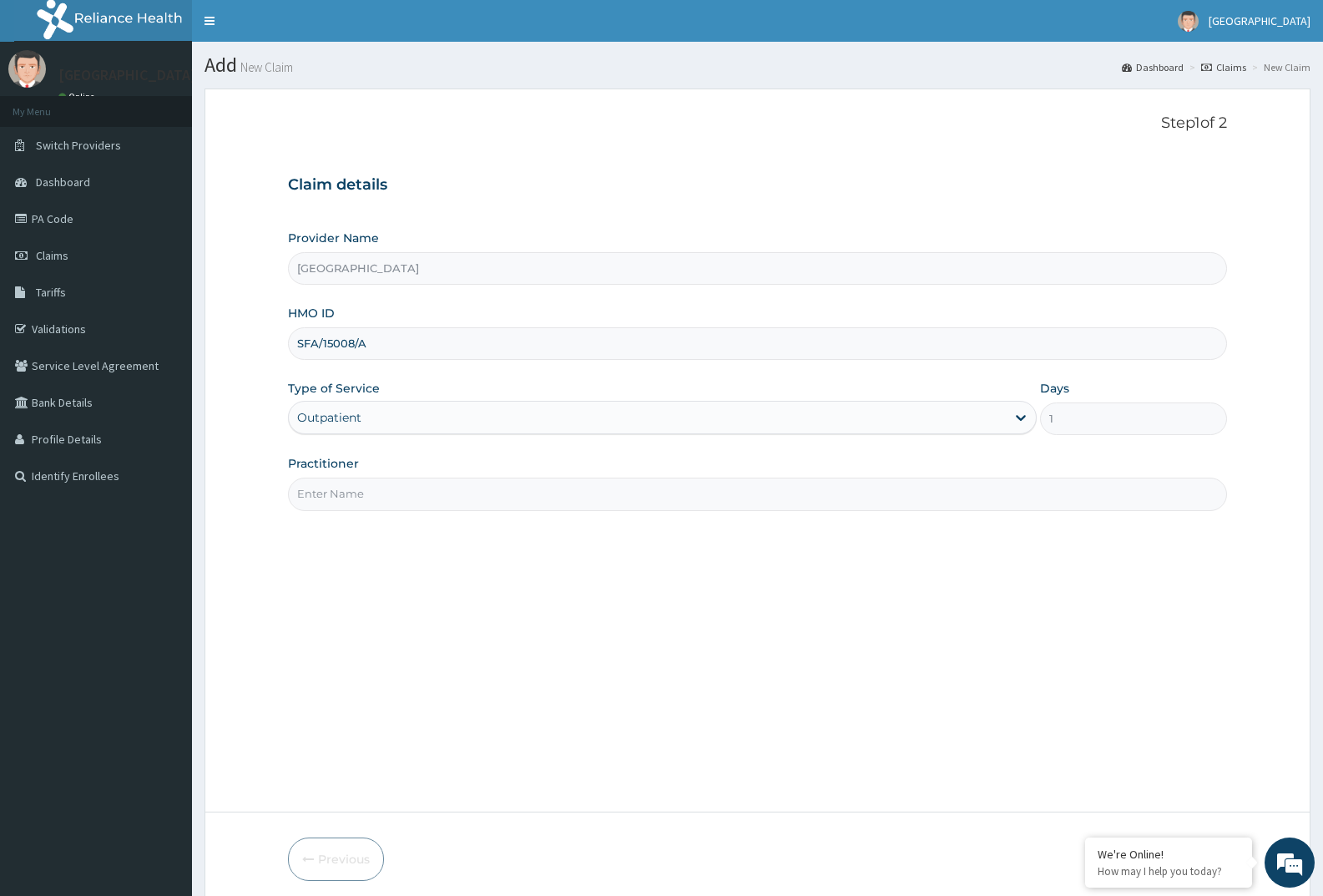
click at [366, 494] on input "Practitioner" at bounding box center [758, 493] width 939 height 32
type input "d"
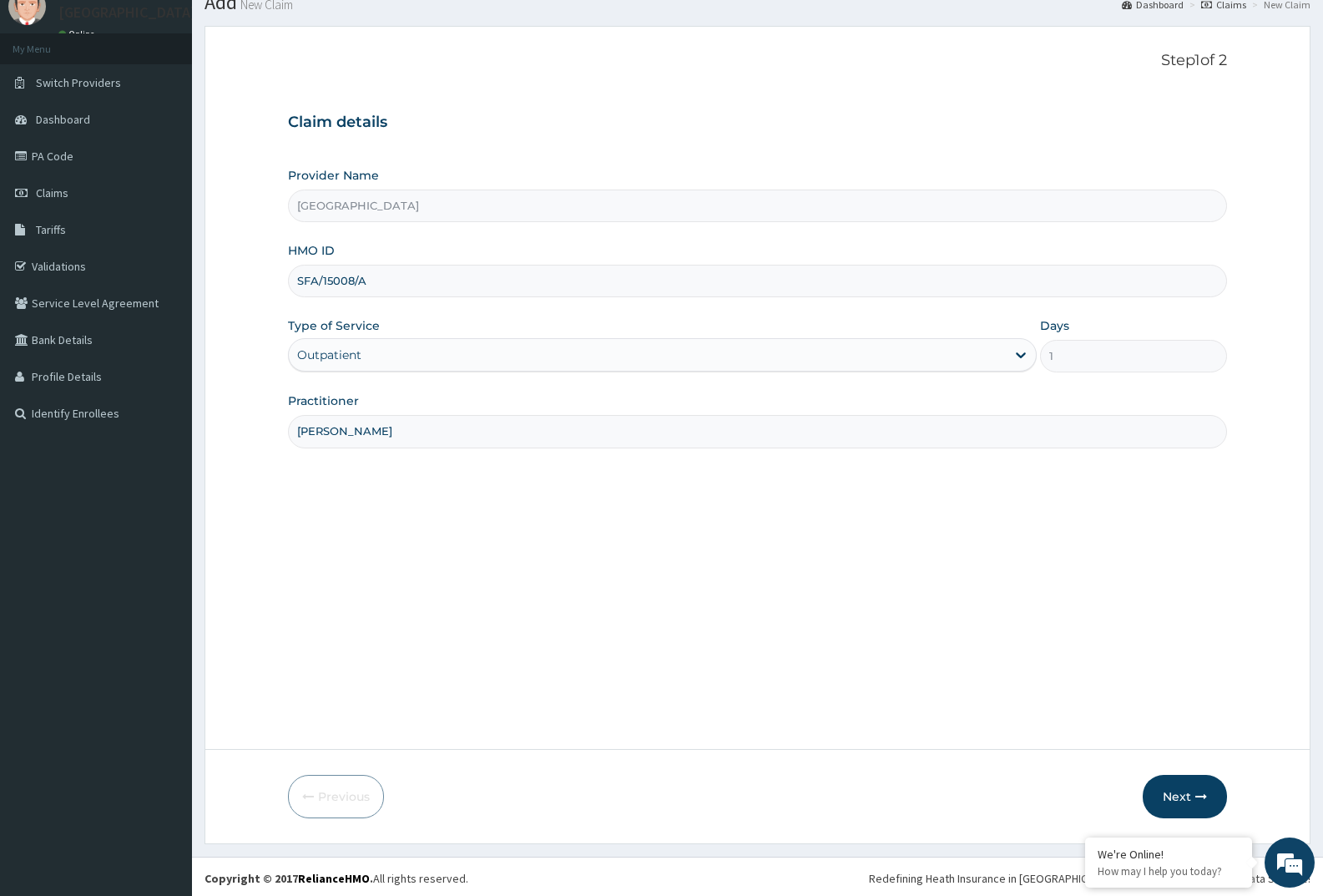
scroll to position [66, 0]
type input "[PERSON_NAME]"
click at [1173, 790] on button "Next" at bounding box center [1184, 793] width 84 height 43
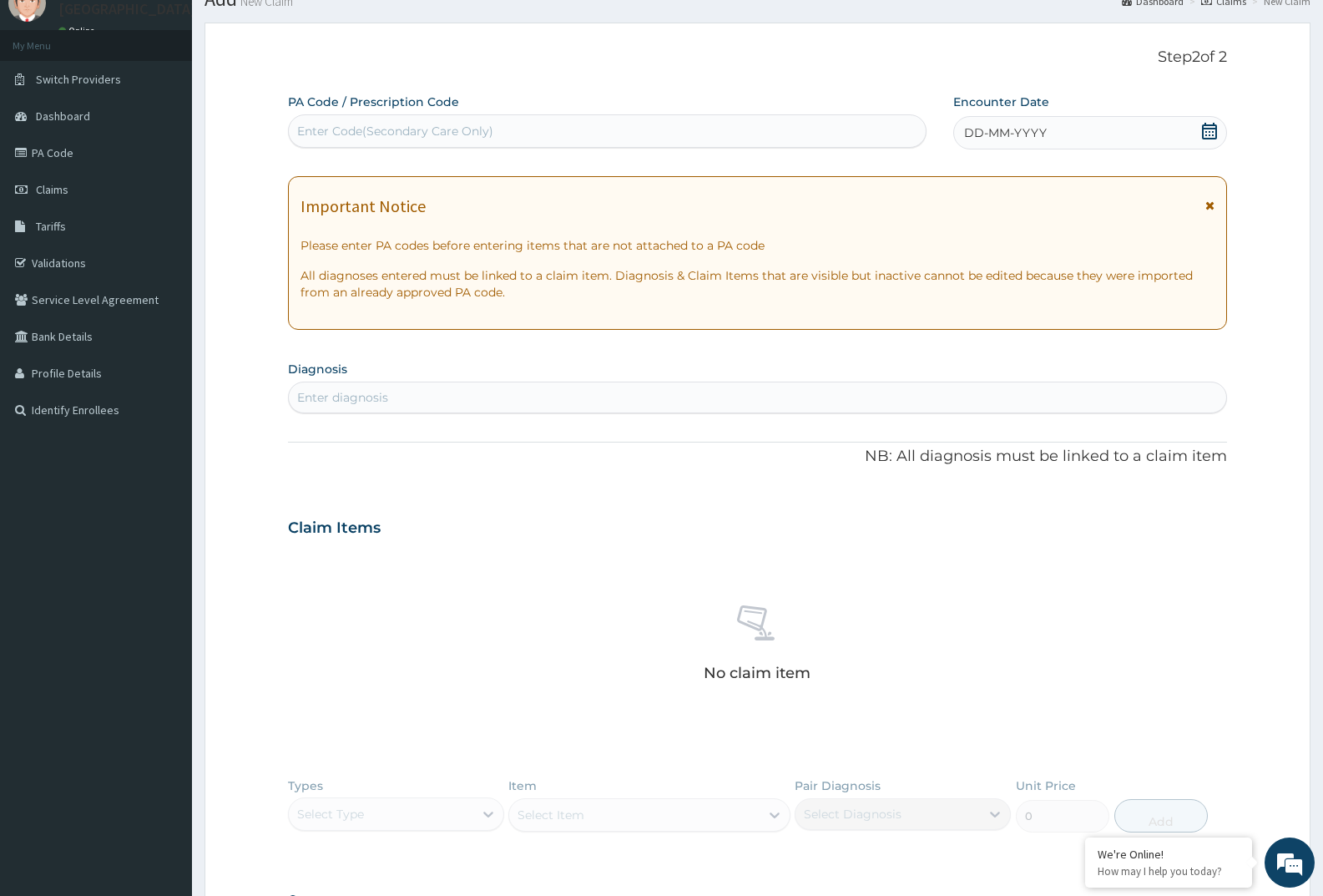
click at [693, 120] on div "Enter Code(Secondary Care Only)" at bounding box center [607, 131] width 636 height 27
paste input "PA/1B87EF"
type input "PA/1B87EF"
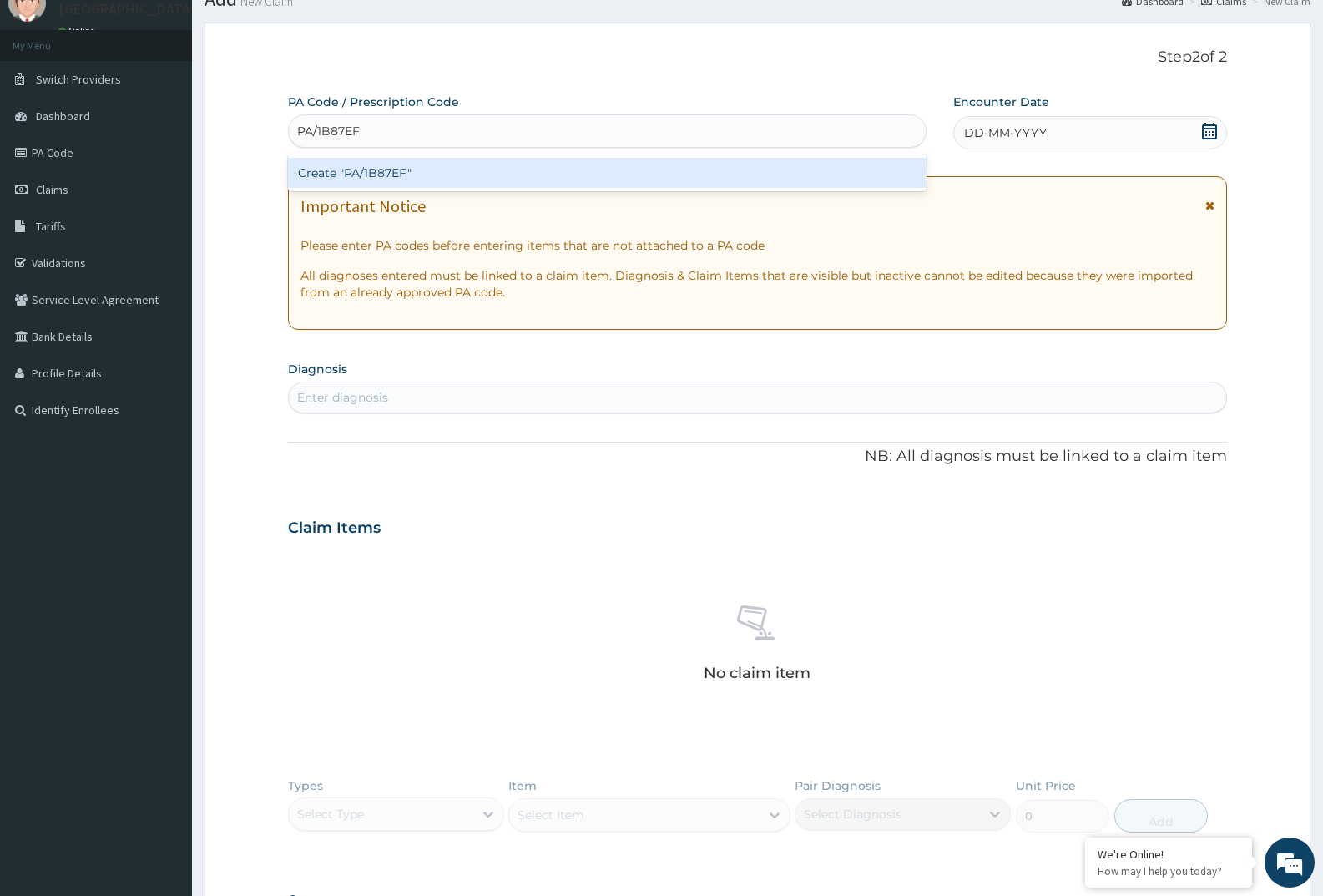
click at [529, 175] on div "Create "PA/1B87EF"" at bounding box center [607, 172] width 638 height 30
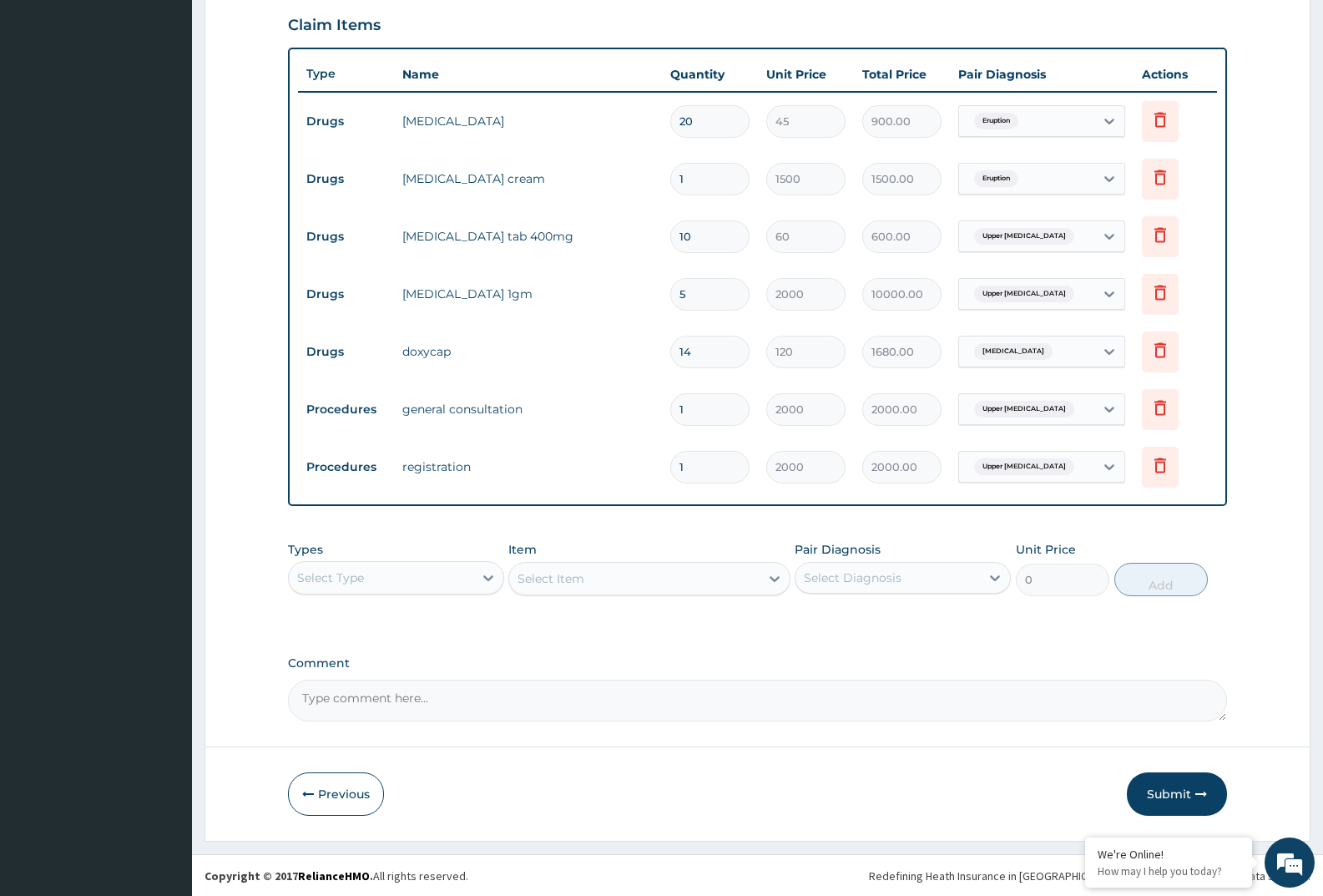
scroll to position [574, 0]
click at [1170, 793] on button "Submit" at bounding box center [1176, 793] width 100 height 43
